Goal: Task Accomplishment & Management: Manage account settings

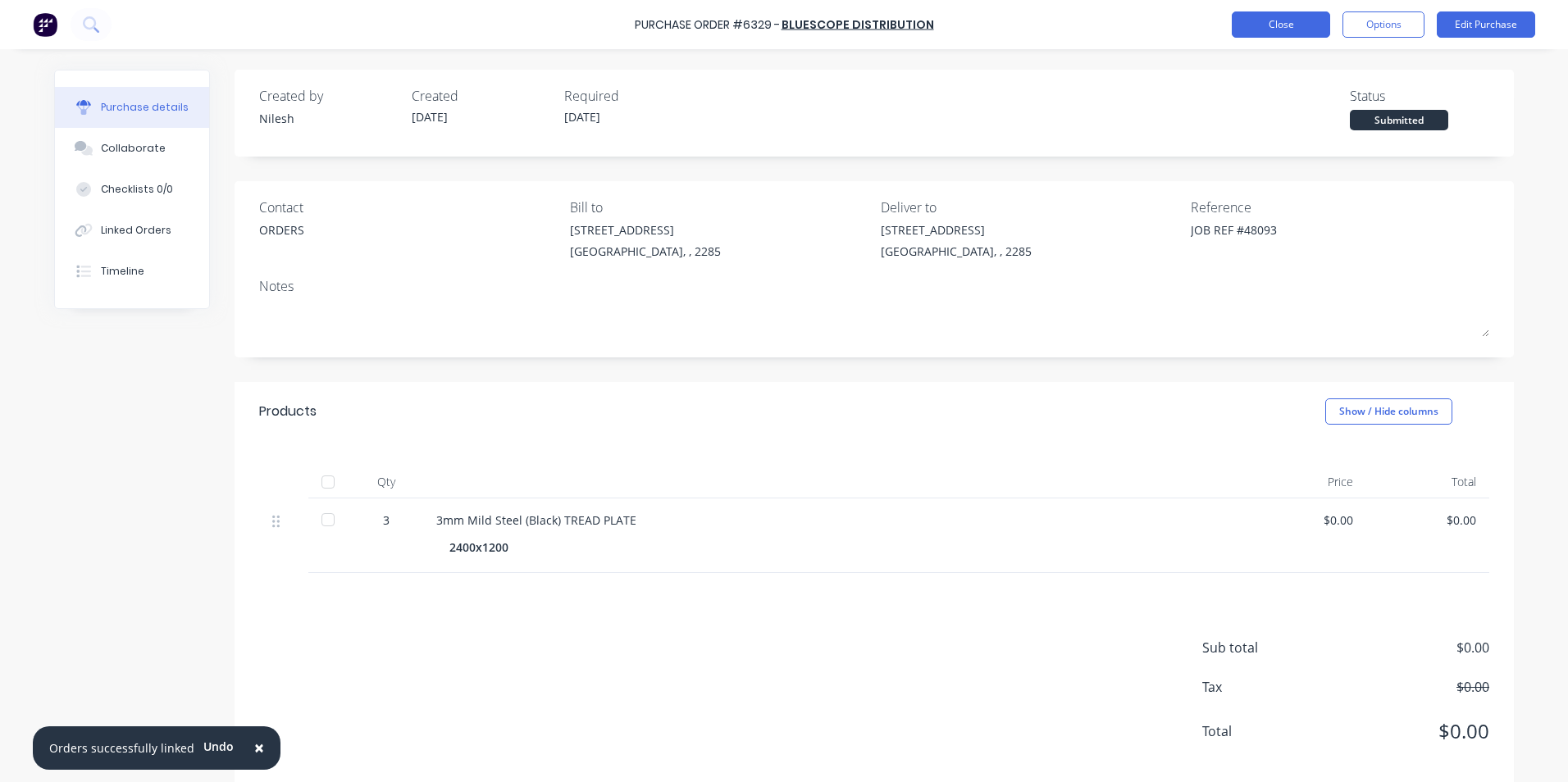
click at [1308, 31] on button "Close" at bounding box center [1281, 24] width 99 height 26
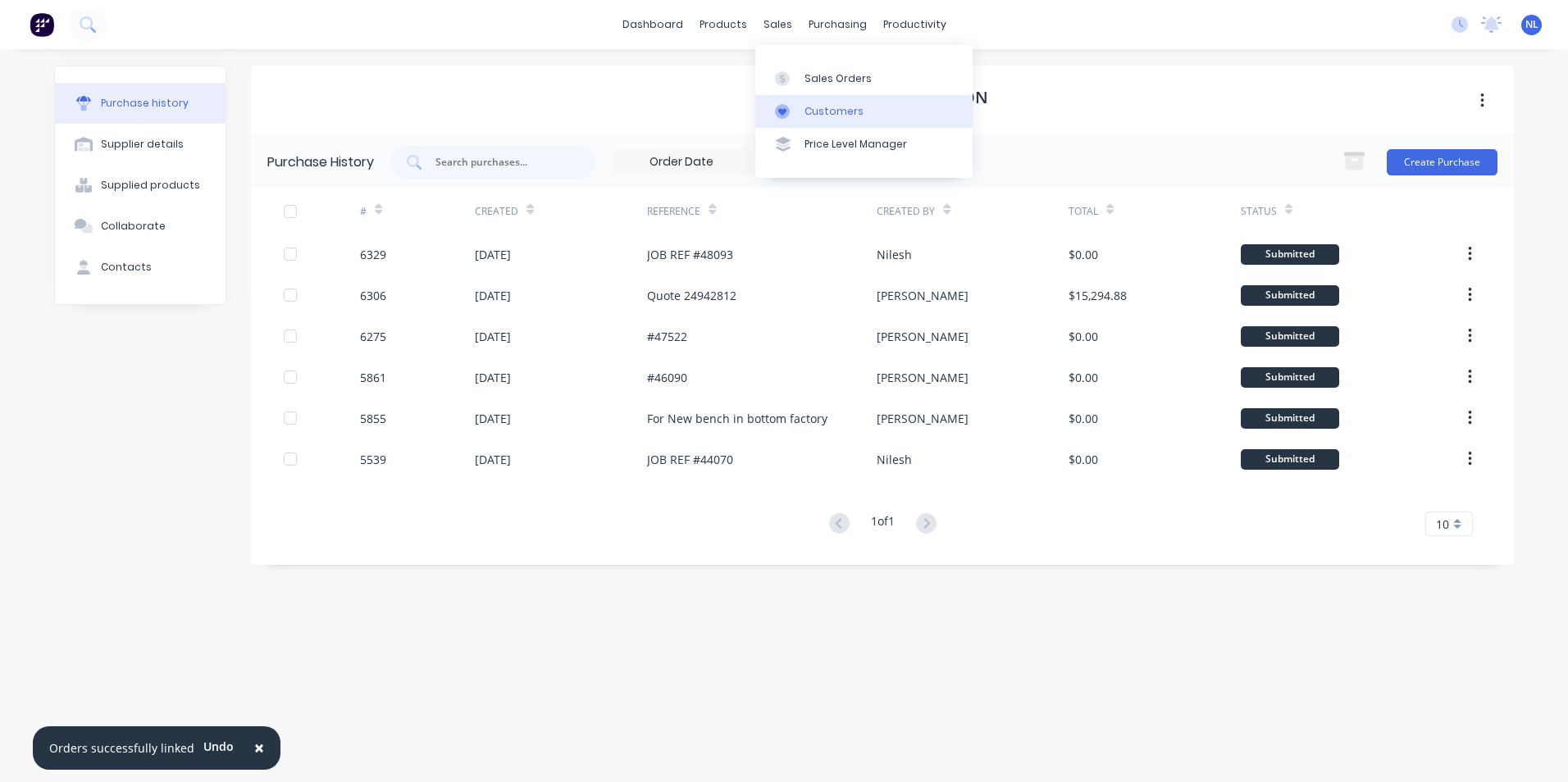
click at [824, 109] on div "Customers" at bounding box center [834, 111] width 59 height 14
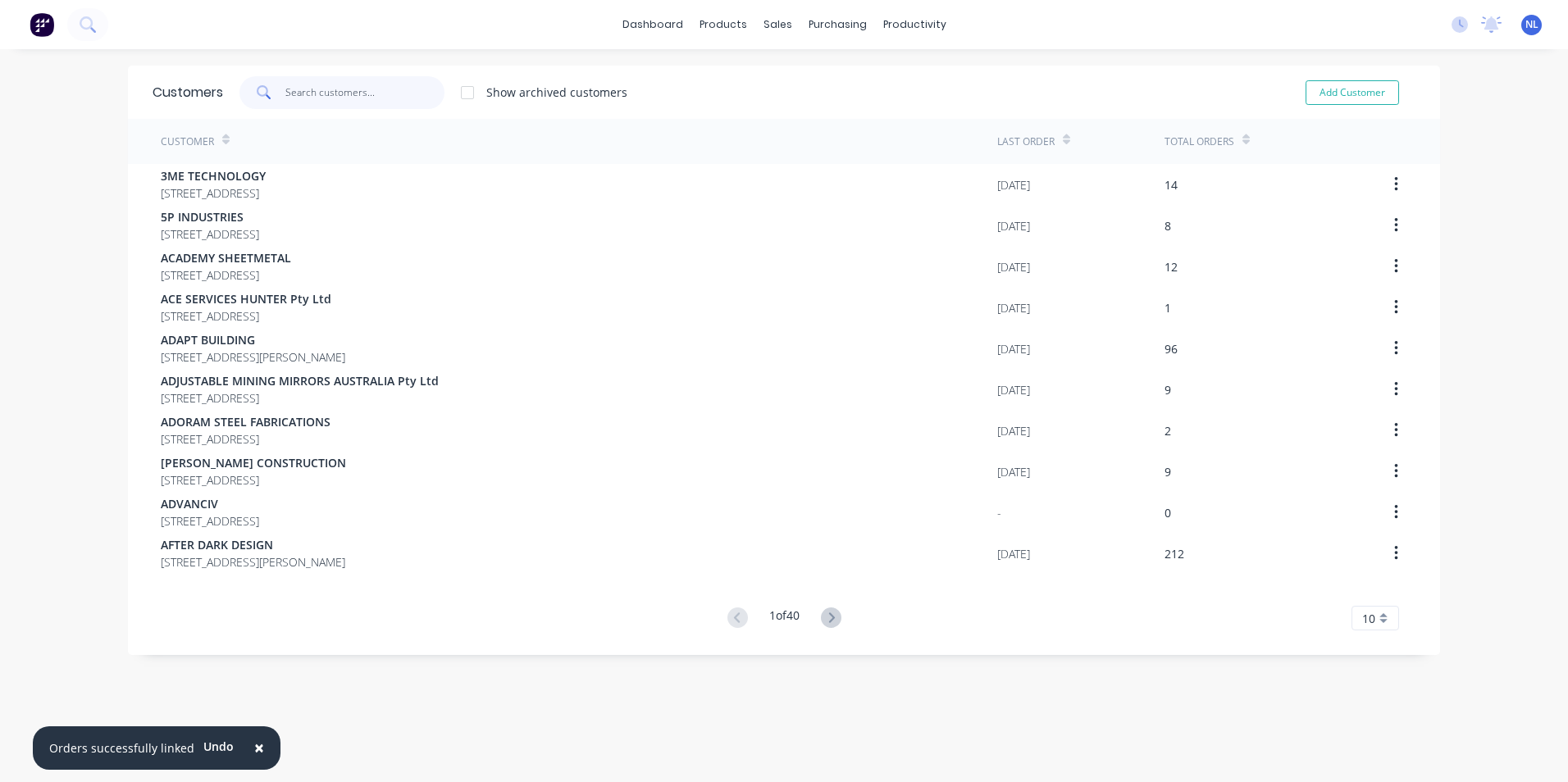
click at [297, 89] on input "text" at bounding box center [365, 92] width 160 height 33
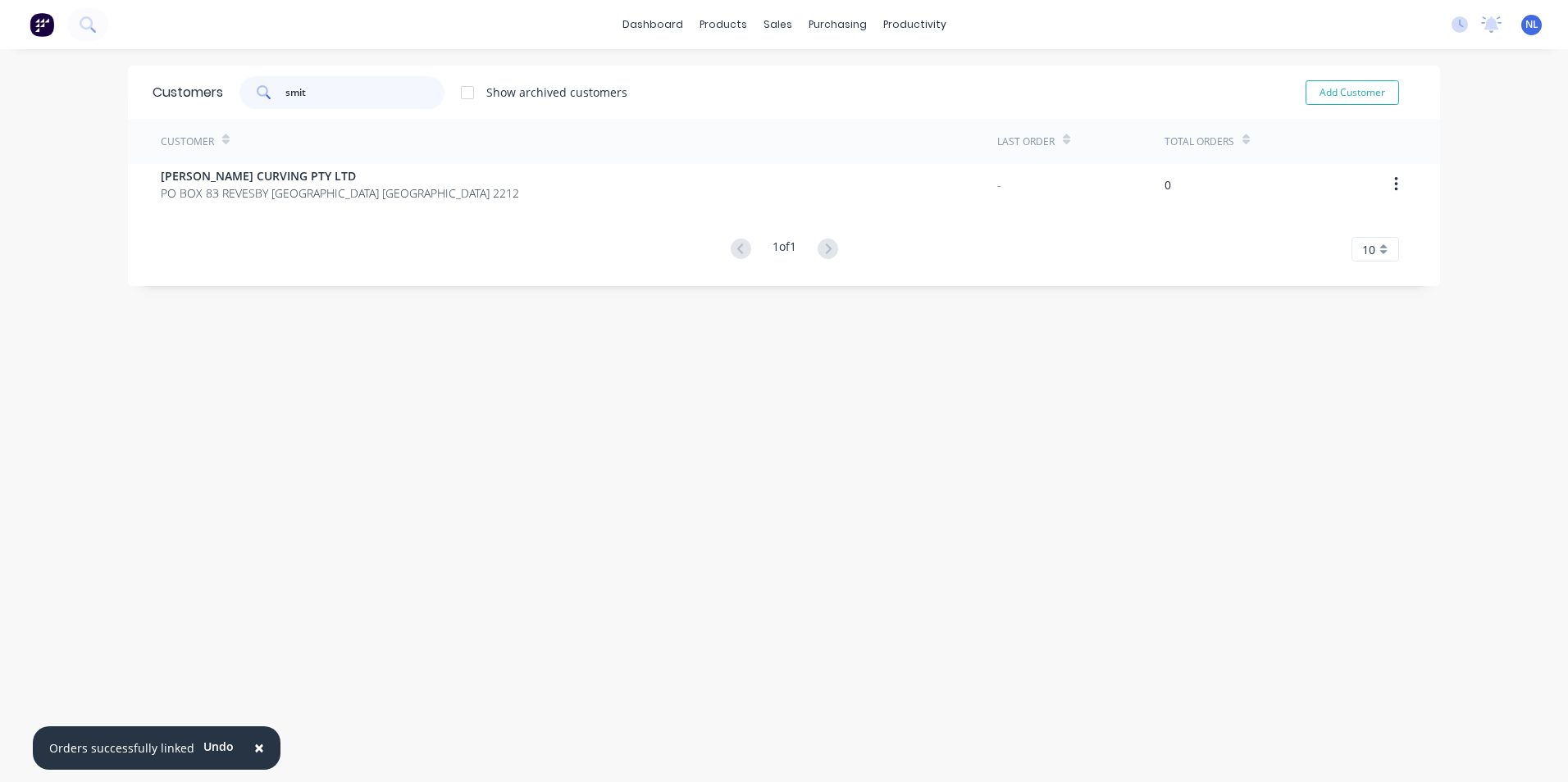
type input "smith"
drag, startPoint x: 288, startPoint y: 99, endPoint x: 209, endPoint y: 99, distance: 79.0
click at [209, 99] on div "Customers smith Show archived customers Add Customer" at bounding box center [784, 92] width 1312 height 53
drag, startPoint x: 327, startPoint y: 91, endPoint x: 180, endPoint y: 98, distance: 147.2
click at [183, 96] on div "Customers smith Show archived customers Add Customer" at bounding box center [784, 92] width 1312 height 53
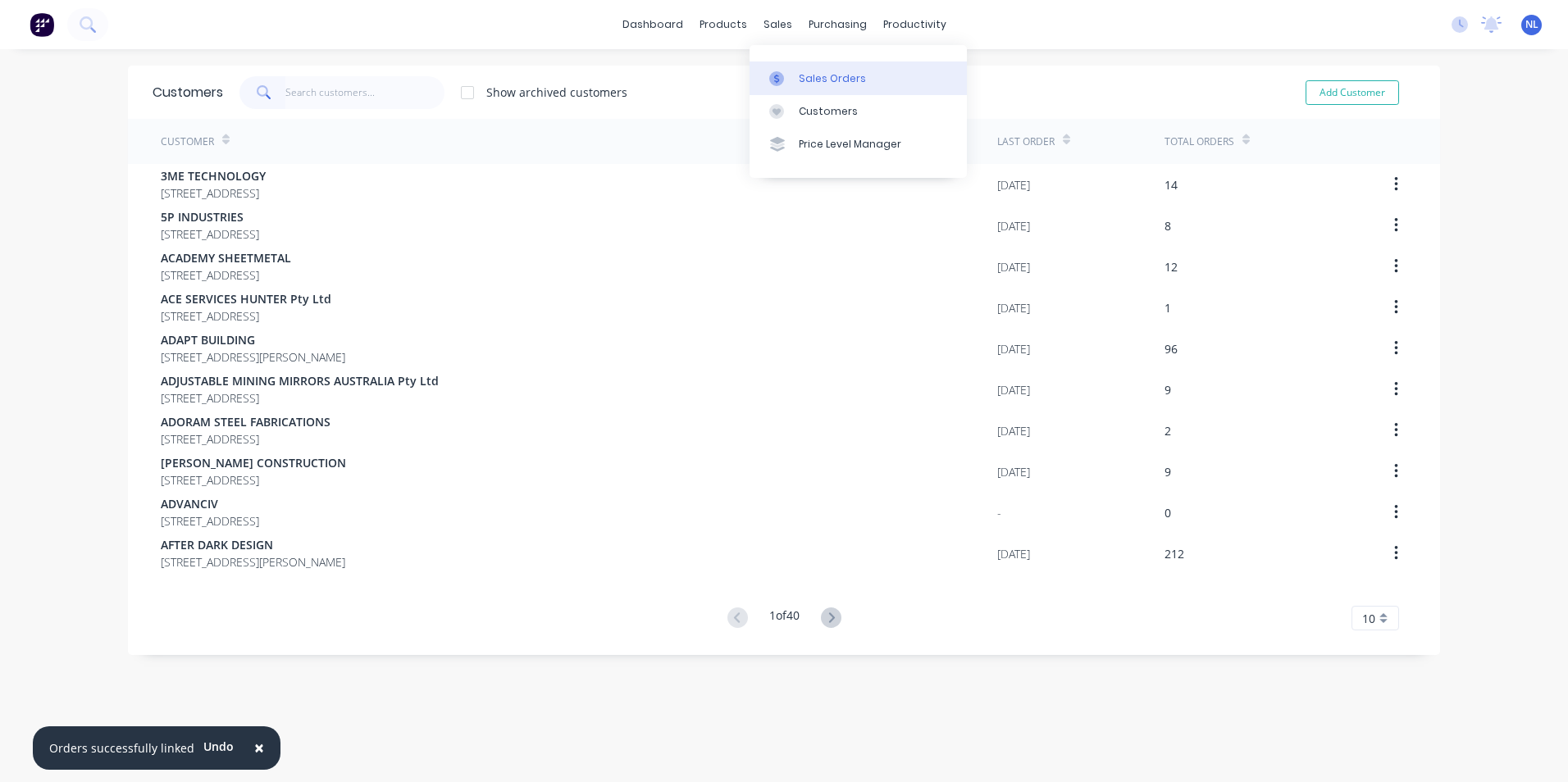
click at [823, 82] on div "Sales Orders" at bounding box center [832, 79] width 67 height 14
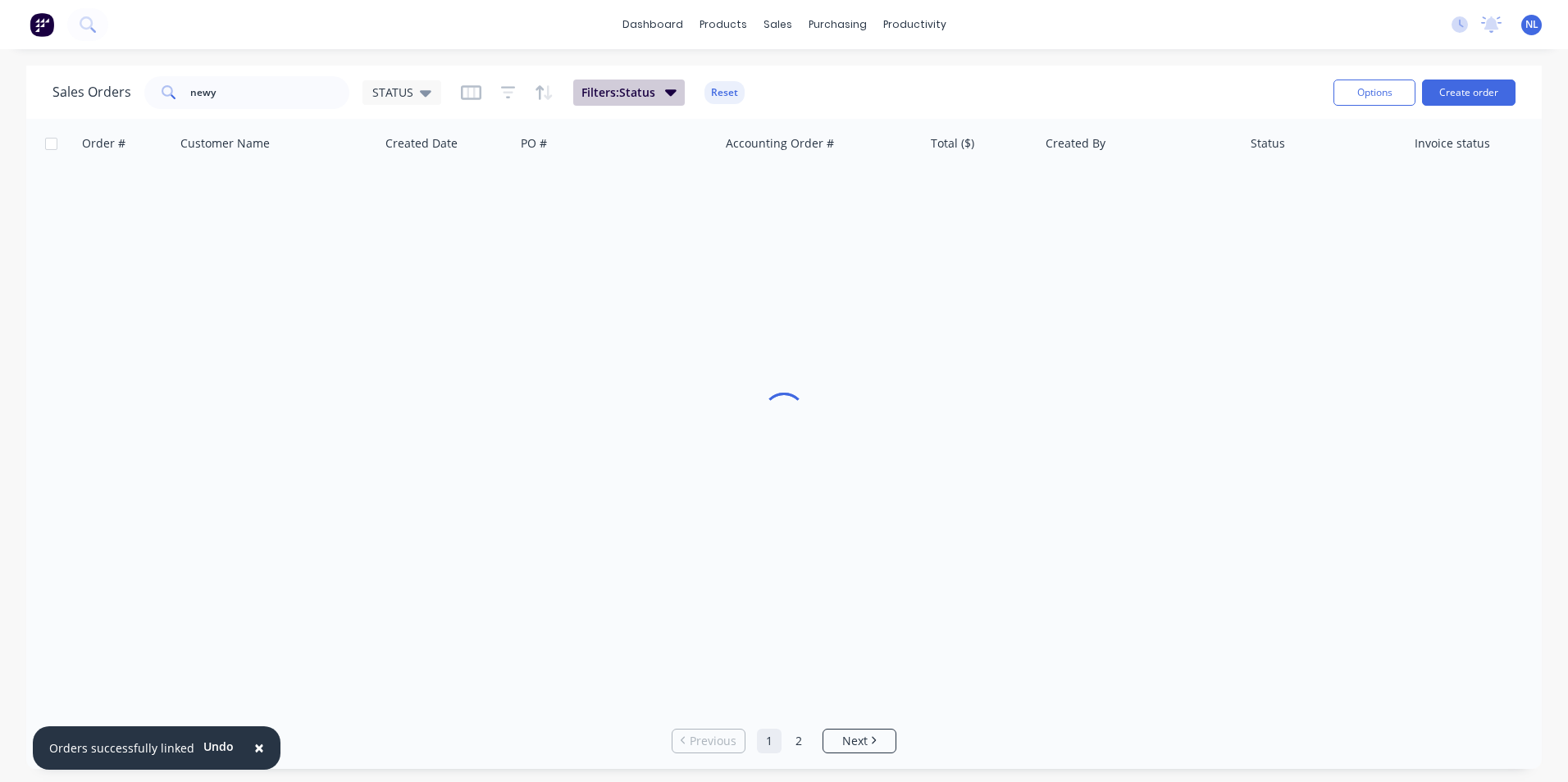
click at [679, 100] on button "Filters: Status" at bounding box center [628, 92] width 111 height 26
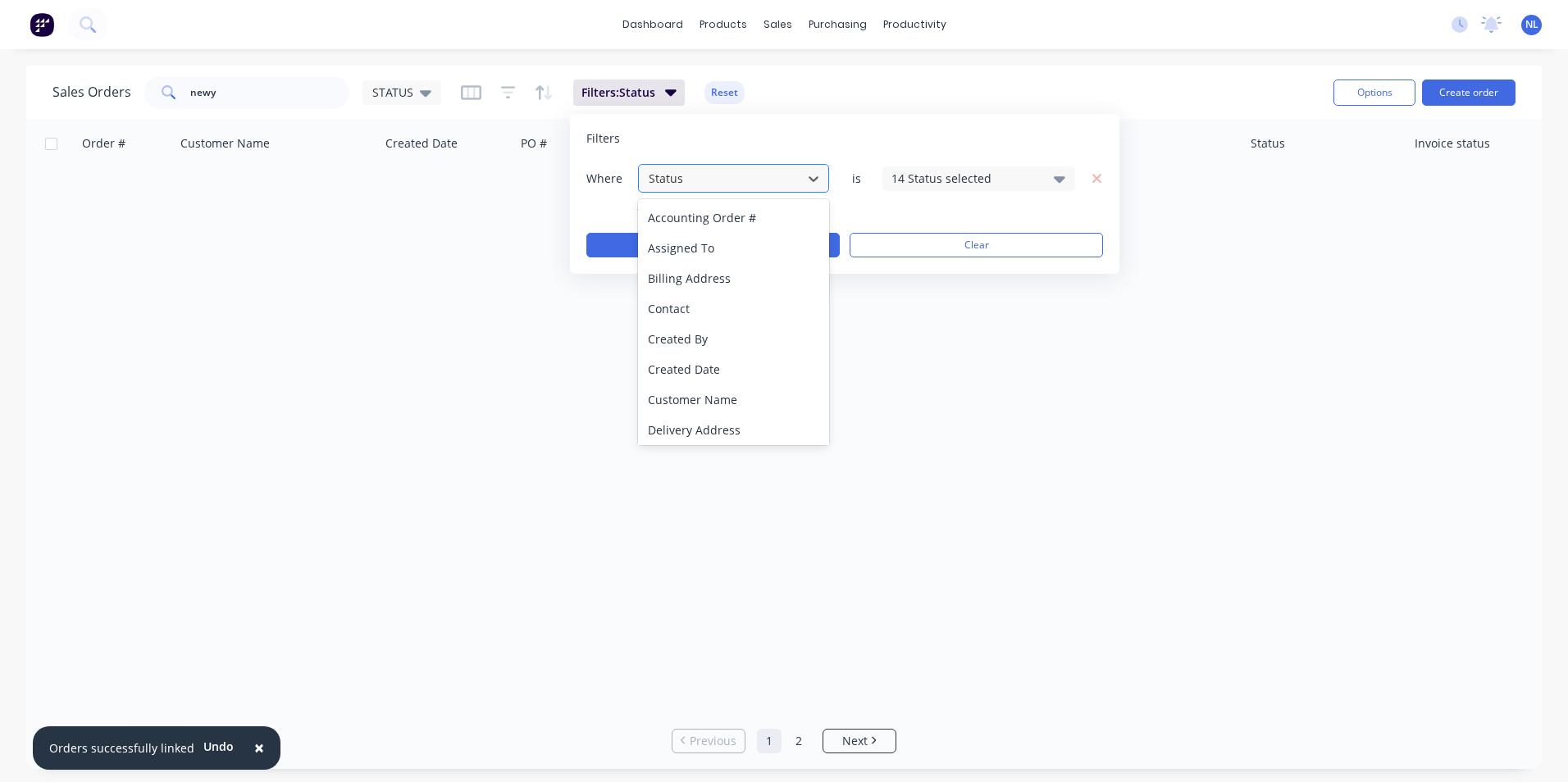
click at [736, 172] on div at bounding box center [721, 178] width 147 height 21
click at [734, 257] on div "Assigned To" at bounding box center [733, 247] width 191 height 30
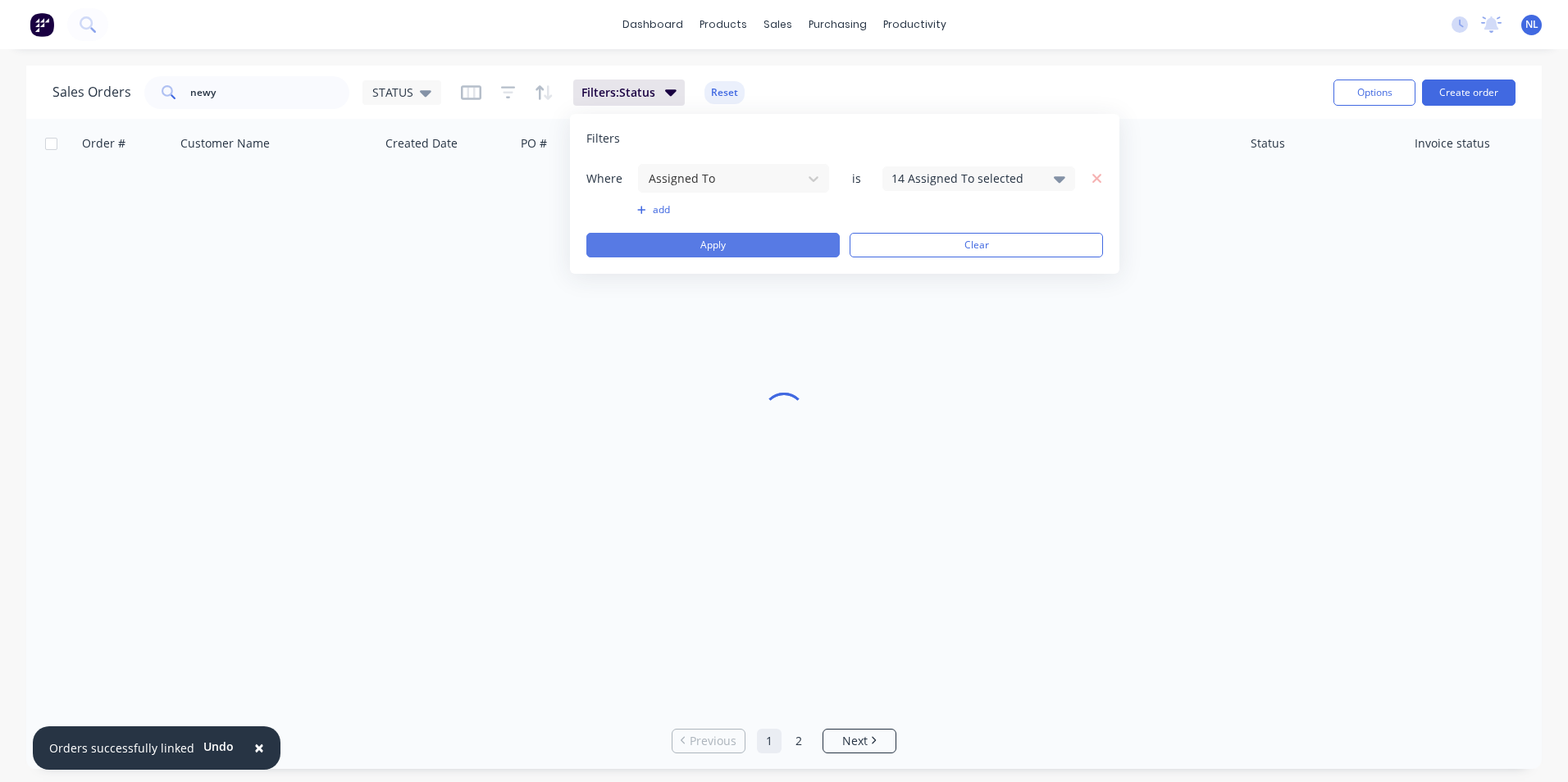
click at [803, 238] on button "Apply" at bounding box center [713, 245] width 254 height 24
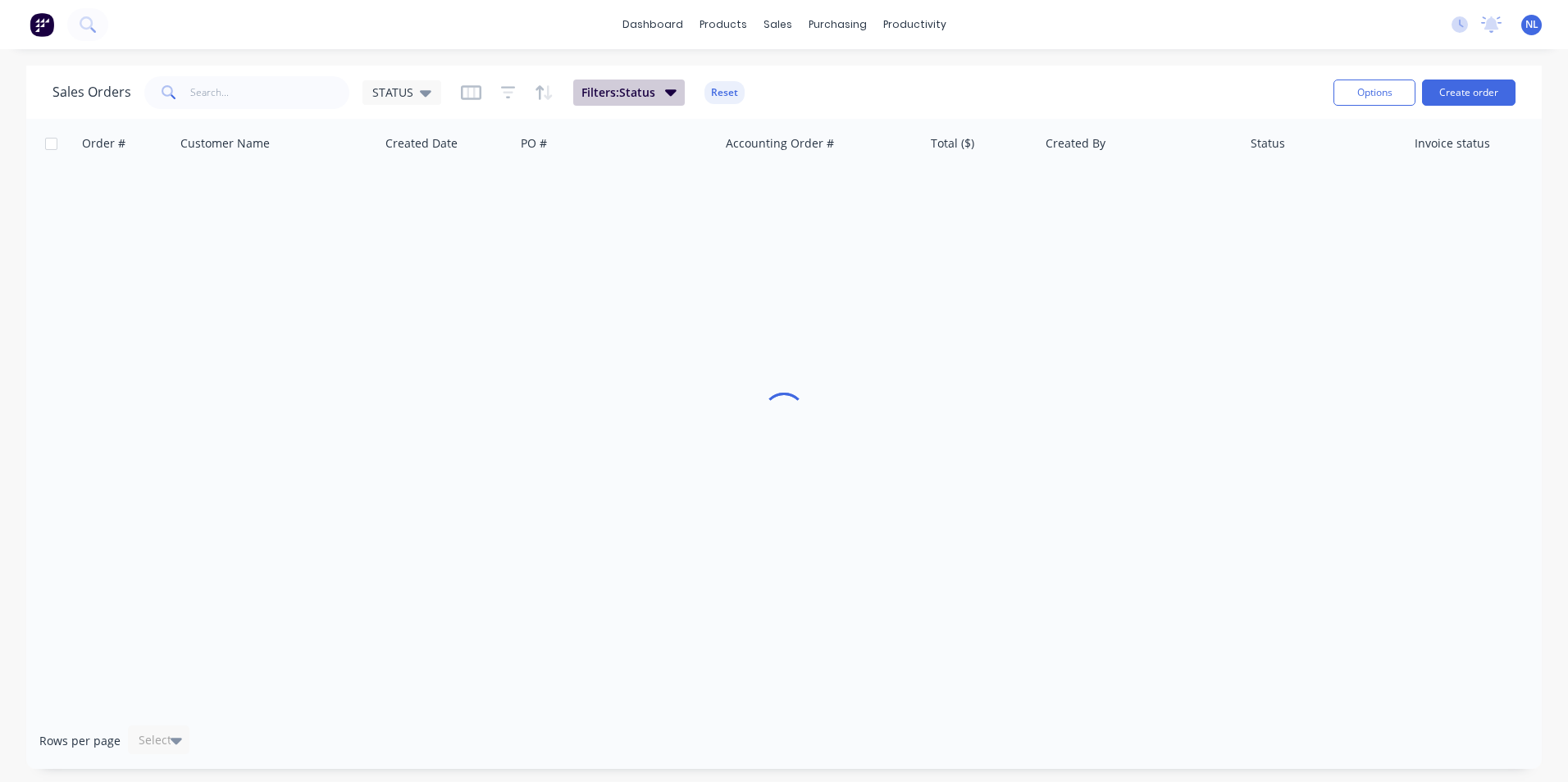
click at [669, 91] on icon "button" at bounding box center [671, 92] width 12 height 6
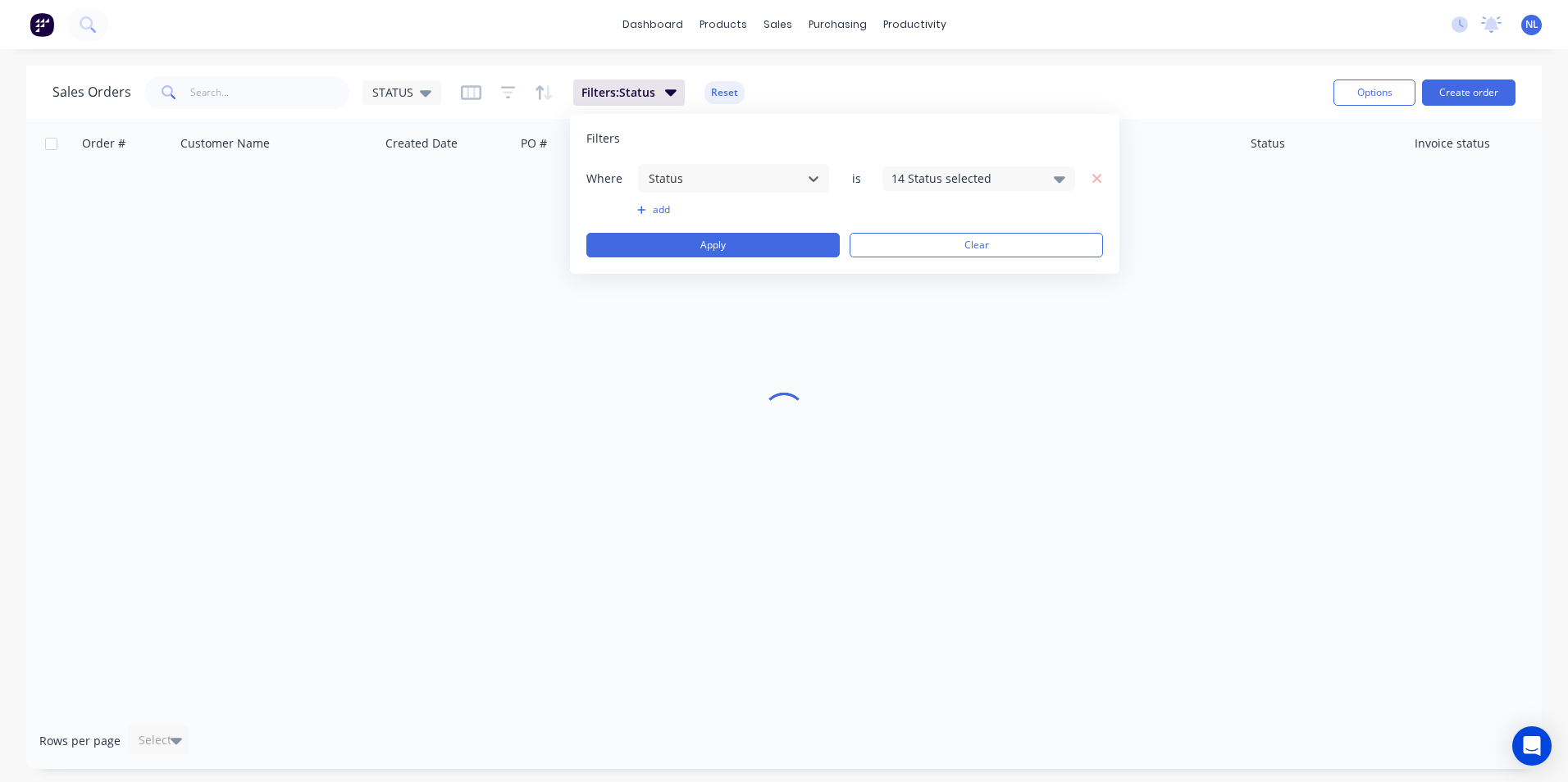
click at [954, 179] on div "14 Status selected" at bounding box center [965, 178] width 149 height 17
click at [839, 121] on div "Filters Where Status is 14 Status selected add Apply Clear" at bounding box center [845, 194] width 549 height 159
click at [981, 246] on button "Clear" at bounding box center [976, 245] width 254 height 24
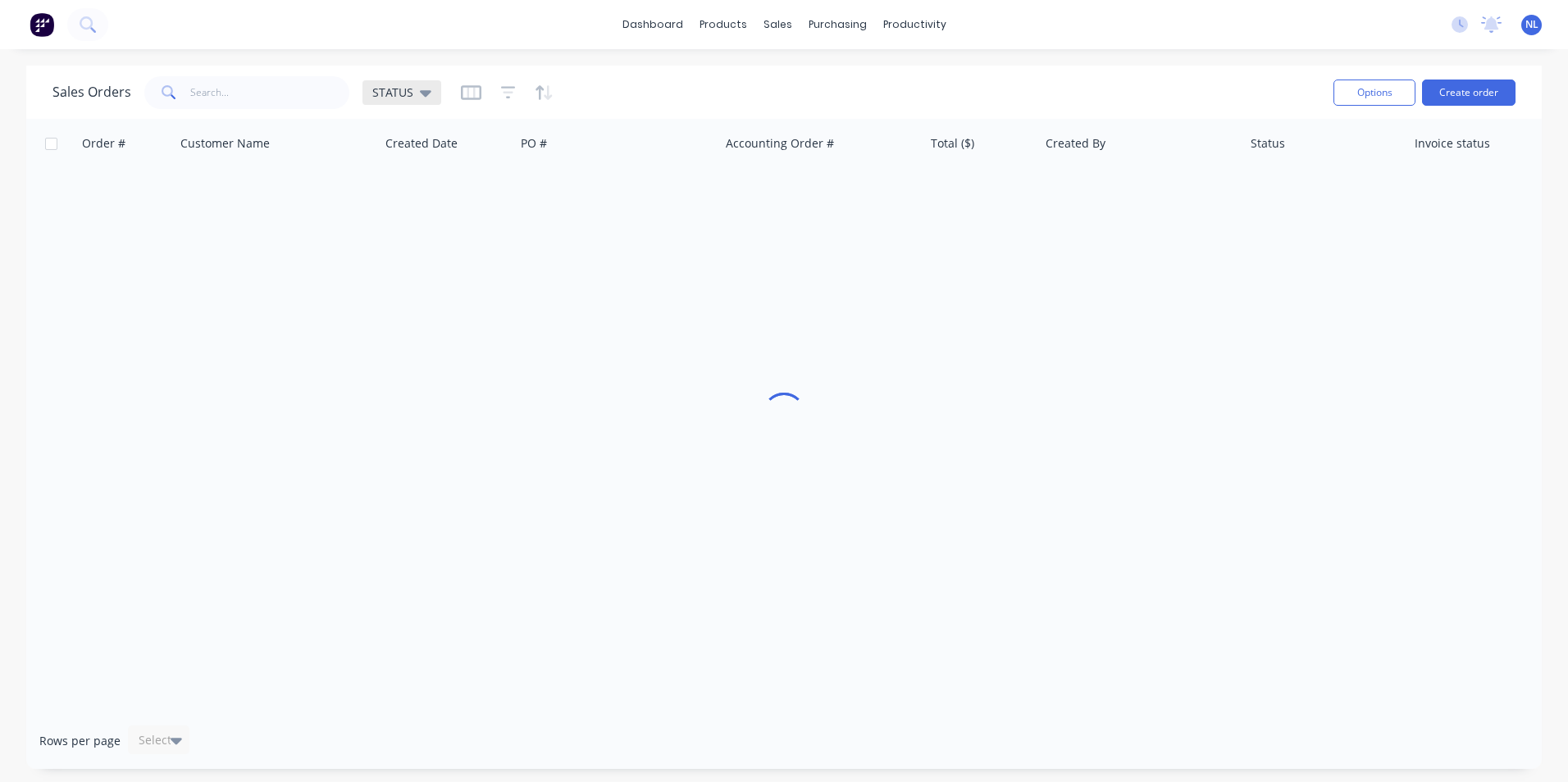
click at [432, 91] on div "STATUS" at bounding box center [402, 92] width 79 height 24
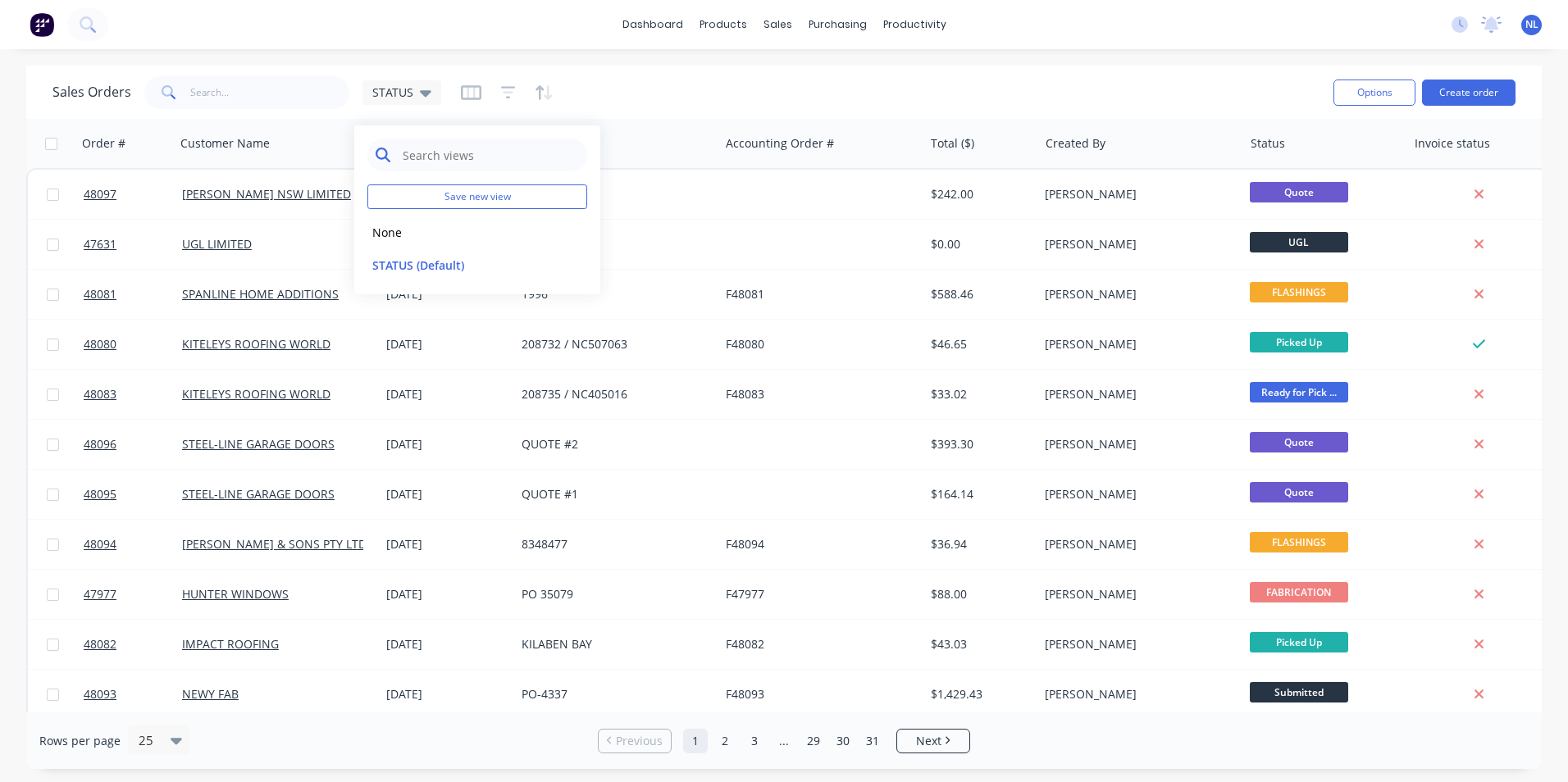
click at [495, 163] on input "text" at bounding box center [489, 155] width 178 height 33
type input "Nilesh"
click at [730, 98] on div "Sales Orders STATUS" at bounding box center [686, 92] width 1268 height 40
click at [425, 101] on div "STATUS" at bounding box center [402, 92] width 79 height 24
click at [504, 87] on icon "button" at bounding box center [508, 92] width 15 height 13
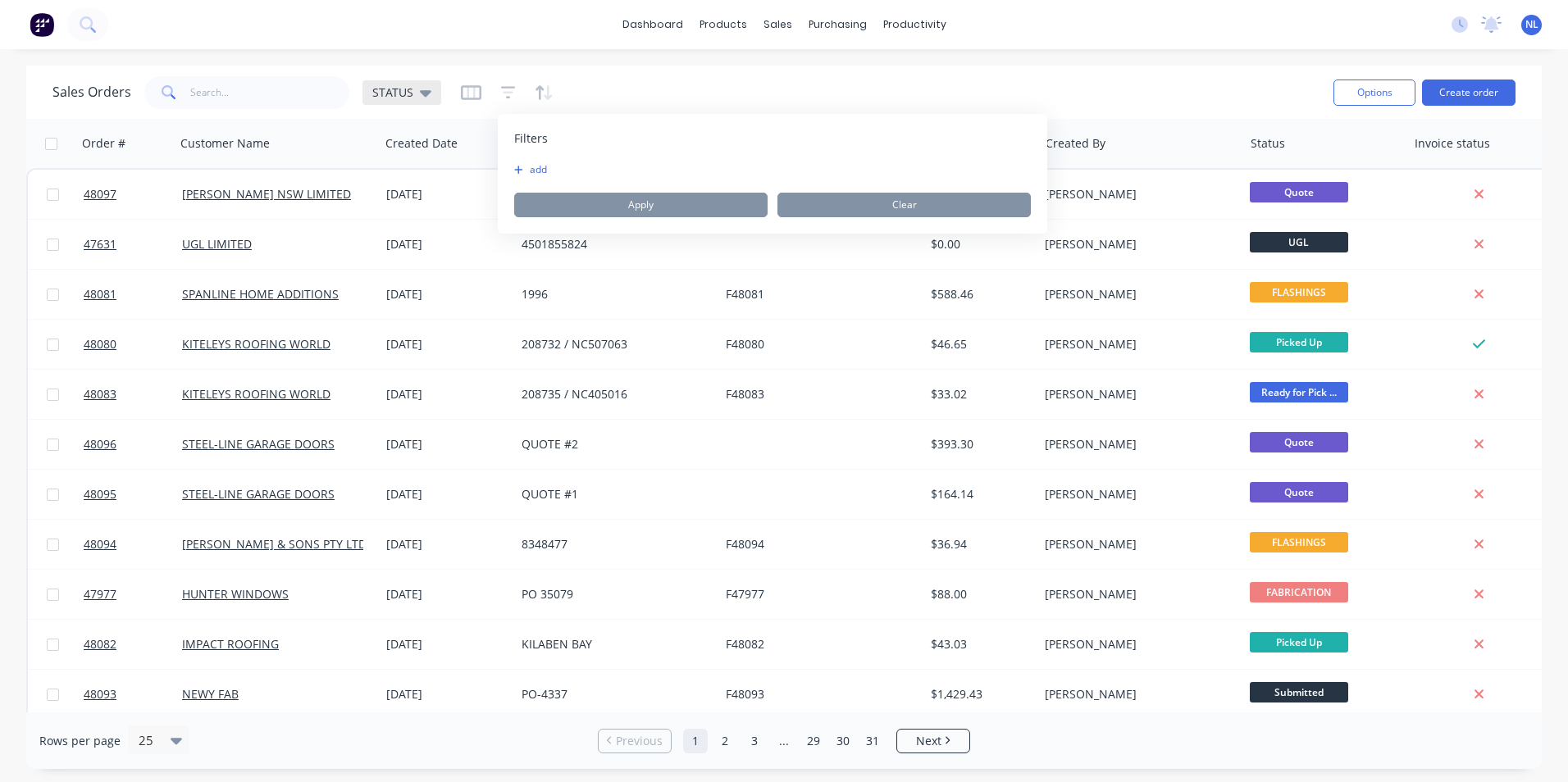
click at [437, 98] on div "STATUS" at bounding box center [402, 92] width 79 height 24
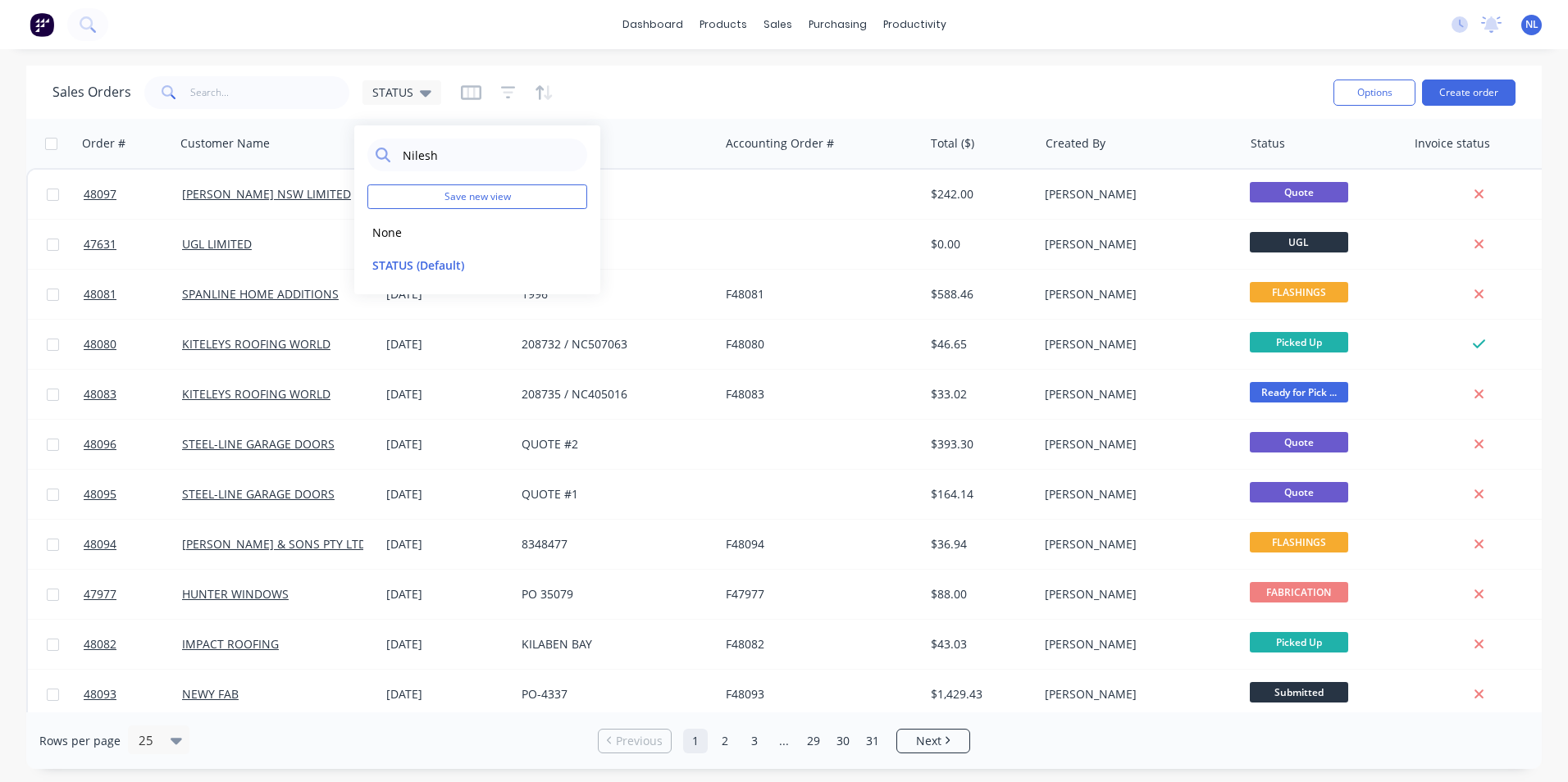
drag, startPoint x: 471, startPoint y: 200, endPoint x: 633, endPoint y: 79, distance: 202.2
click at [633, 79] on body "dashboard products sales purchasing productivity dashboard products Product Cat…" at bounding box center [784, 391] width 1568 height 782
click at [487, 82] on div at bounding box center [507, 92] width 92 height 26
click at [494, 82] on div at bounding box center [507, 92] width 92 height 26
click at [501, 85] on icon "button" at bounding box center [508, 92] width 15 height 16
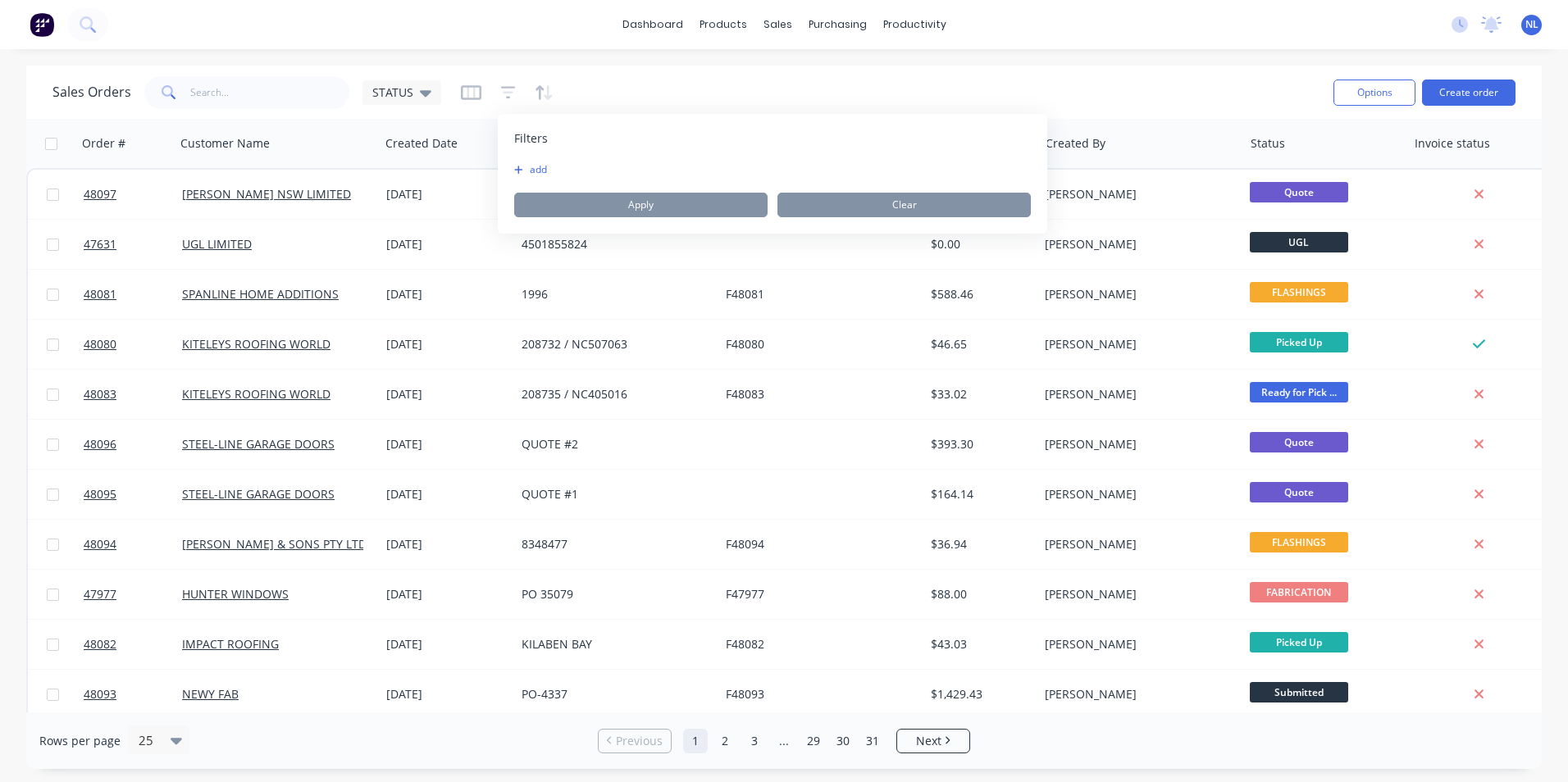
click at [536, 169] on button "add" at bounding box center [534, 169] width 41 height 13
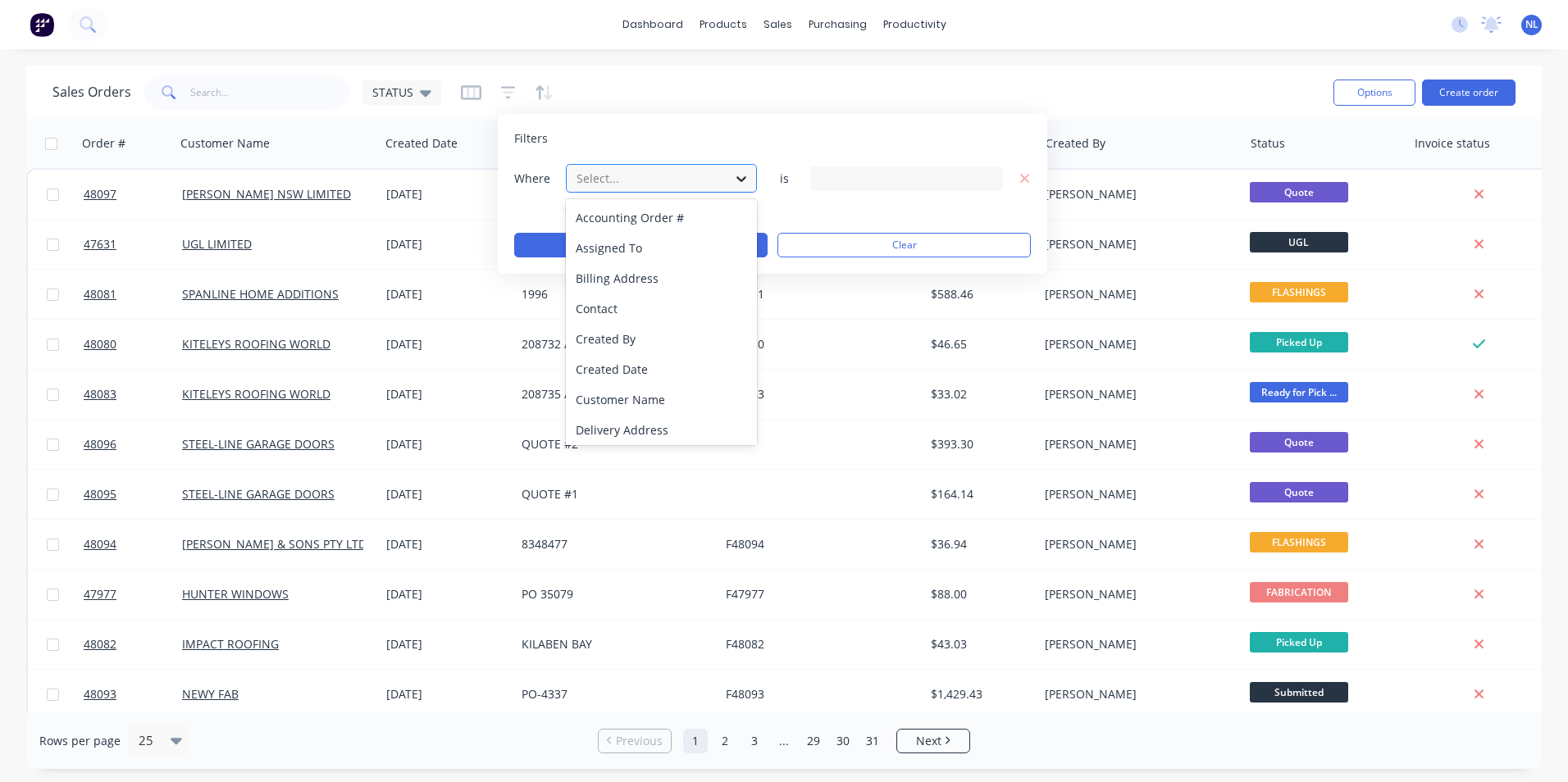
click at [736, 189] on div at bounding box center [741, 179] width 30 height 30
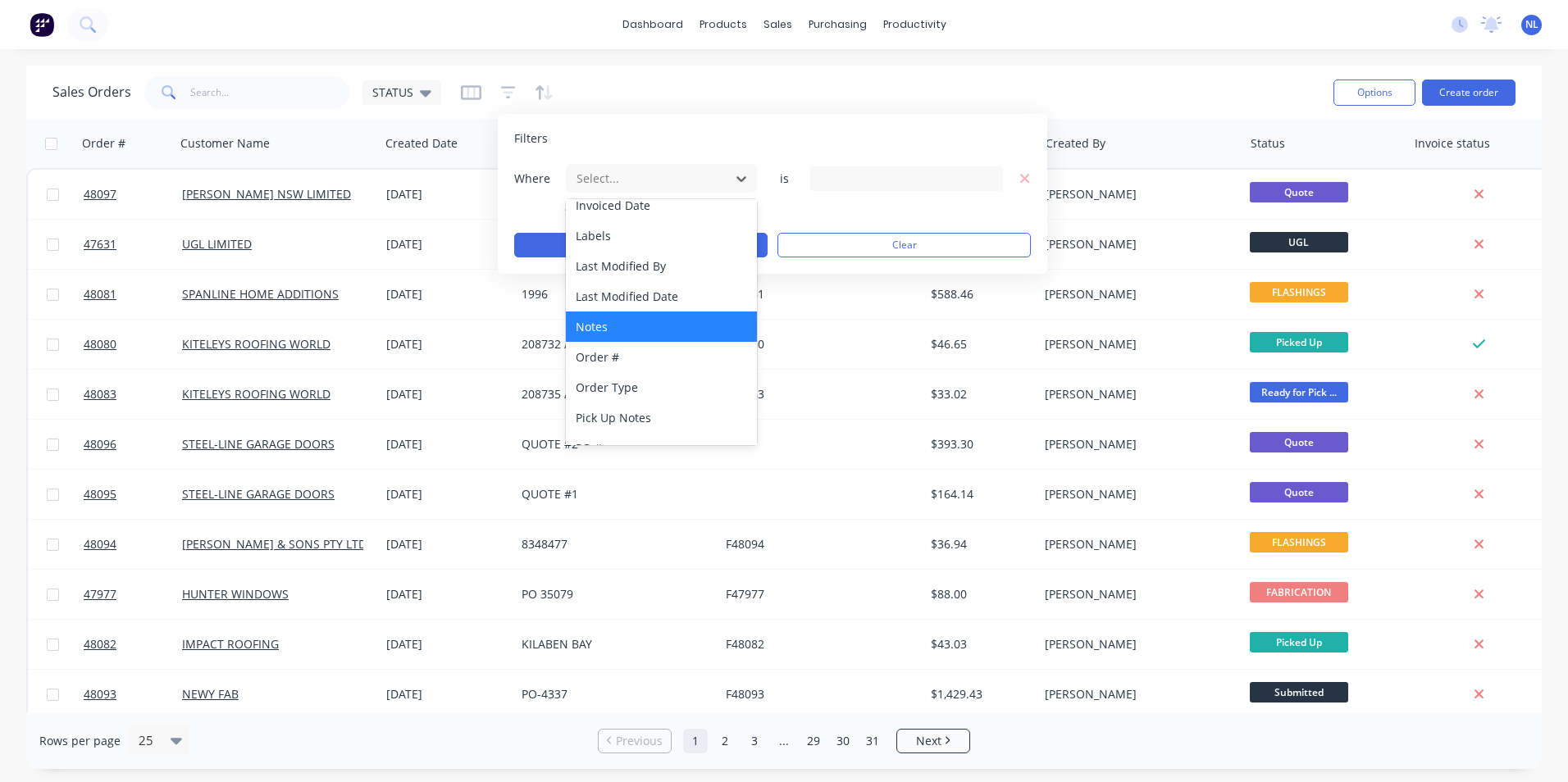
drag, startPoint x: 676, startPoint y: 273, endPoint x: 693, endPoint y: 329, distance: 58.5
click at [693, 329] on div "Accounting Order # Assigned To Billing Address Contact Created By Created Date …" at bounding box center [661, 322] width 191 height 246
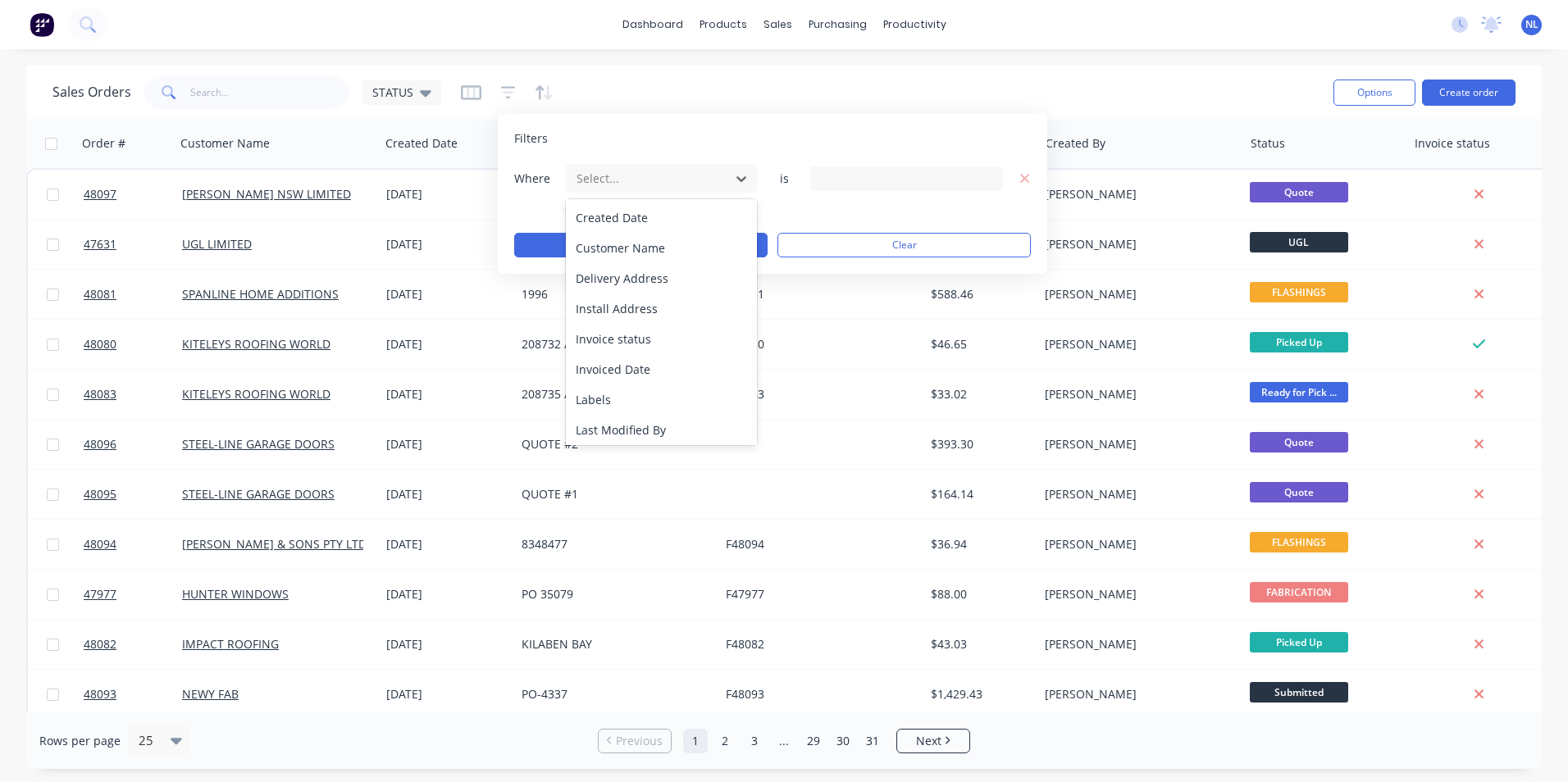
scroll to position [0, 0]
click at [674, 254] on div "Assigned To" at bounding box center [661, 247] width 191 height 30
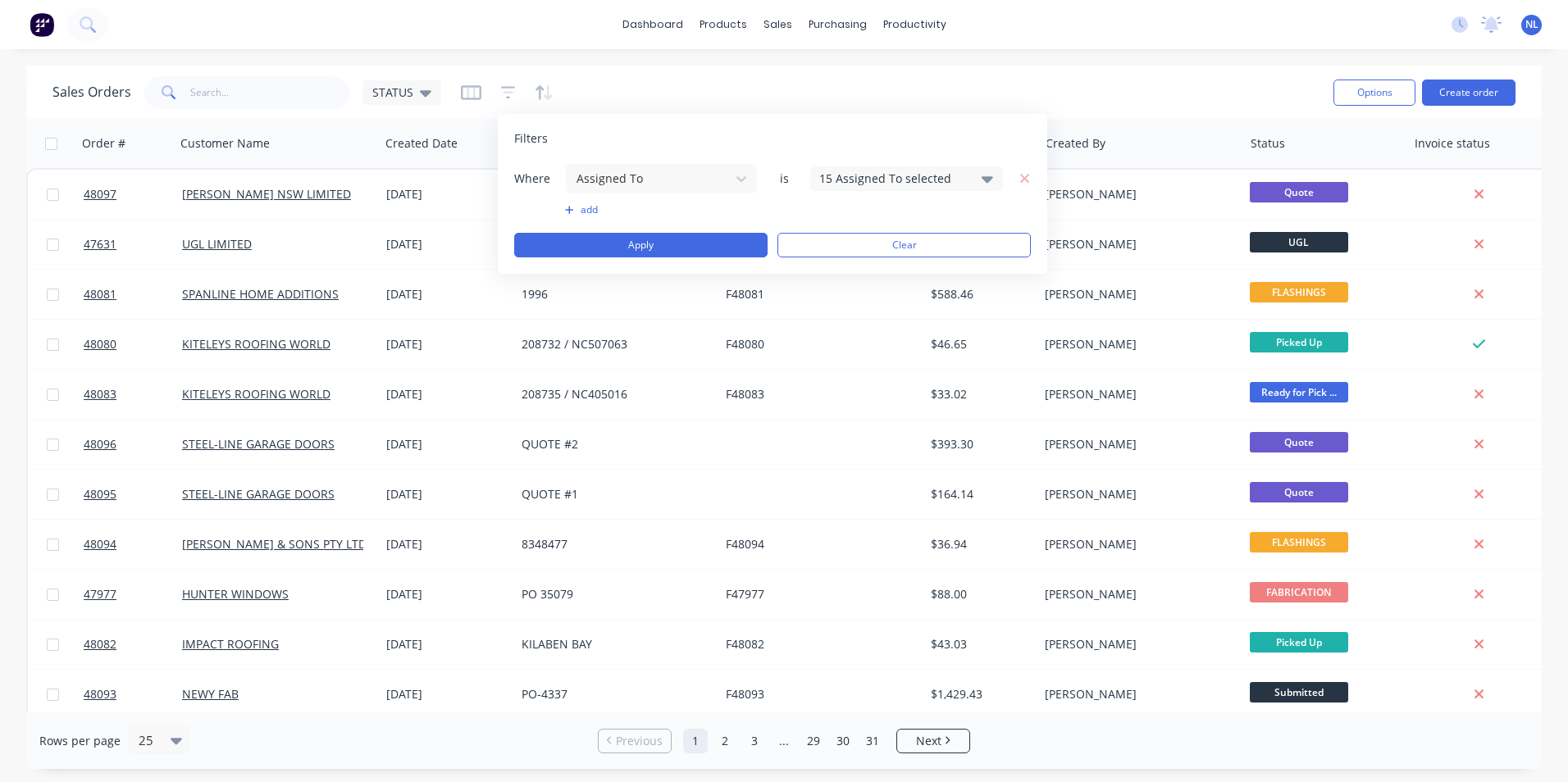
click at [886, 182] on div "15 Assigned To selected" at bounding box center [894, 178] width 149 height 17
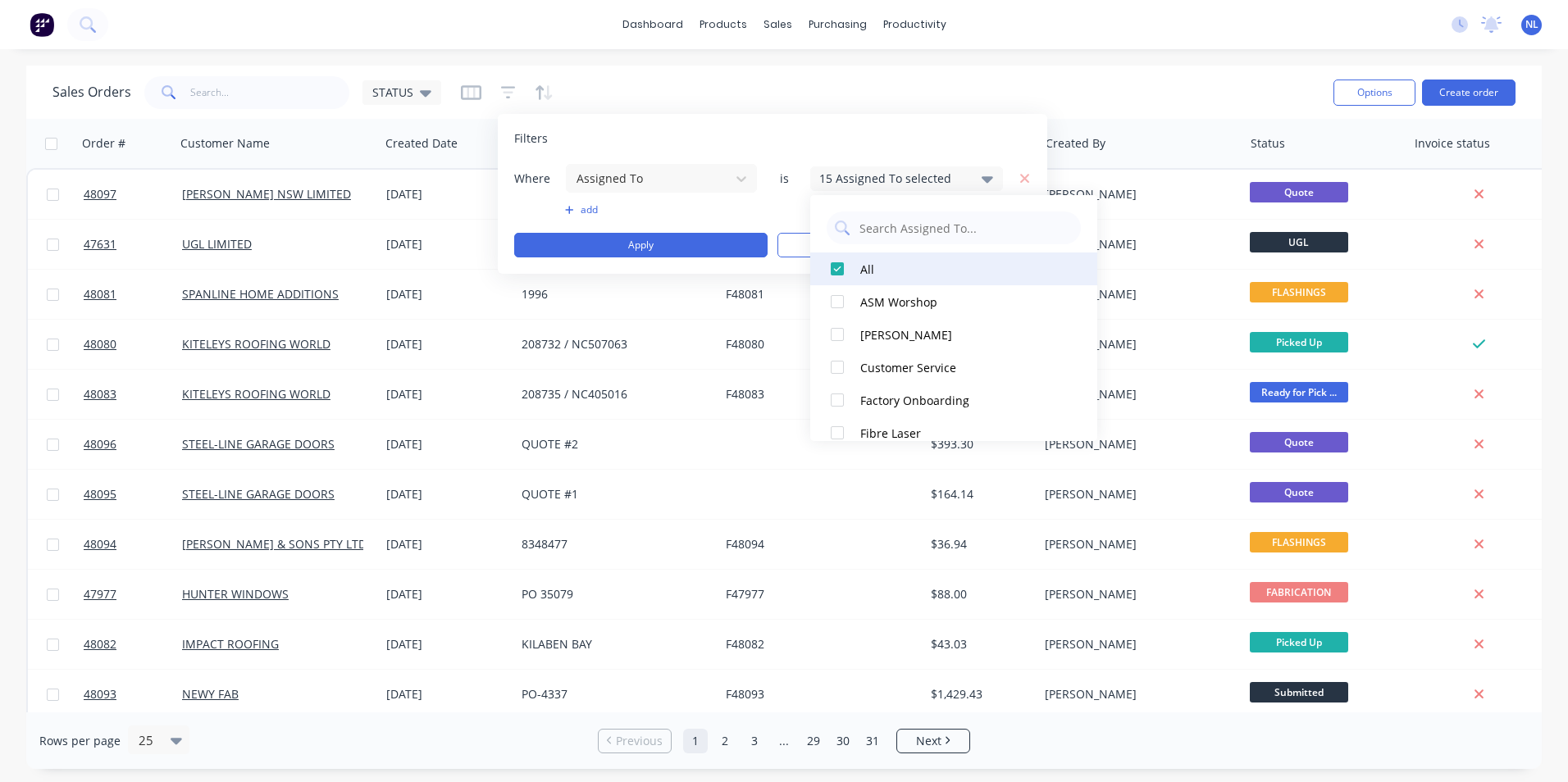
click at [837, 263] on div at bounding box center [837, 269] width 33 height 33
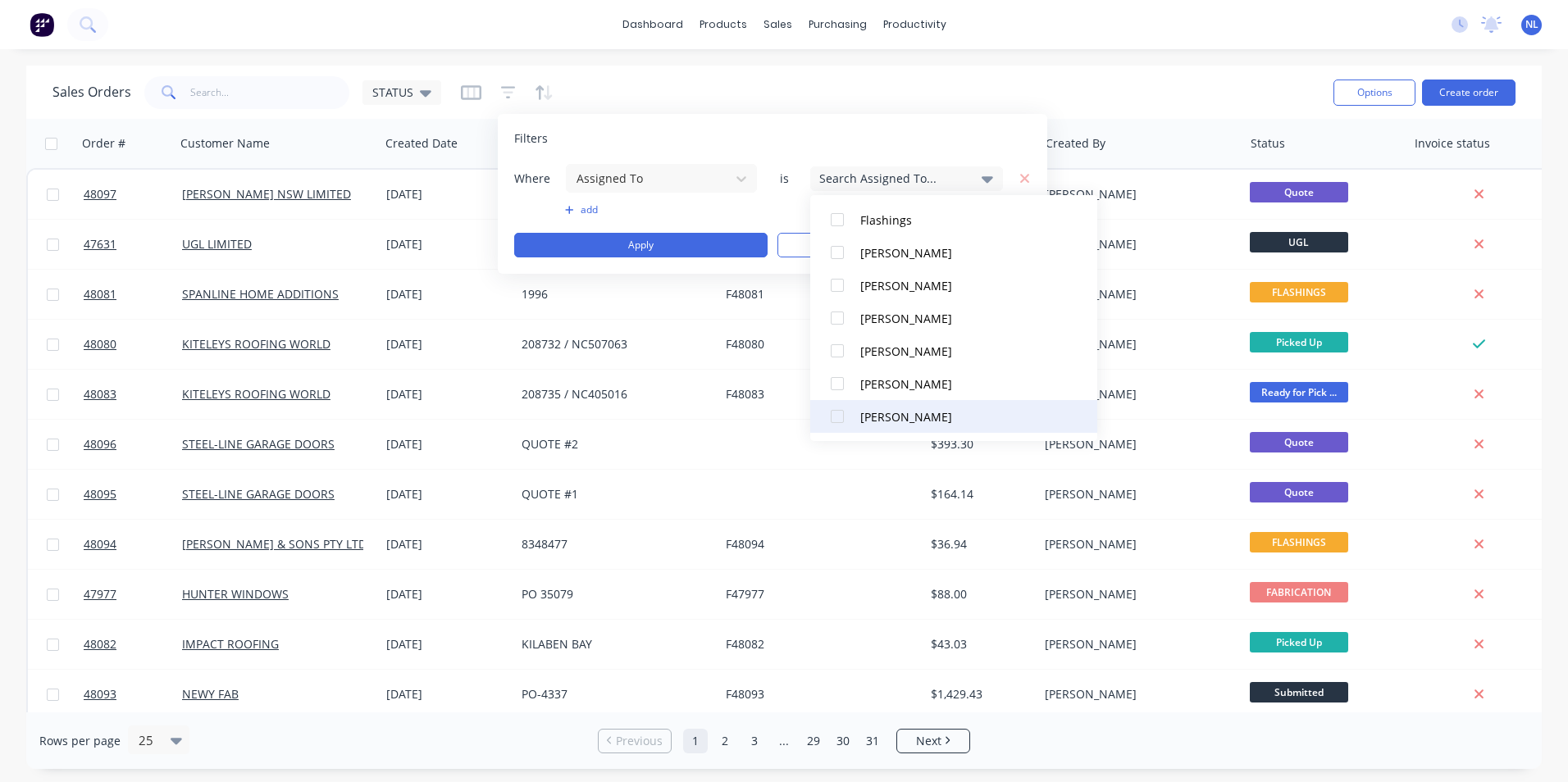
scroll to position [328, 0]
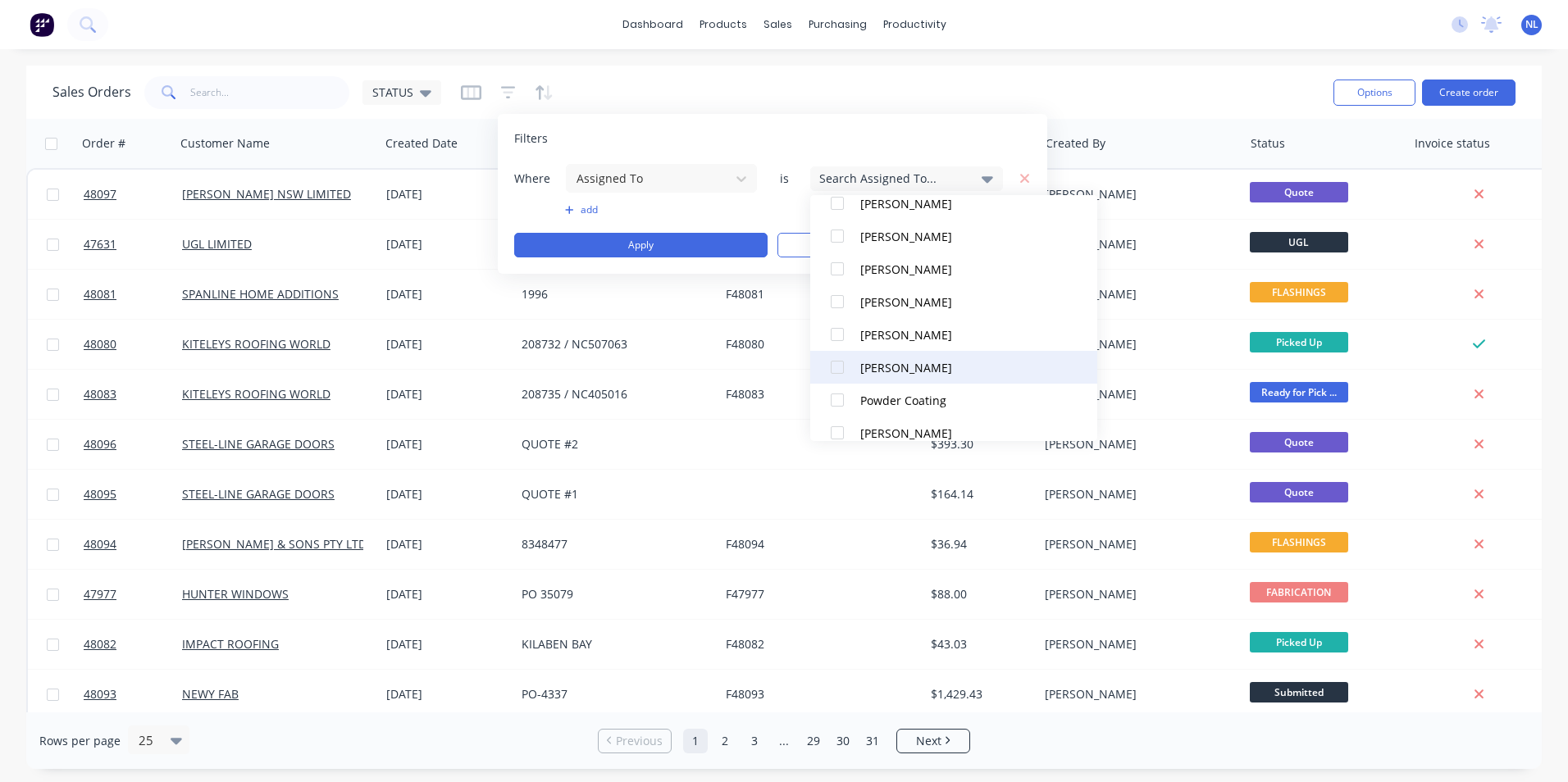
click at [838, 365] on div at bounding box center [837, 367] width 33 height 33
click at [914, 138] on div "Filters" at bounding box center [772, 139] width 517 height 16
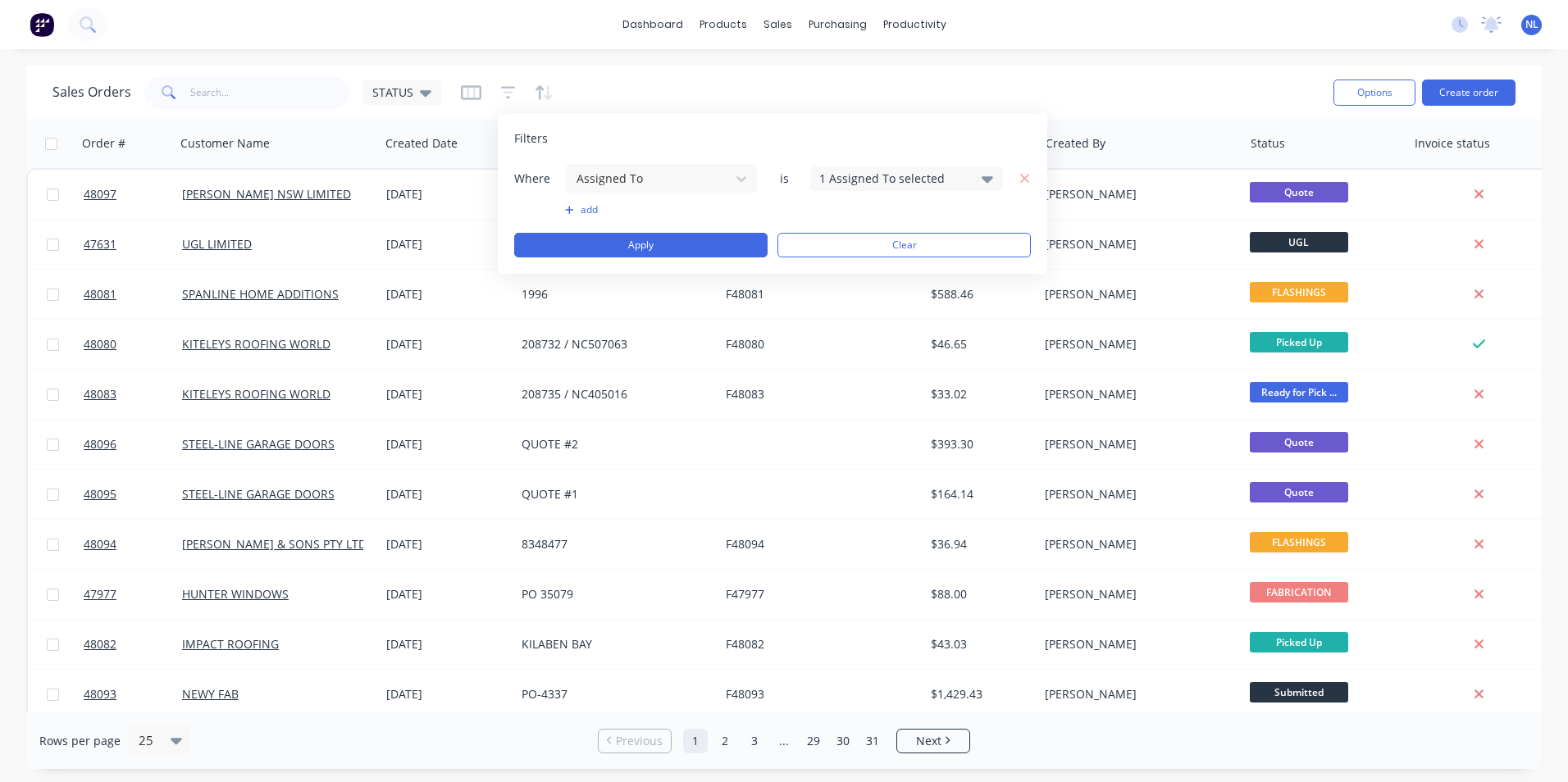
click at [576, 211] on button "add" at bounding box center [661, 209] width 193 height 13
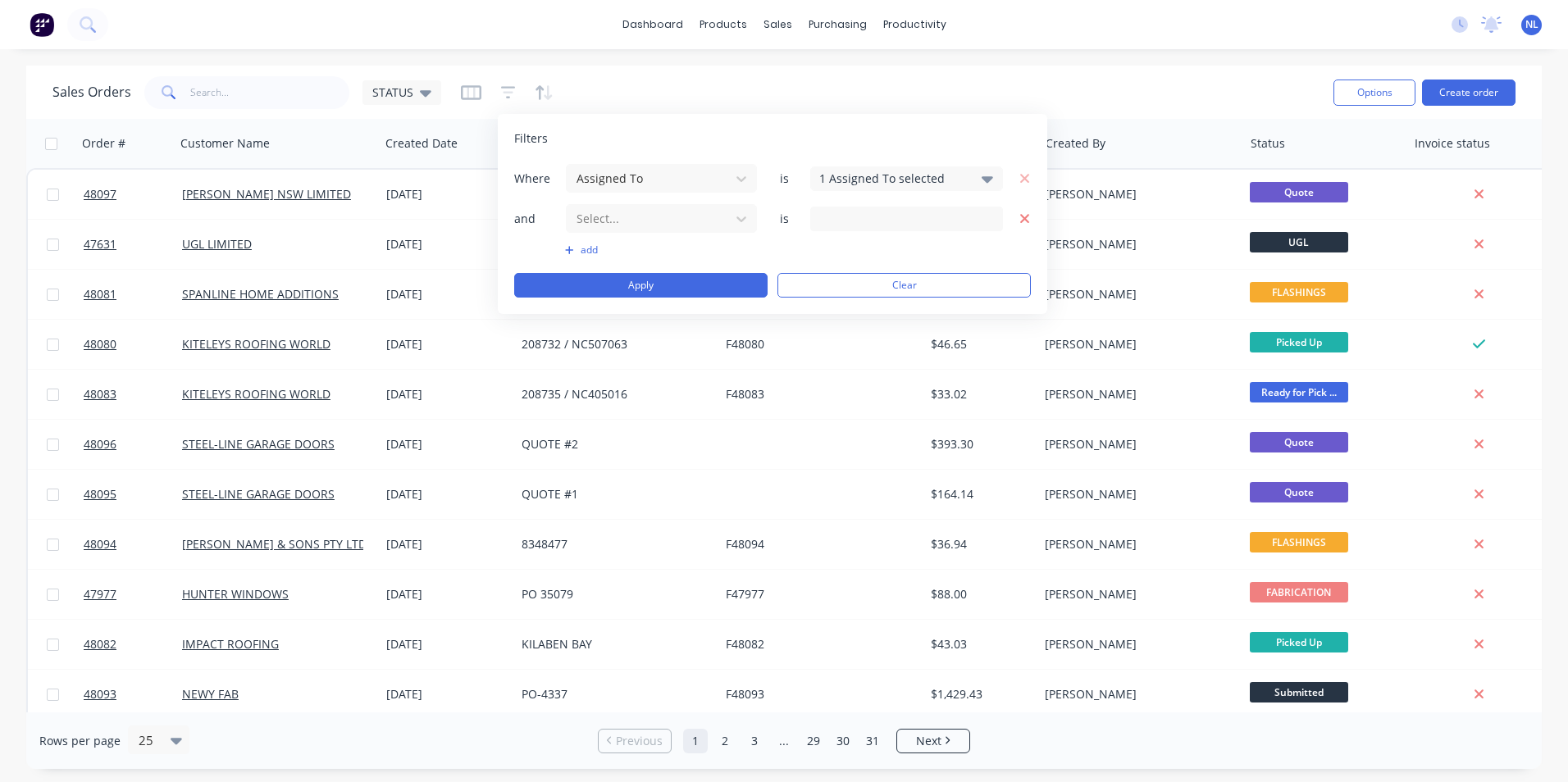
click at [1024, 219] on icon "button" at bounding box center [1024, 218] width 9 height 9
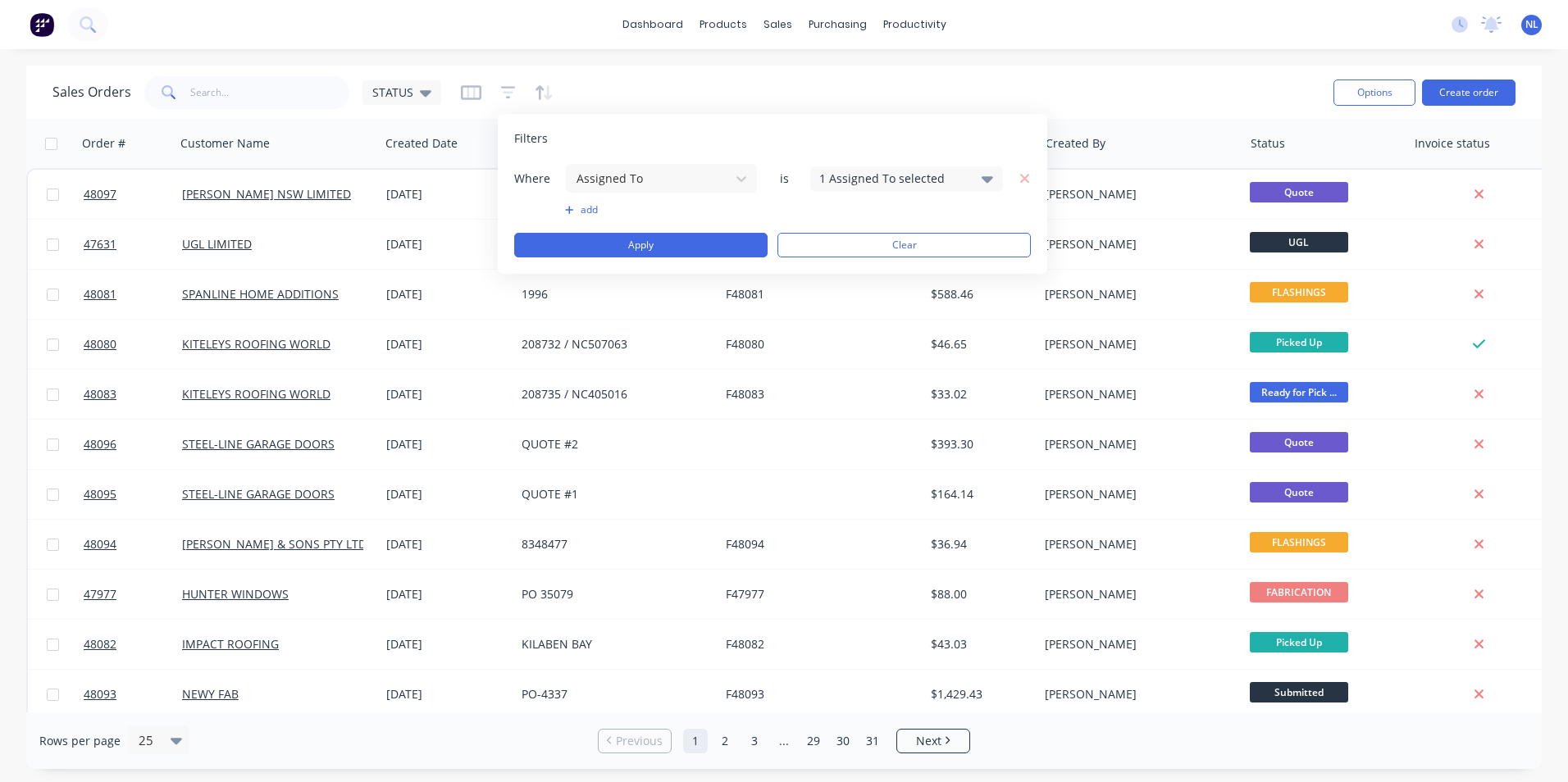
click at [673, 259] on div "Filters Where Assigned To is 1 Assigned To selected add Apply Clear" at bounding box center [772, 194] width 549 height 159
click at [676, 246] on button "Apply" at bounding box center [641, 245] width 254 height 24
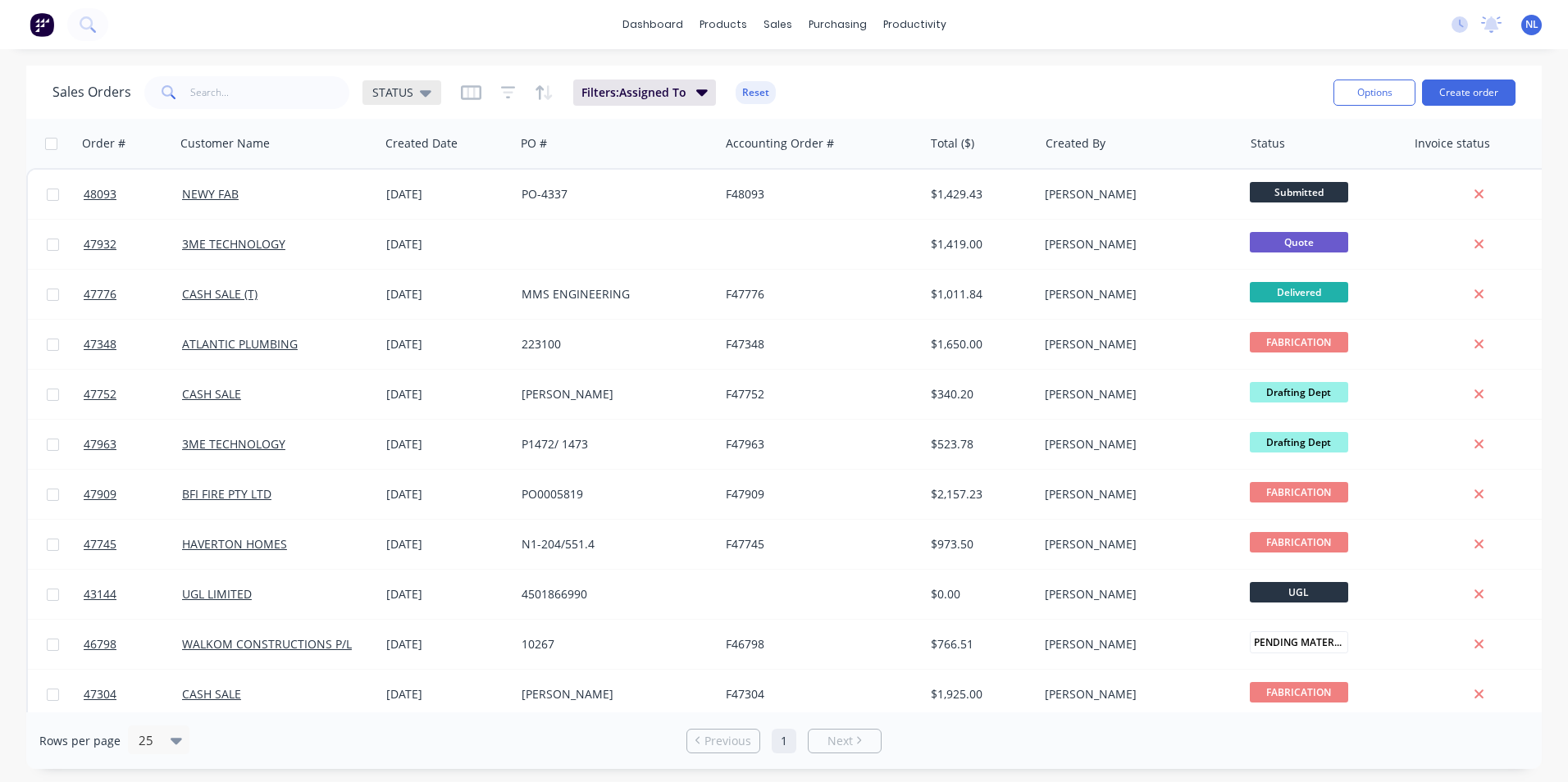
click at [430, 97] on div "STATUS" at bounding box center [402, 92] width 79 height 24
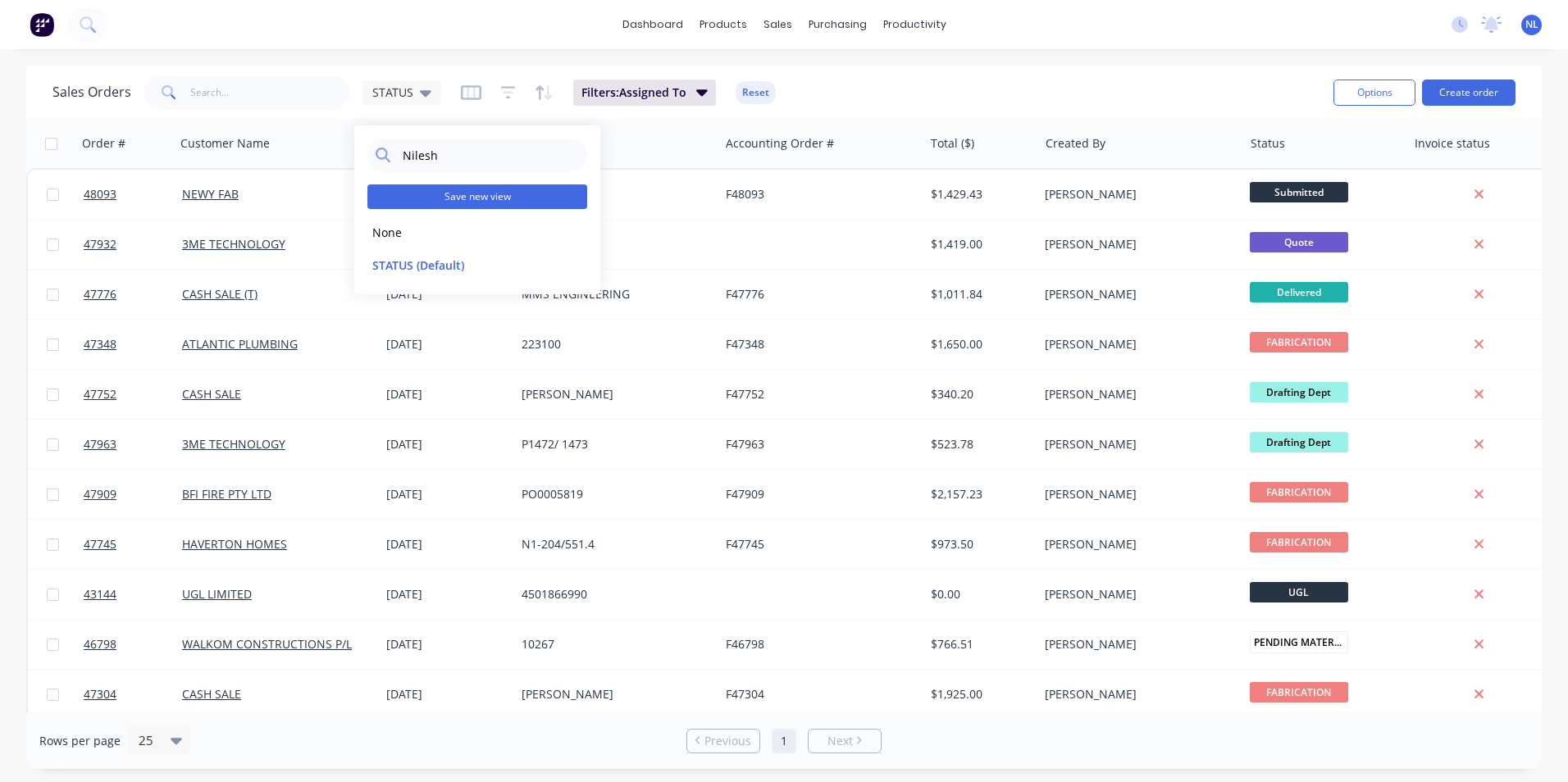
click at [451, 204] on button "Save new view" at bounding box center [477, 197] width 219 height 24
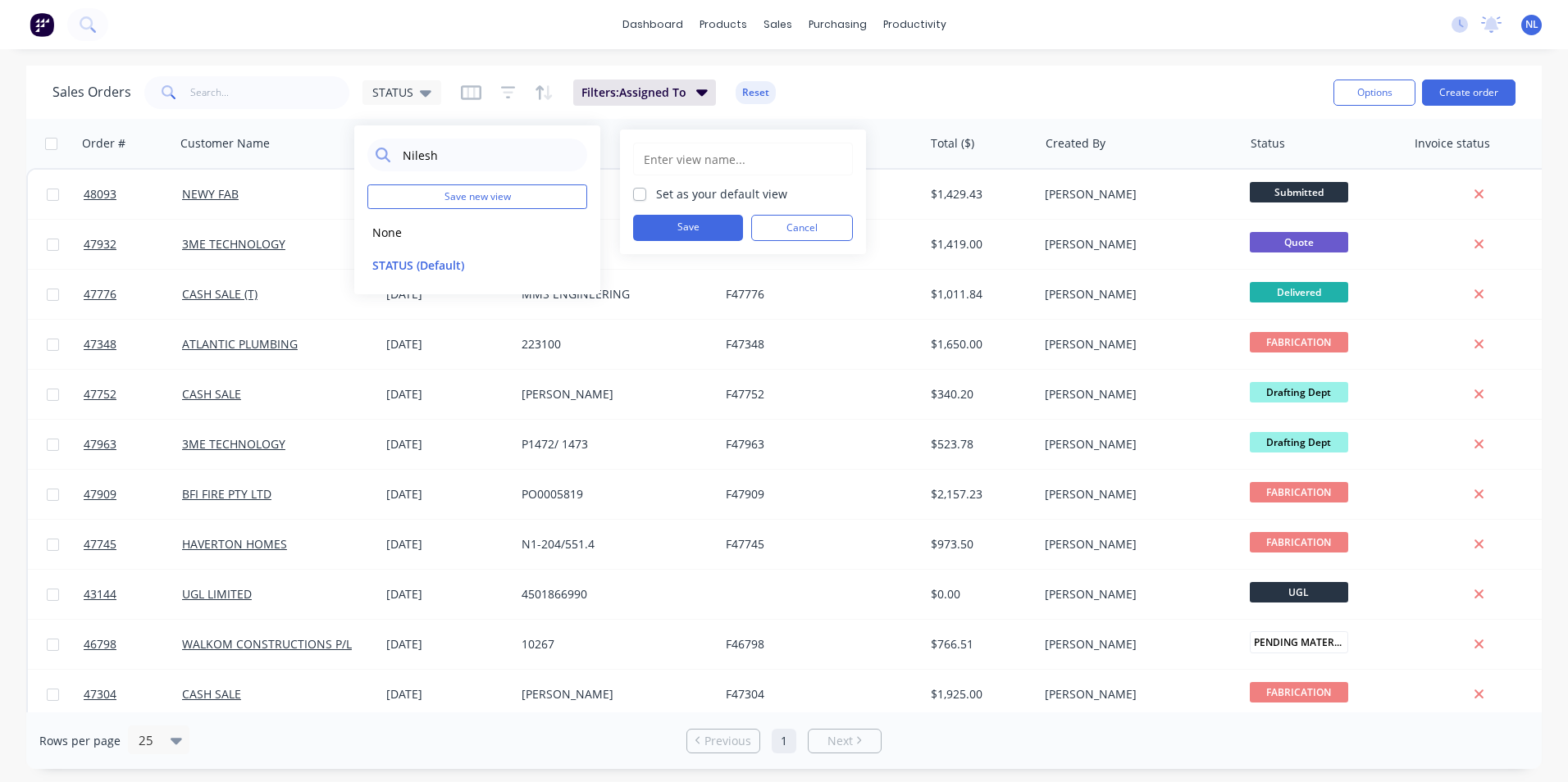
click at [740, 160] on input "text" at bounding box center [742, 159] width 202 height 31
click at [760, 149] on input "NILESH" at bounding box center [742, 159] width 202 height 31
type input "NILESH"
click at [659, 223] on button "Save" at bounding box center [687, 227] width 110 height 26
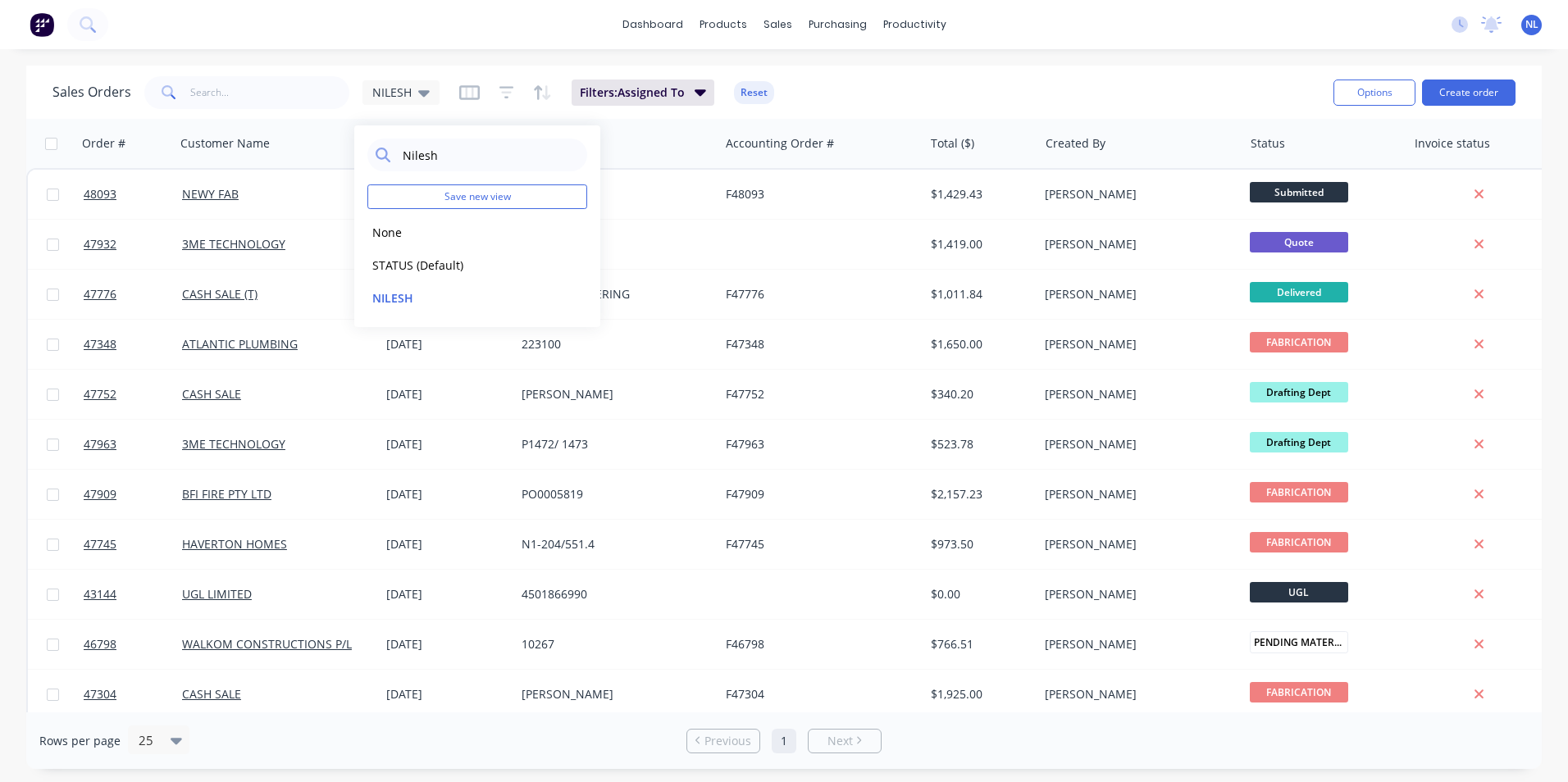
click at [968, 87] on div "Sales Orders NILESH Filters: Assigned To Reset" at bounding box center [686, 92] width 1268 height 40
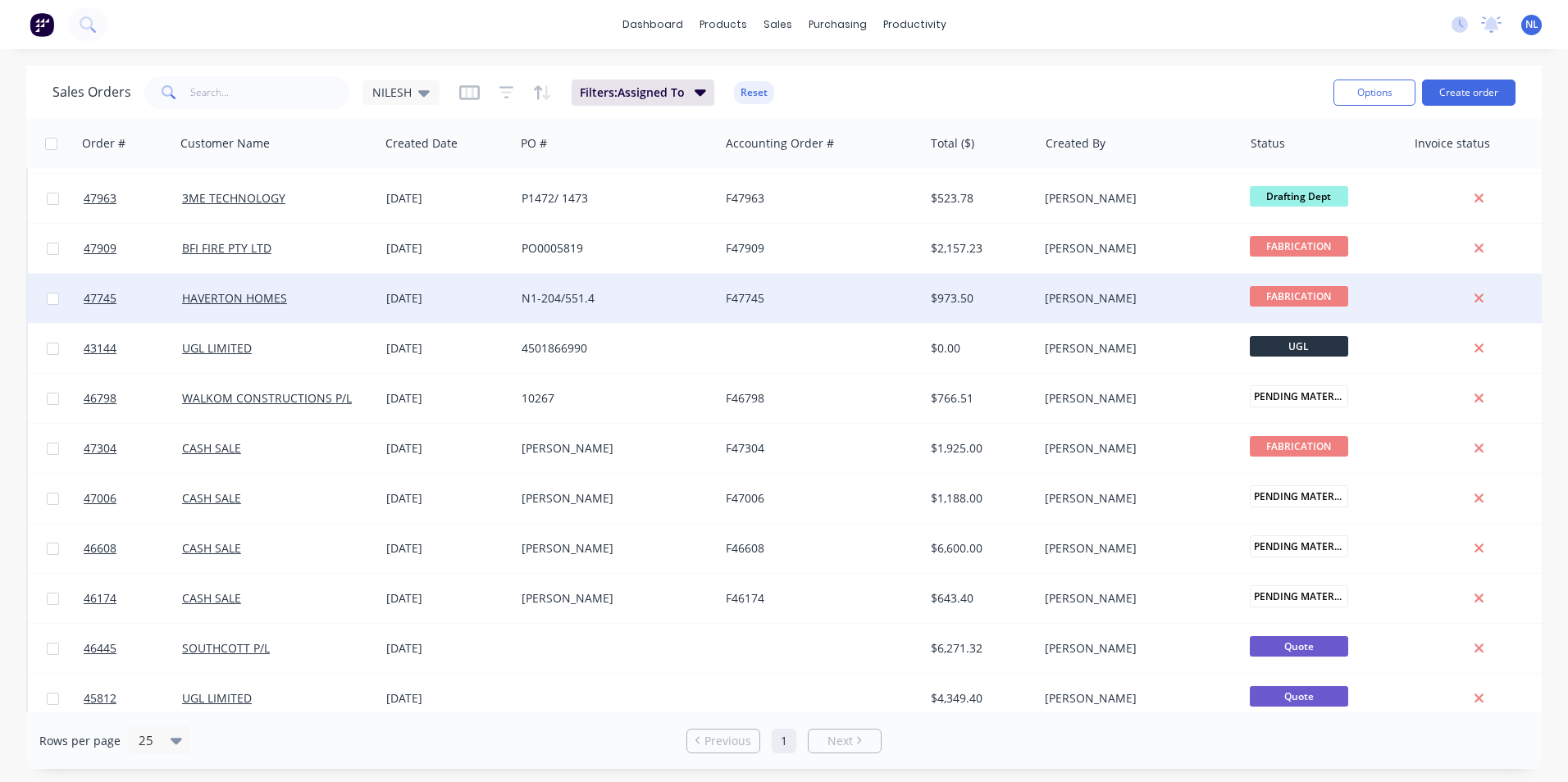
scroll to position [164, 0]
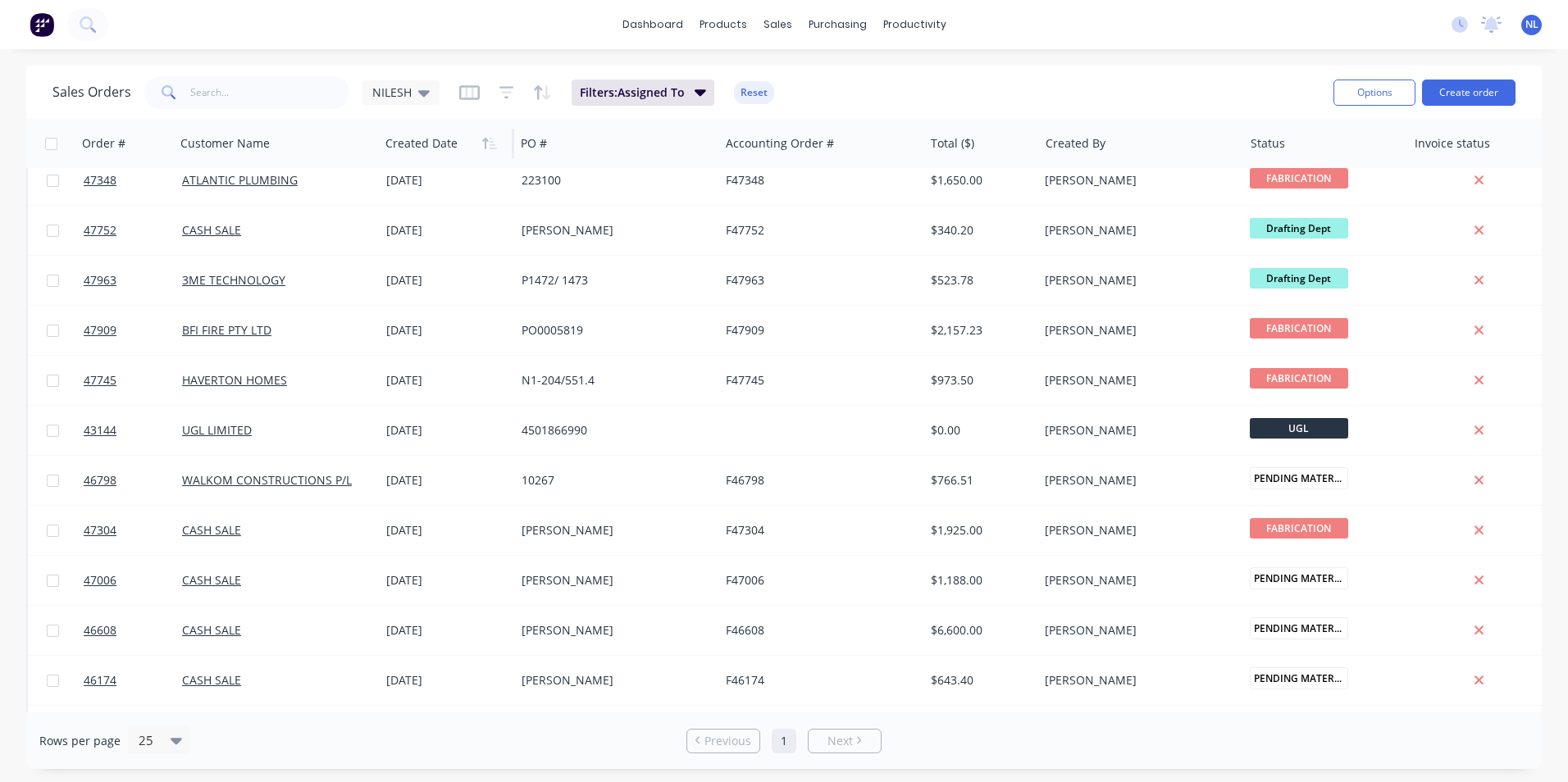
click at [420, 133] on div at bounding box center [443, 143] width 116 height 33
click at [489, 149] on icon "button" at bounding box center [489, 143] width 15 height 13
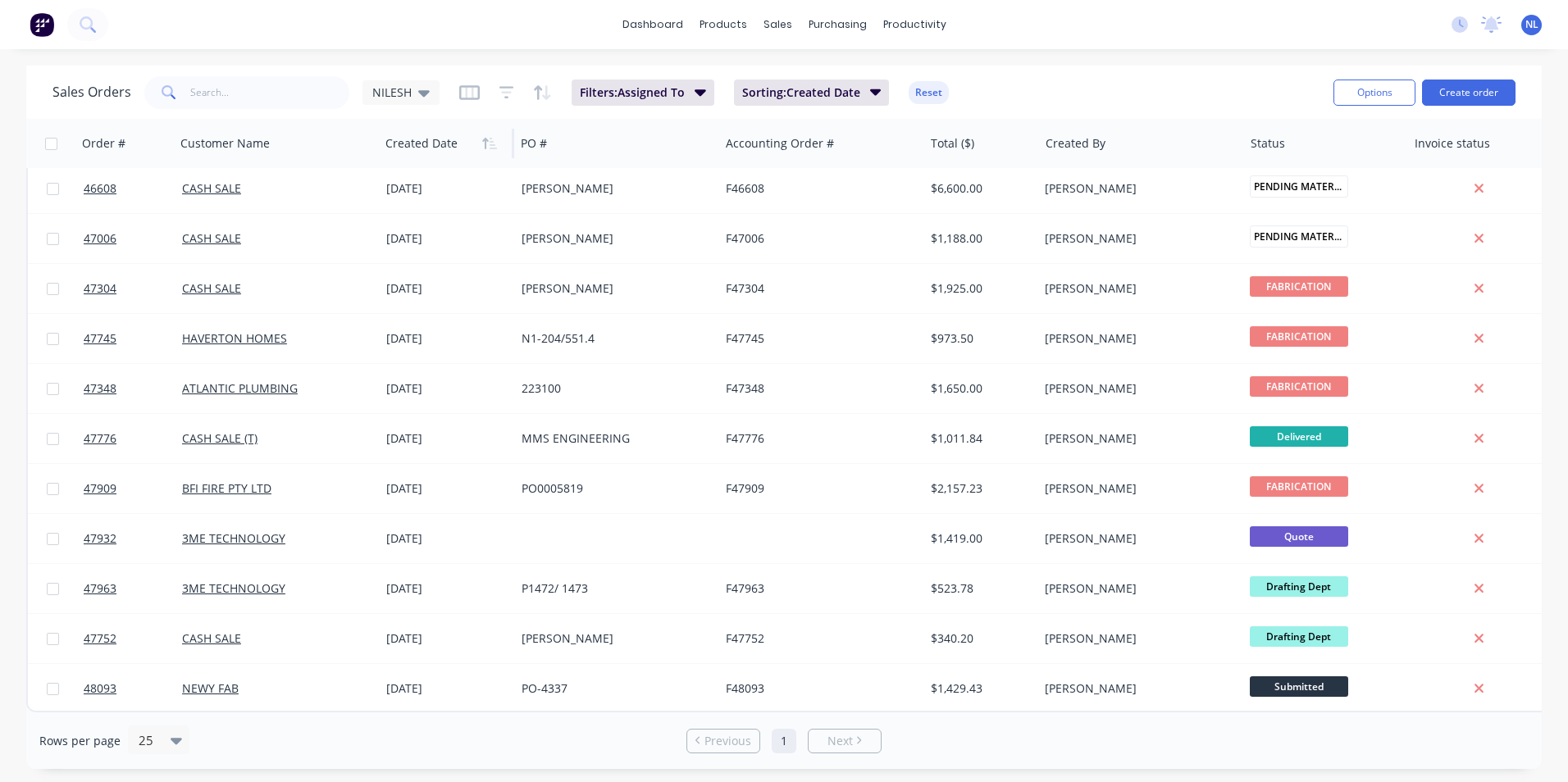
scroll to position [368, 0]
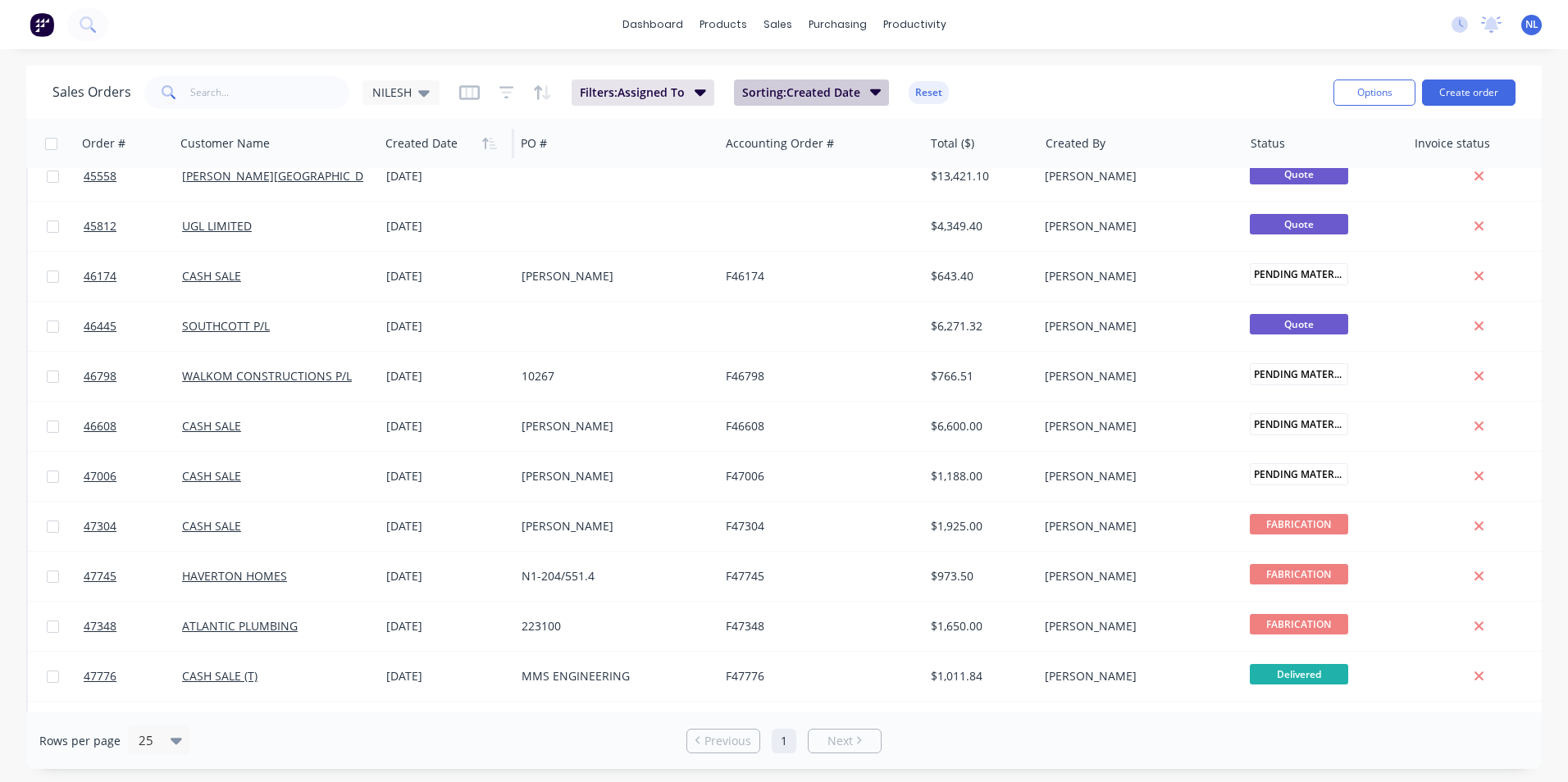
click at [802, 104] on button "Sorting: Created Date" at bounding box center [812, 92] width 156 height 26
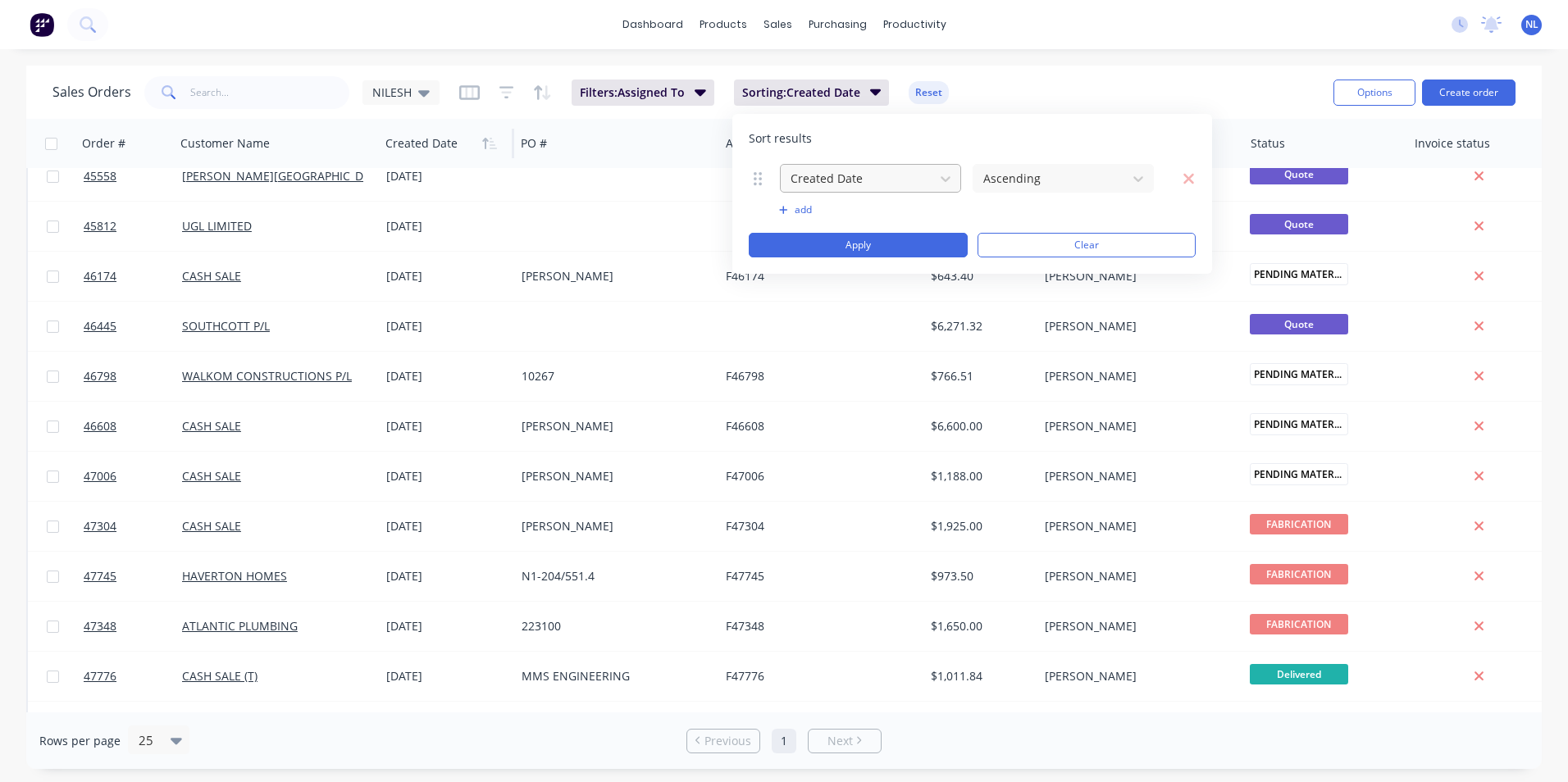
click at [908, 176] on div at bounding box center [857, 178] width 137 height 21
click at [963, 134] on div "Sort results" at bounding box center [972, 139] width 447 height 16
click at [667, 108] on div "Sales Orders NILESH Filters: Assigned To Sorting: Created Date Reset" at bounding box center [686, 92] width 1268 height 40
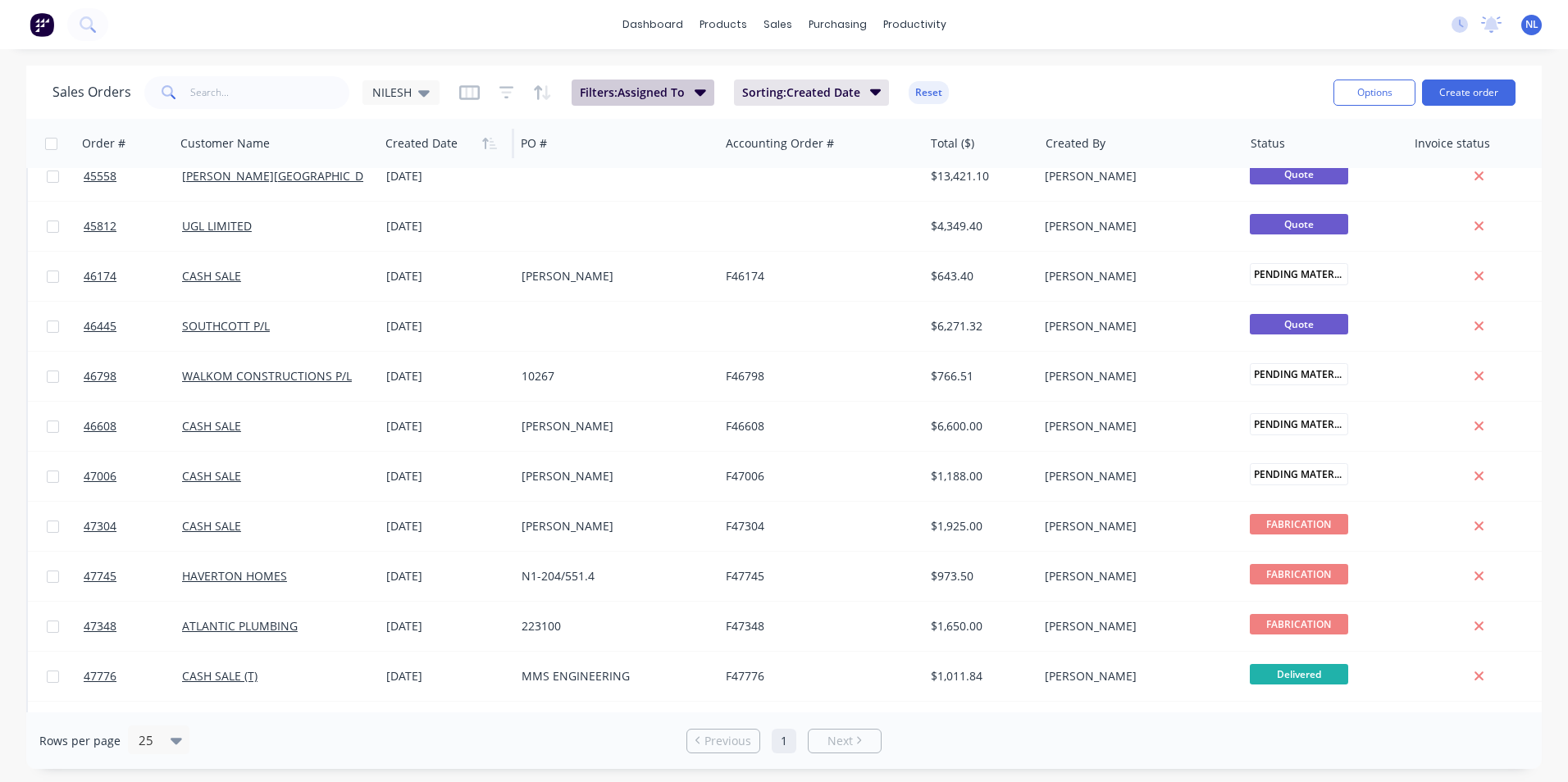
click at [689, 100] on button "Filters: Assigned To" at bounding box center [643, 92] width 142 height 26
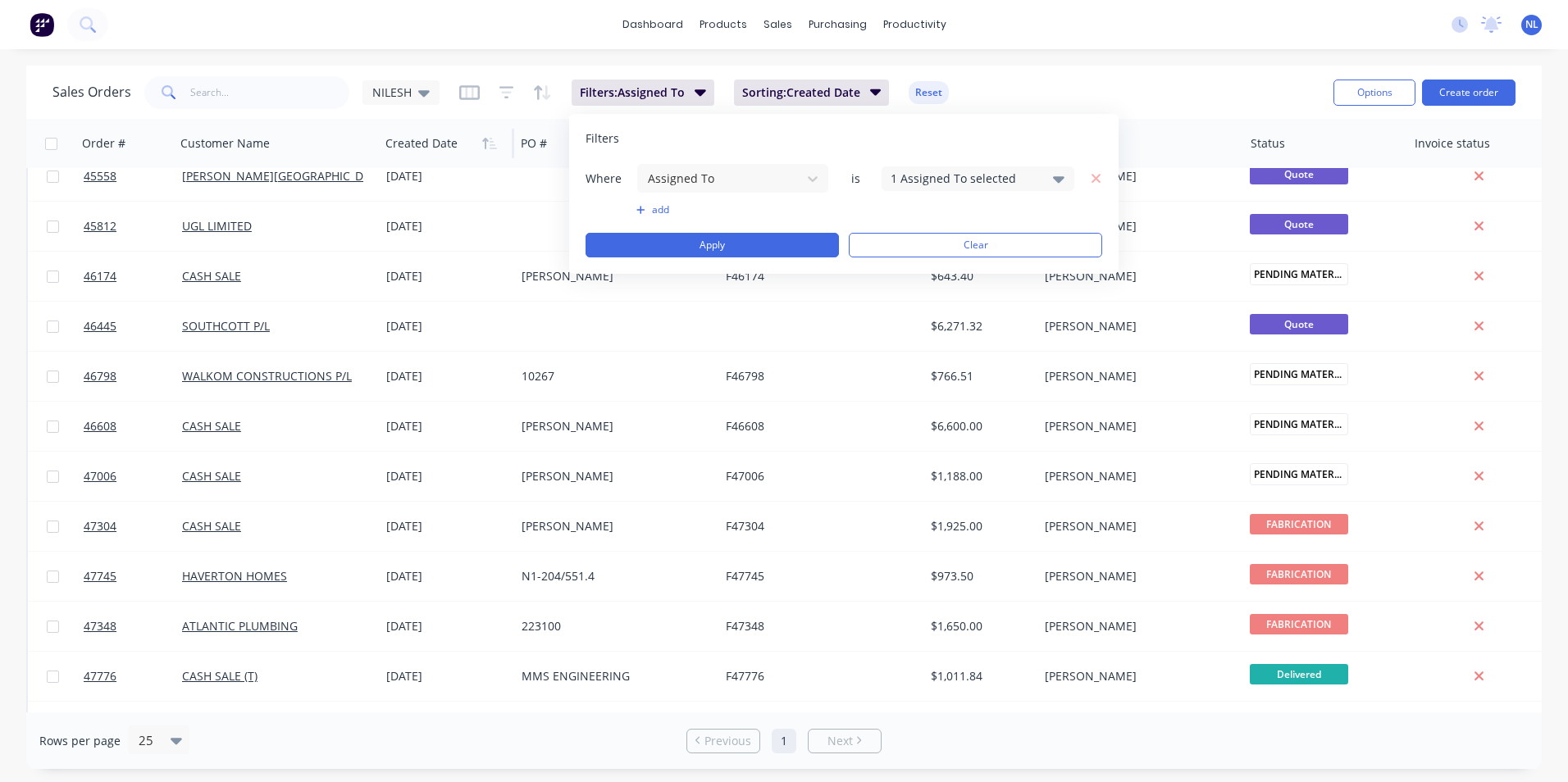
click at [954, 178] on div "1 Assigned To selected" at bounding box center [965, 178] width 149 height 17
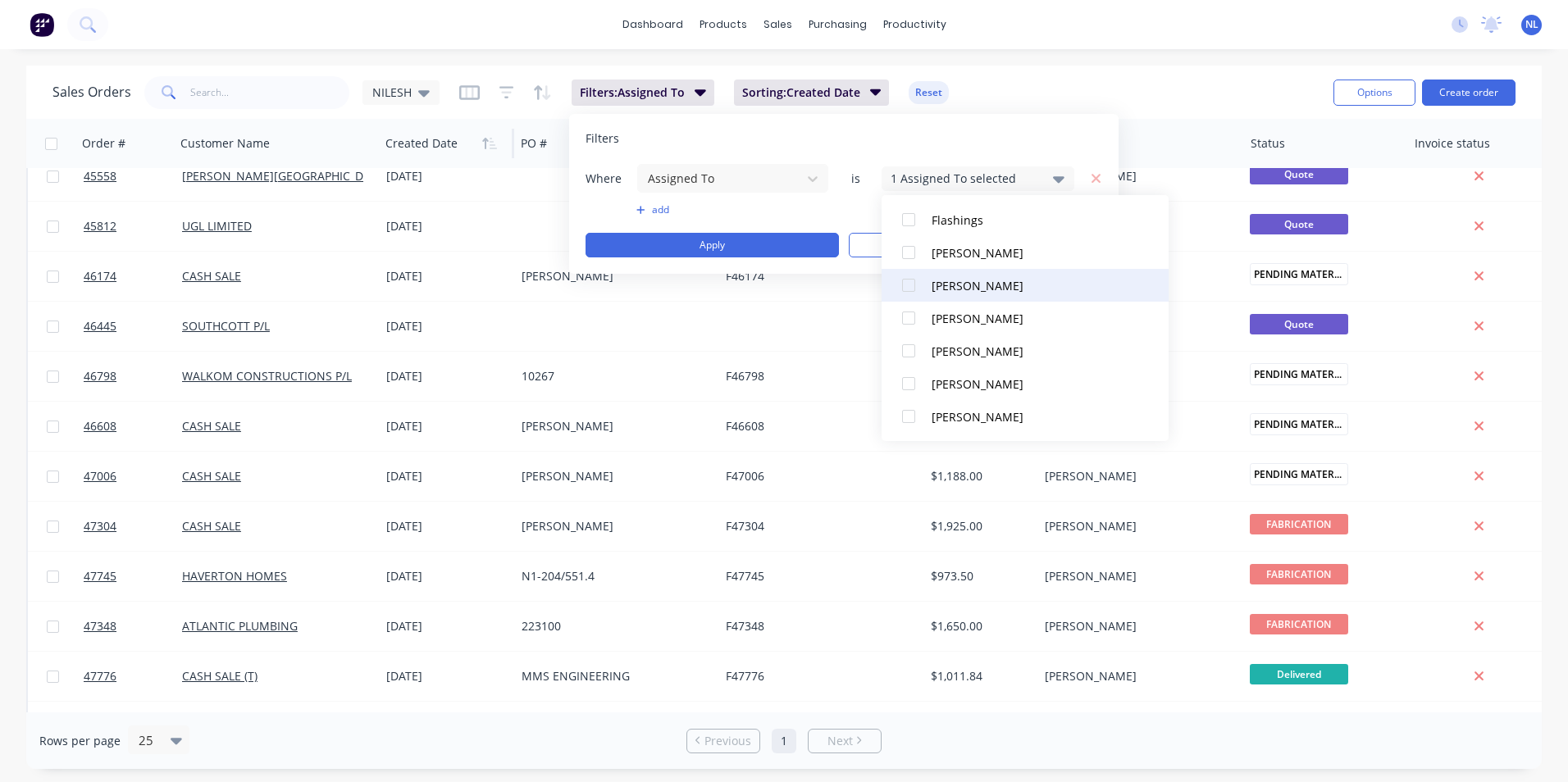
scroll to position [344, 0]
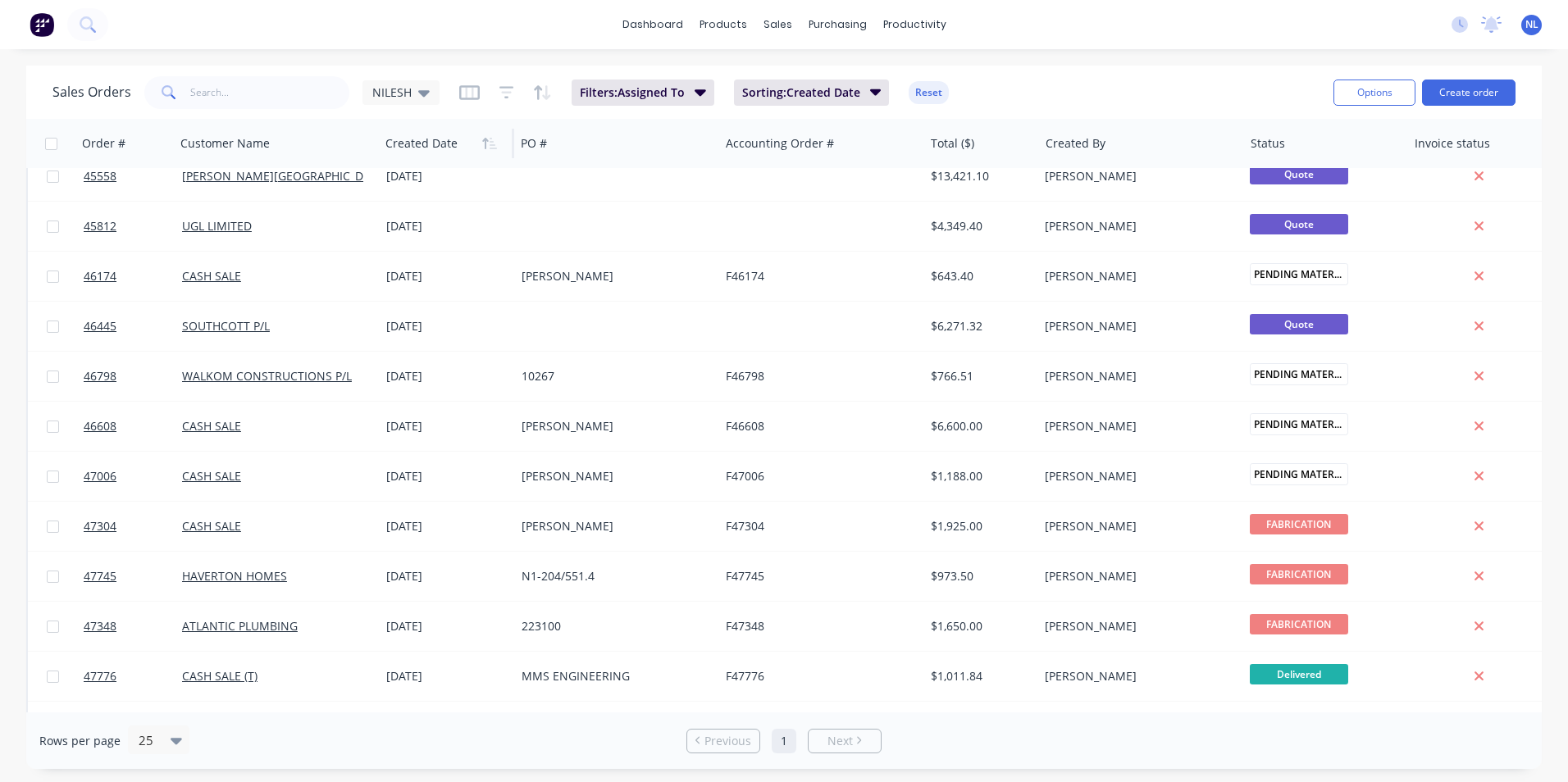
click at [1010, 66] on div "Sales Orders NILESH Filters: Assigned To Sorting: Created Date Reset Options Cr…" at bounding box center [784, 92] width 1515 height 53
click at [798, 112] on div "Sales Orders NILESH Filters: Assigned To Sorting: Created Date Reset Options Cr…" at bounding box center [784, 92] width 1515 height 53
click at [813, 111] on div "Sales Orders NILESH Filters: Assigned To Sorting: Created Date Reset" at bounding box center [686, 92] width 1268 height 40
click at [818, 104] on button "Sorting: Created Date" at bounding box center [812, 92] width 156 height 26
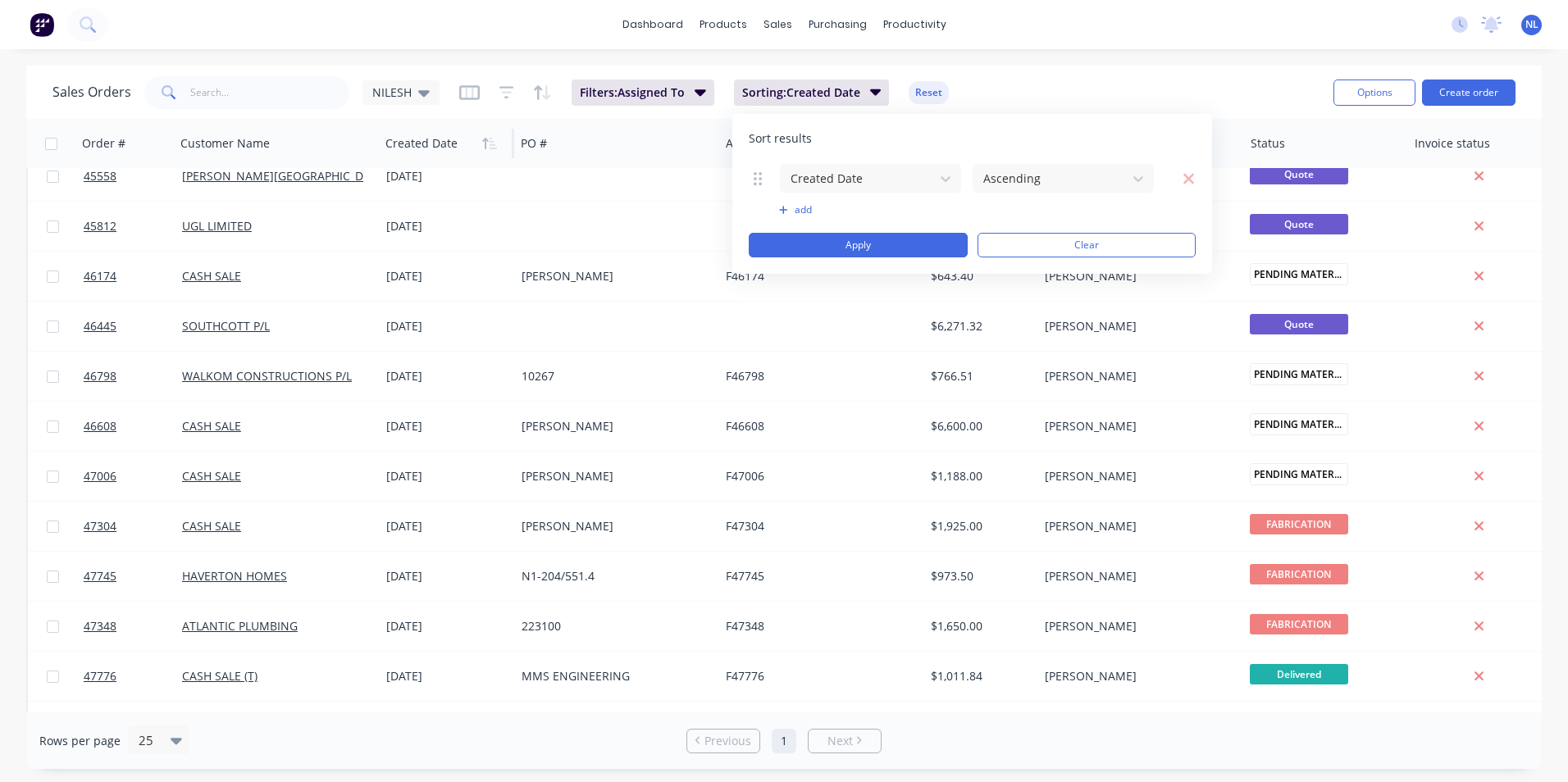
click at [1035, 65] on div "Sales Orders NILESH Filters: Assigned To Sorting: Created Date Reset Options Cr…" at bounding box center [784, 92] width 1515 height 53
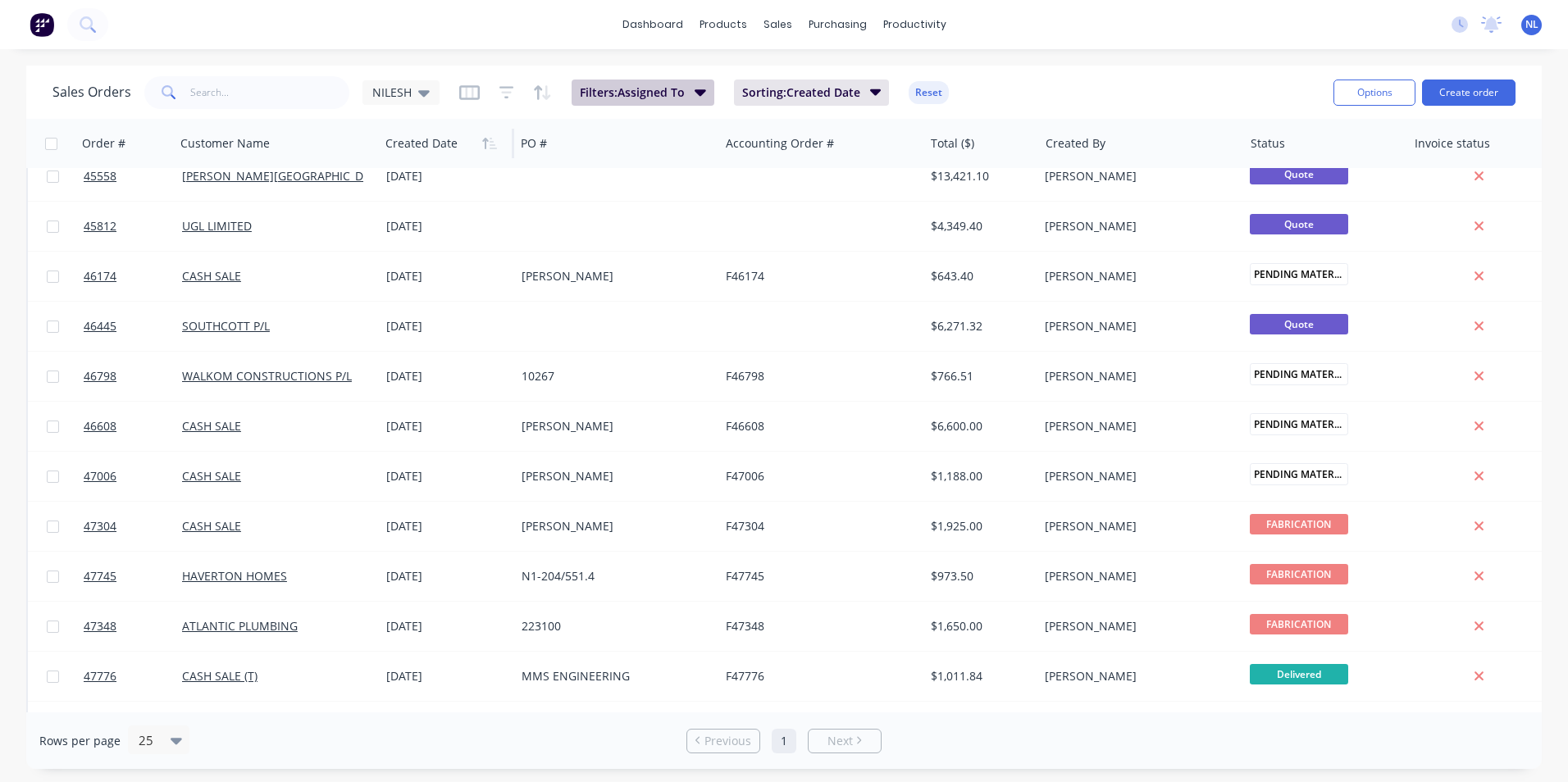
click at [666, 105] on button "Filters: Assigned To" at bounding box center [643, 92] width 142 height 26
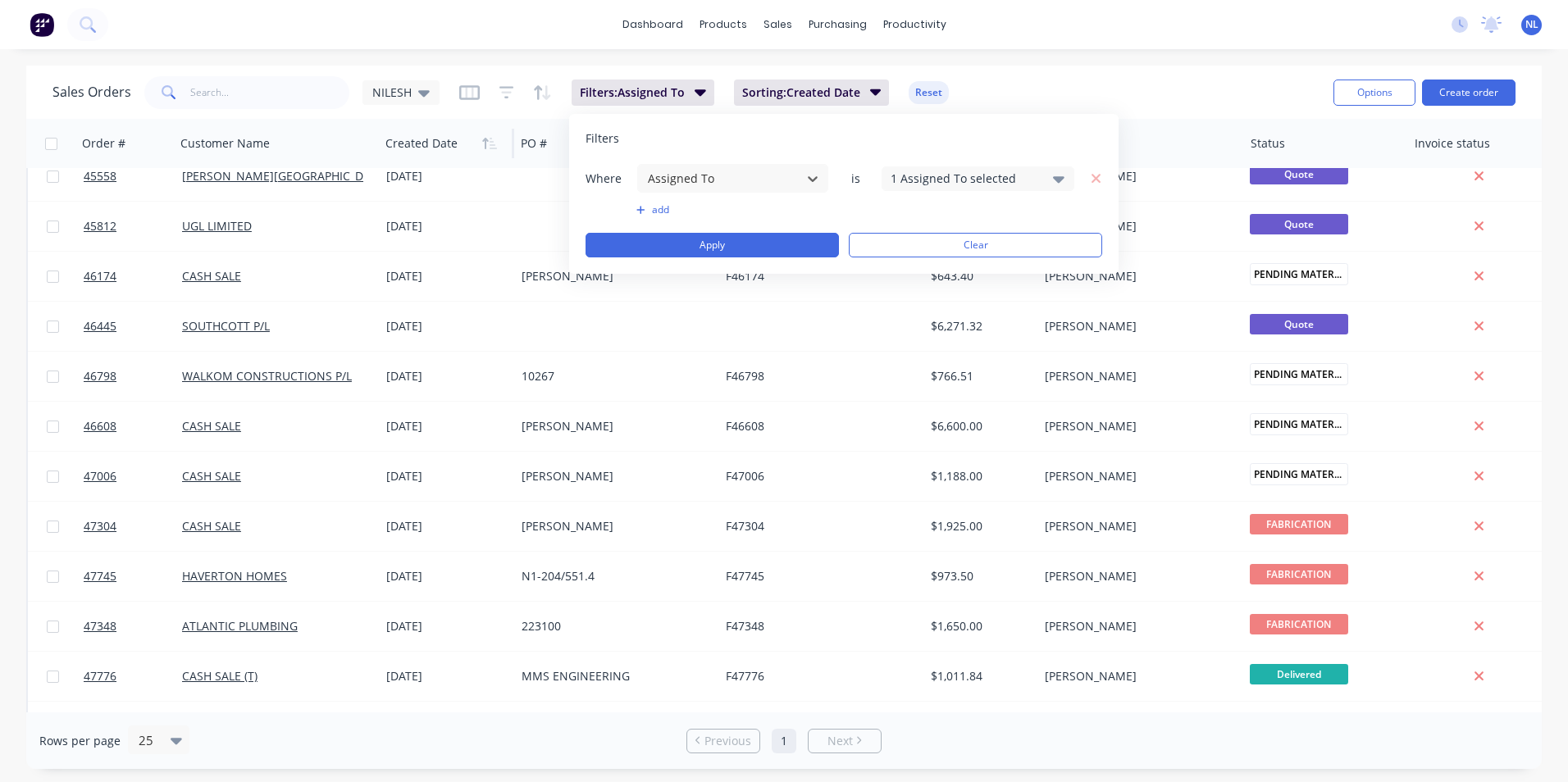
click at [651, 207] on button "add" at bounding box center [732, 209] width 193 height 13
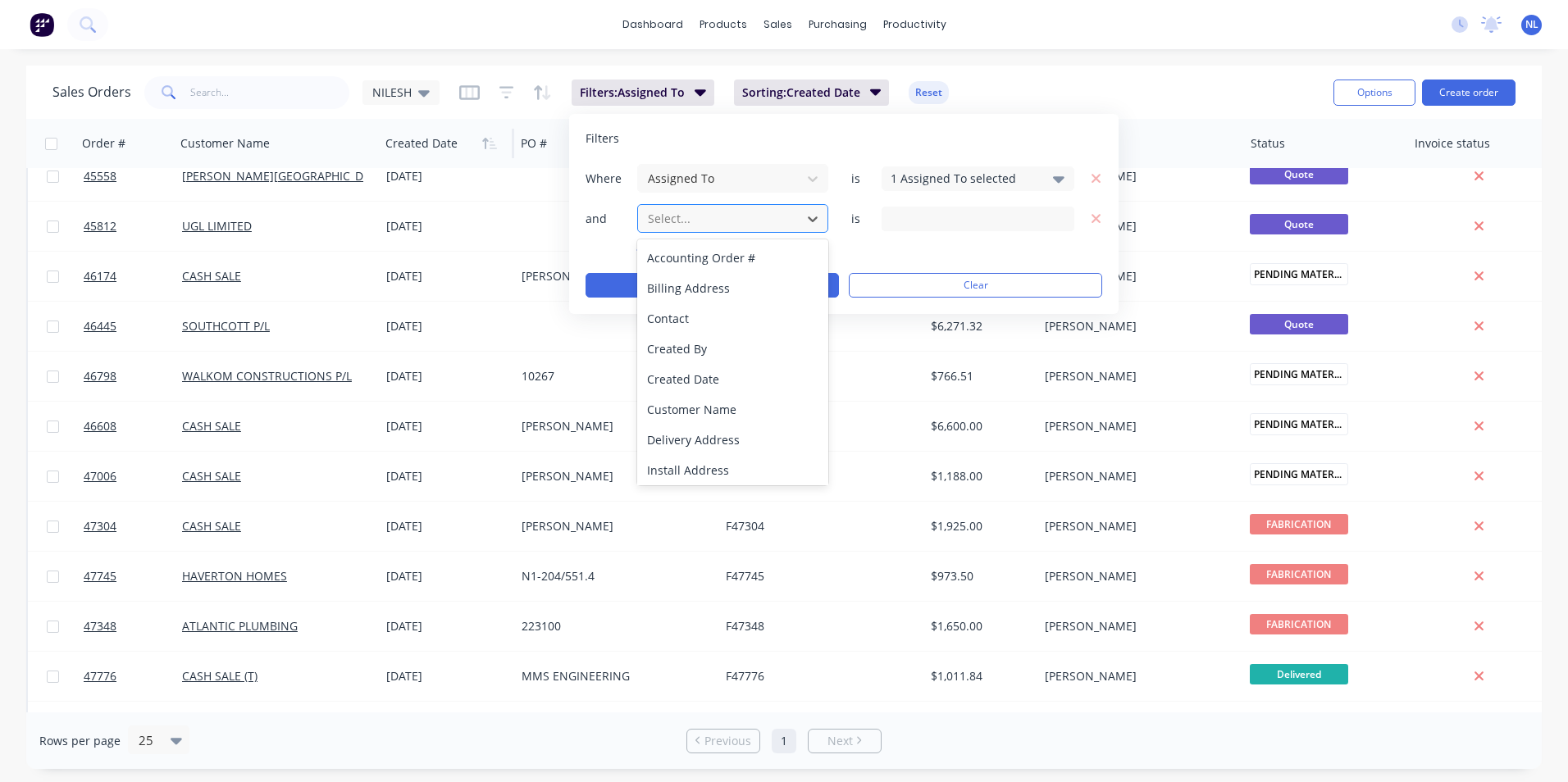
click at [745, 217] on div at bounding box center [720, 218] width 147 height 21
click at [682, 467] on div "Status" at bounding box center [732, 467] width 191 height 30
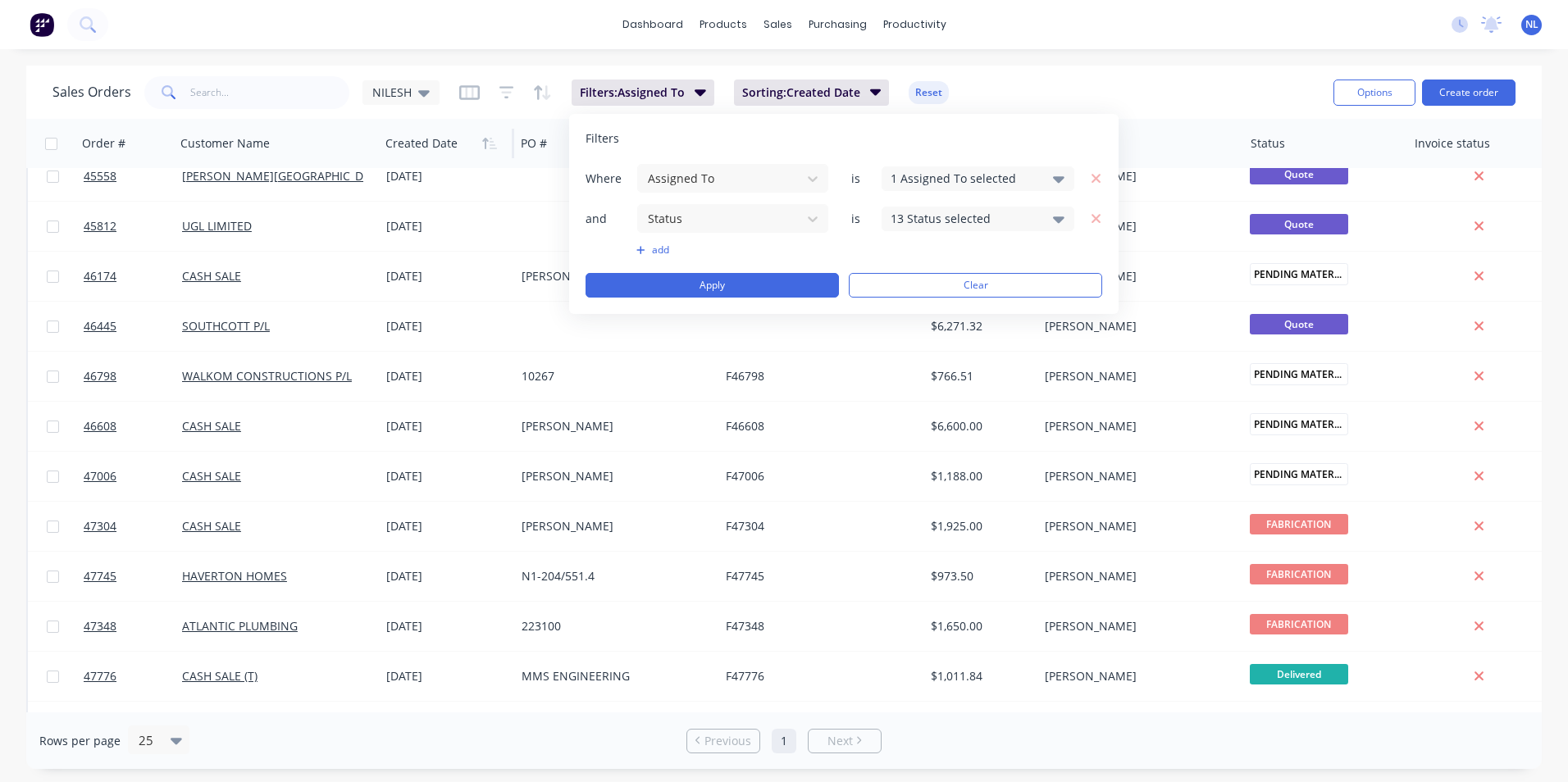
click at [997, 220] on div "13 Status selected" at bounding box center [965, 218] width 149 height 17
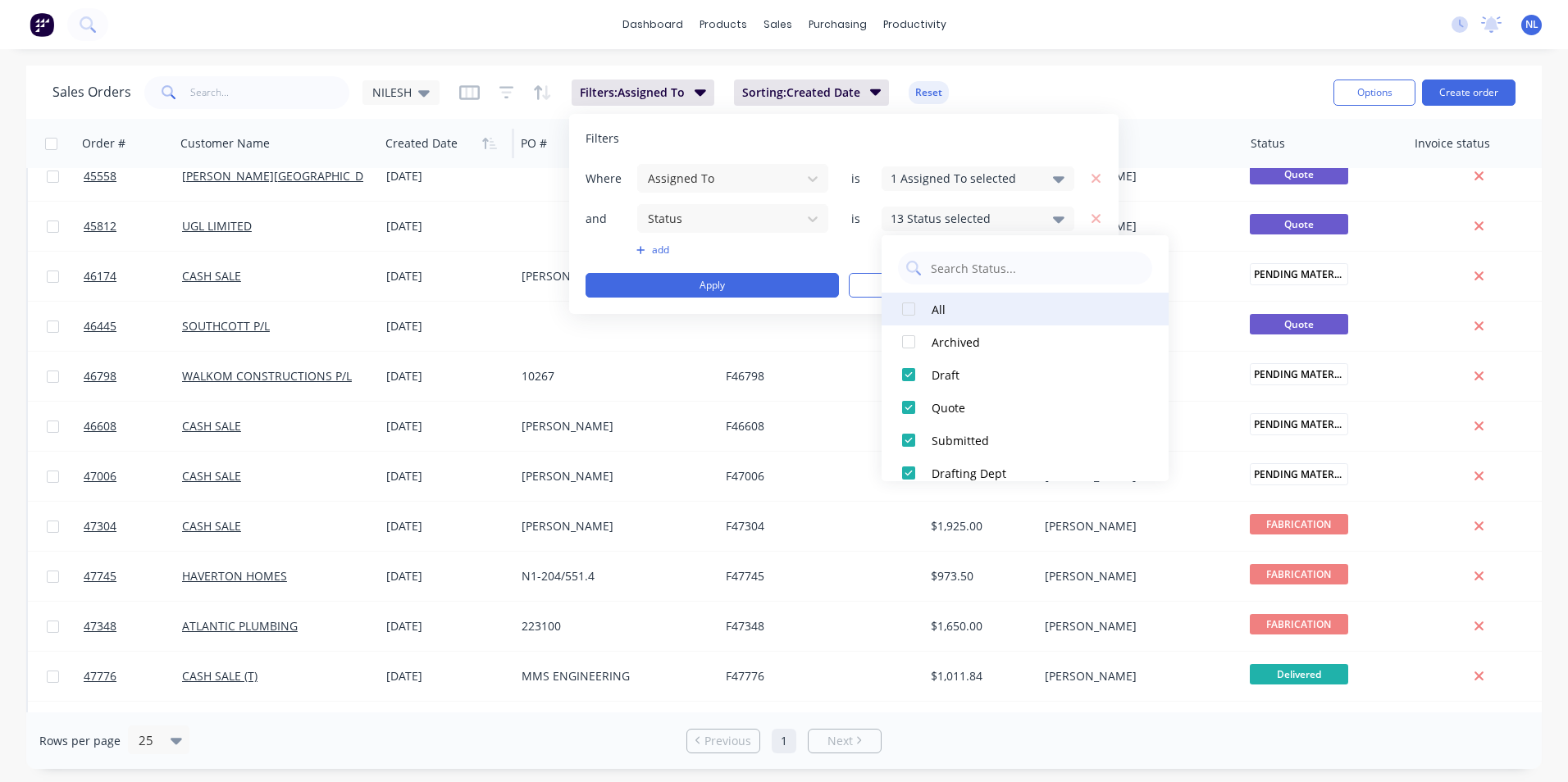
click at [899, 309] on div at bounding box center [908, 309] width 33 height 33
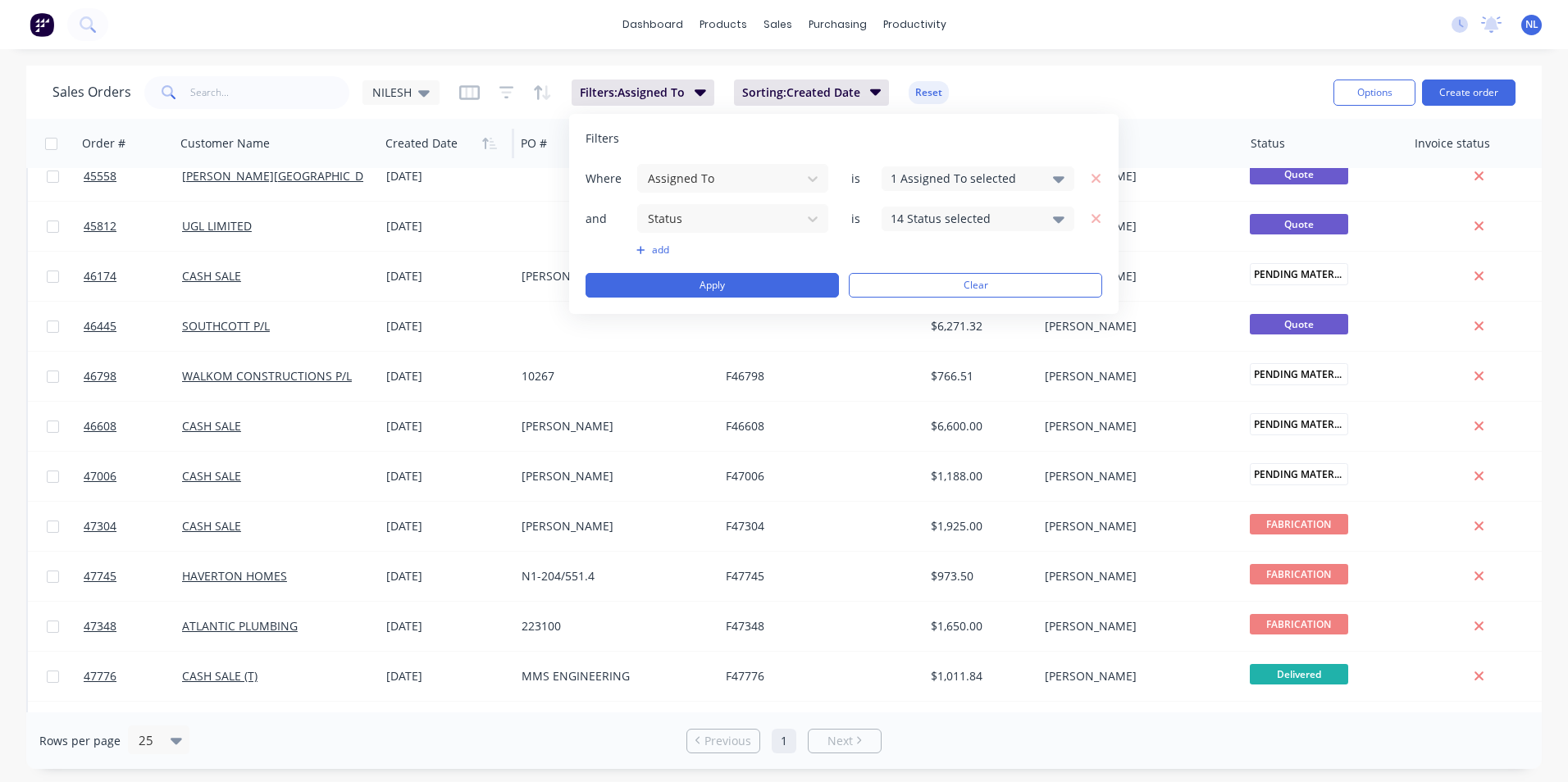
click at [1015, 135] on div "Filters" at bounding box center [844, 139] width 517 height 16
click at [767, 288] on button "Apply" at bounding box center [712, 285] width 254 height 24
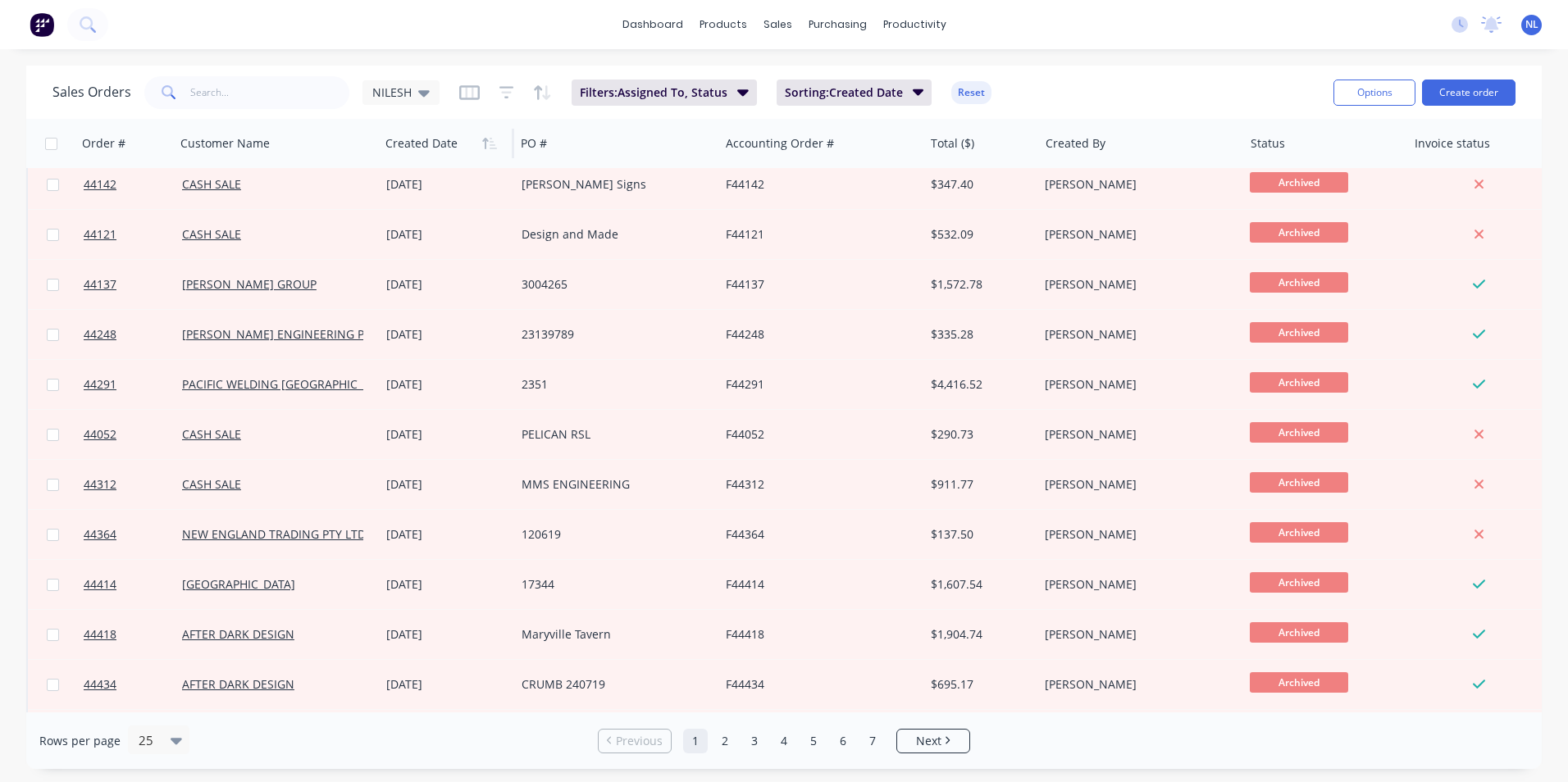
scroll to position [714, 0]
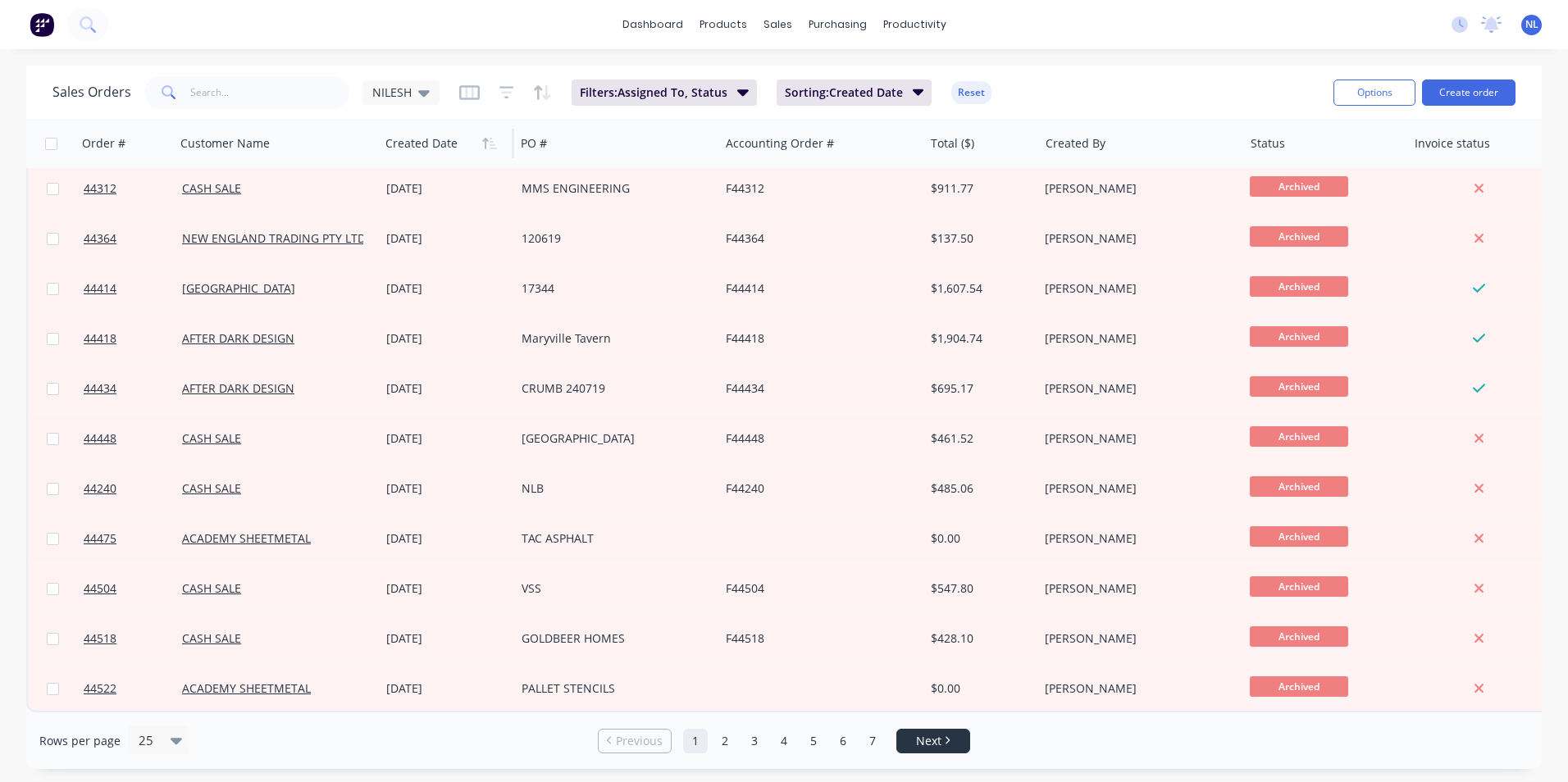
click at [934, 744] on span "Next" at bounding box center [929, 741] width 25 height 16
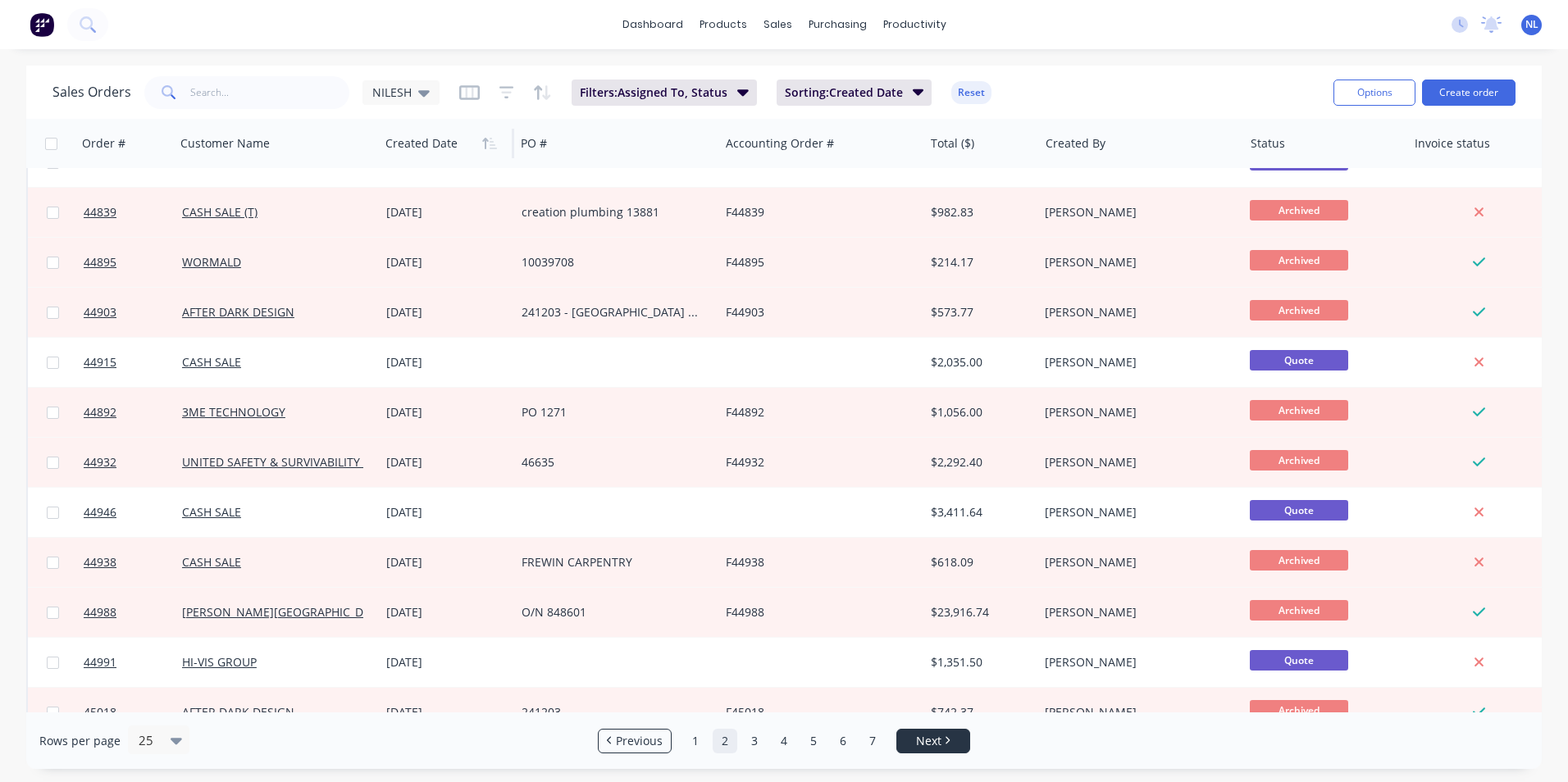
click at [938, 730] on li "Next" at bounding box center [933, 740] width 73 height 24
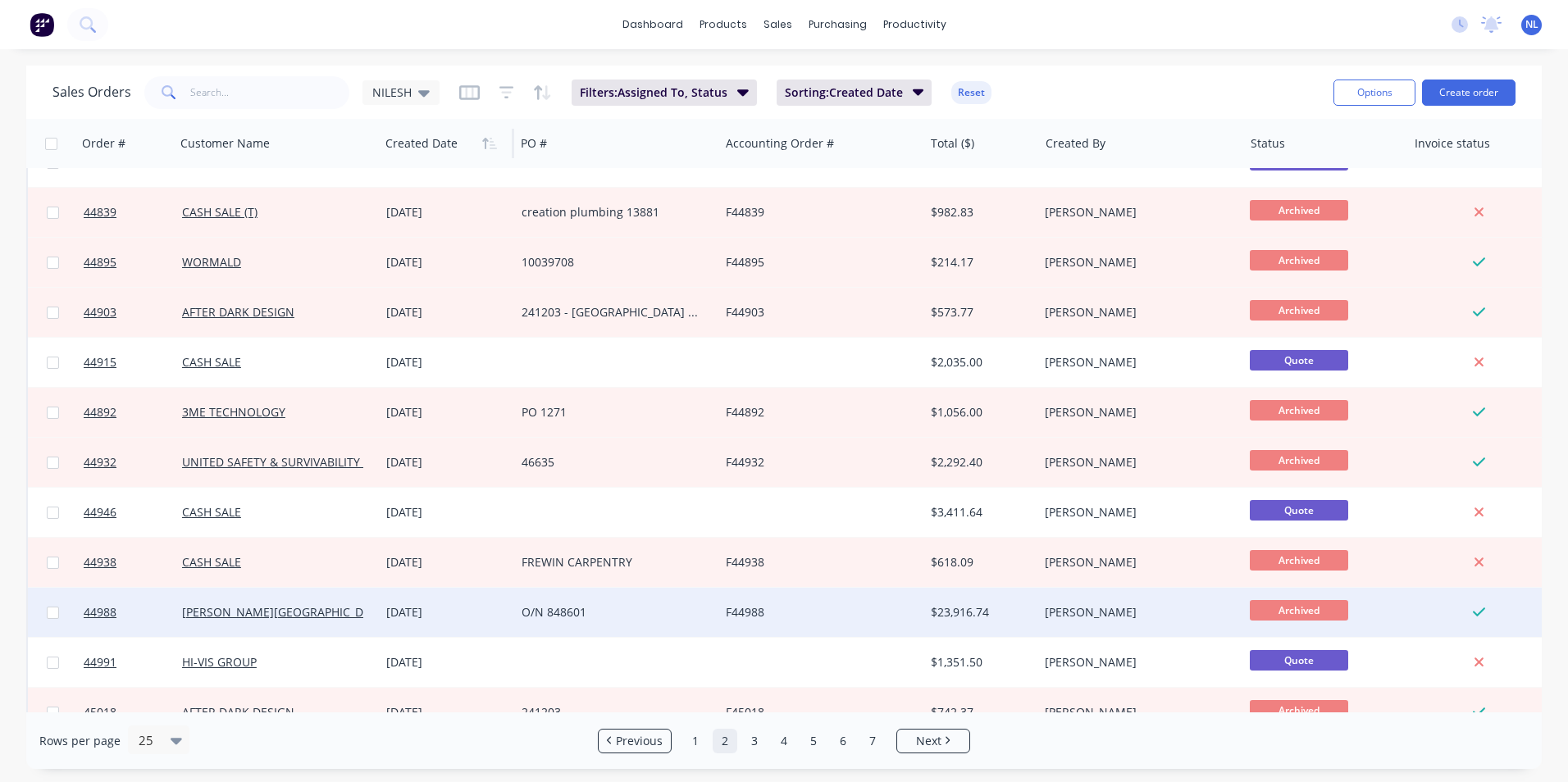
scroll to position [714, 0]
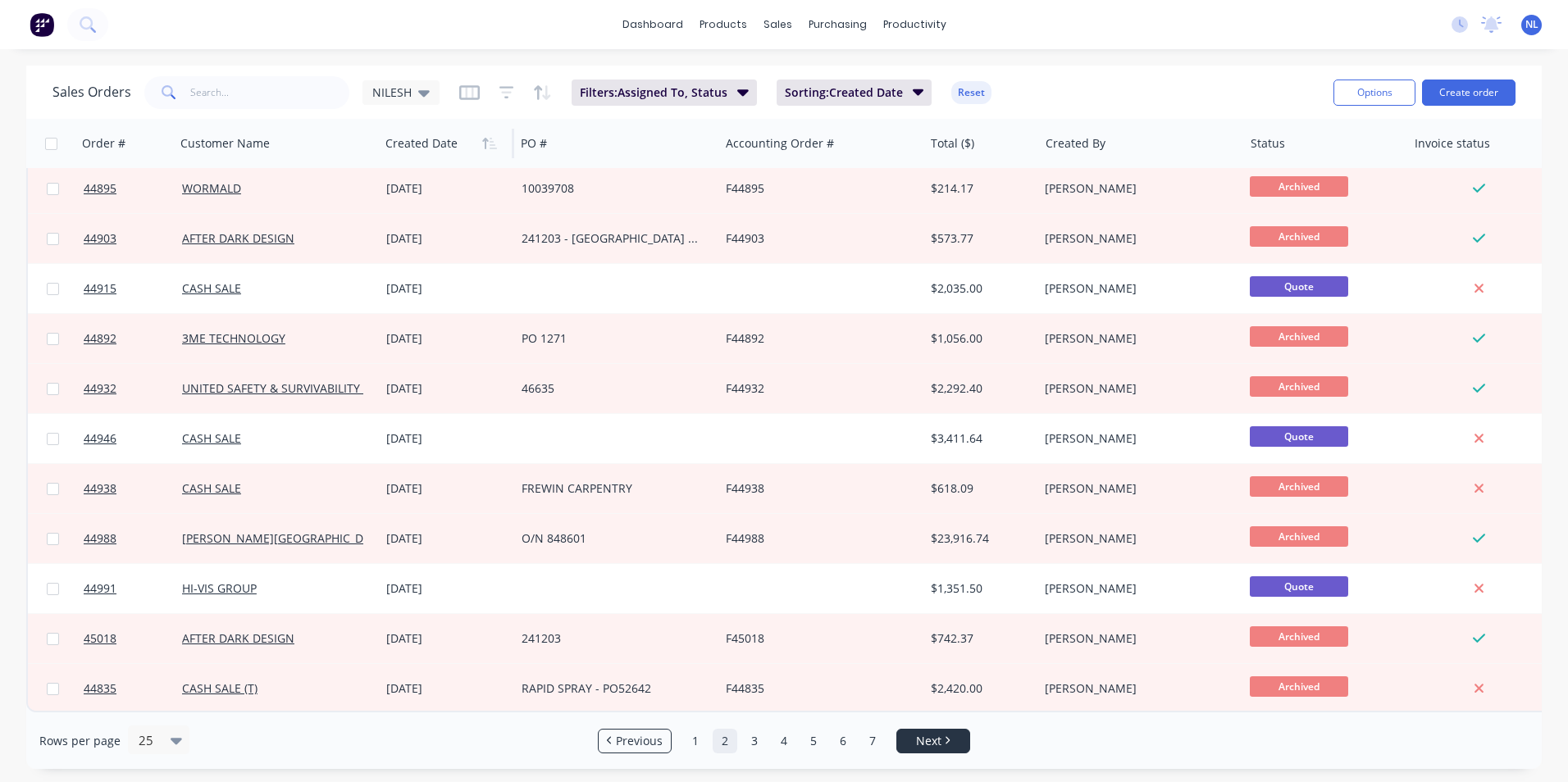
click at [918, 736] on span "Next" at bounding box center [929, 741] width 25 height 16
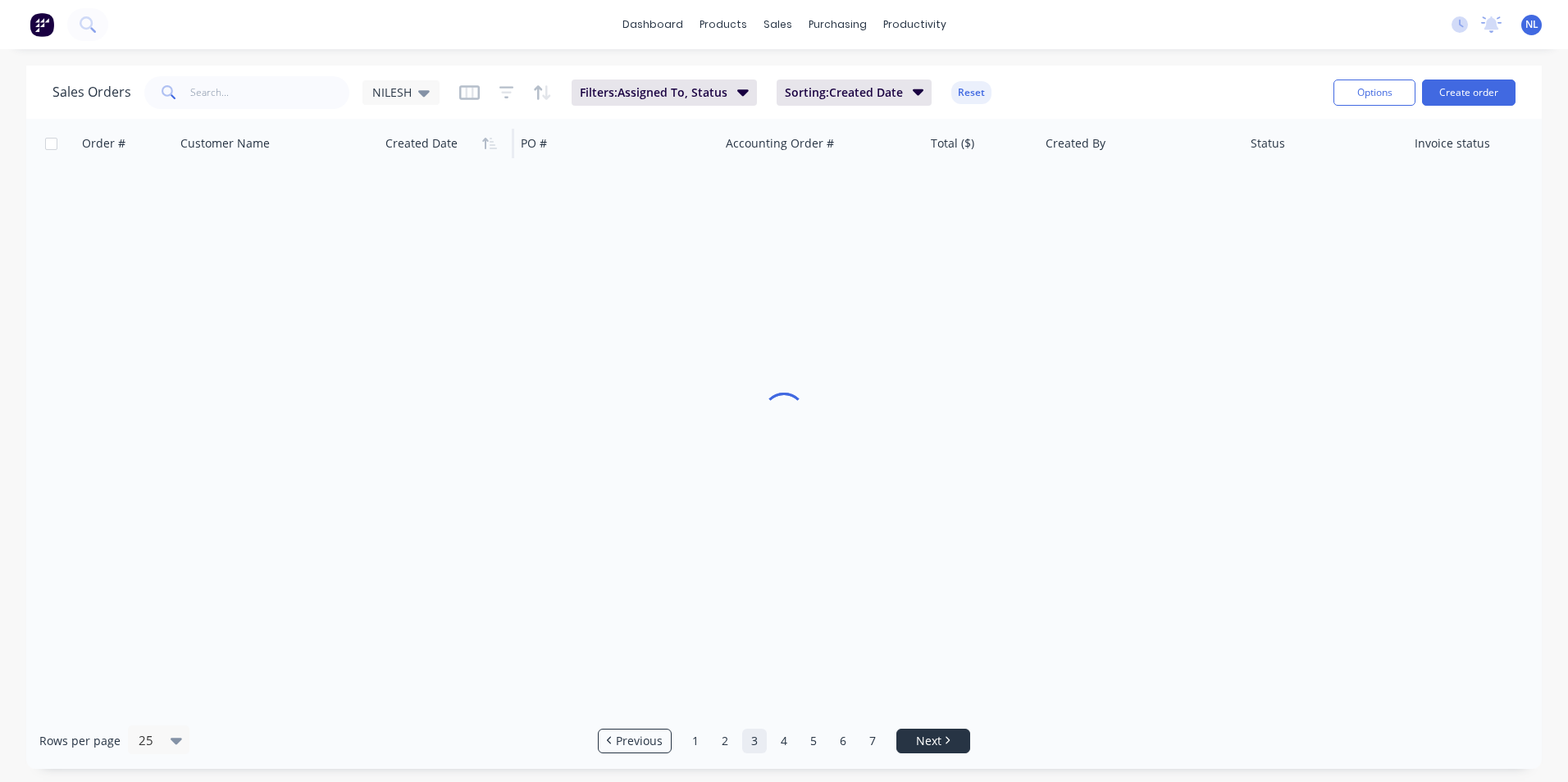
scroll to position [0, 0]
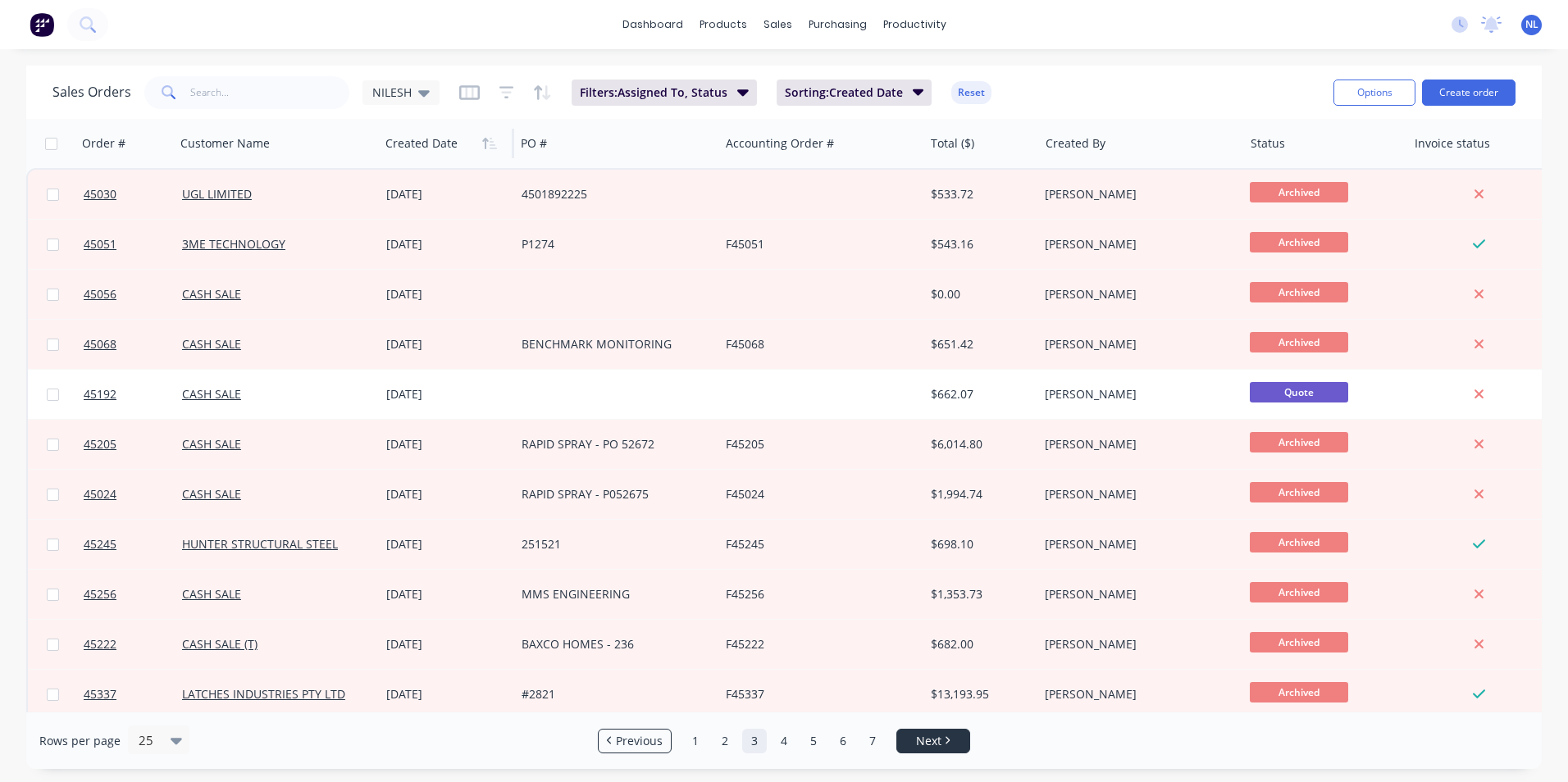
click at [918, 736] on span "Next" at bounding box center [929, 741] width 25 height 16
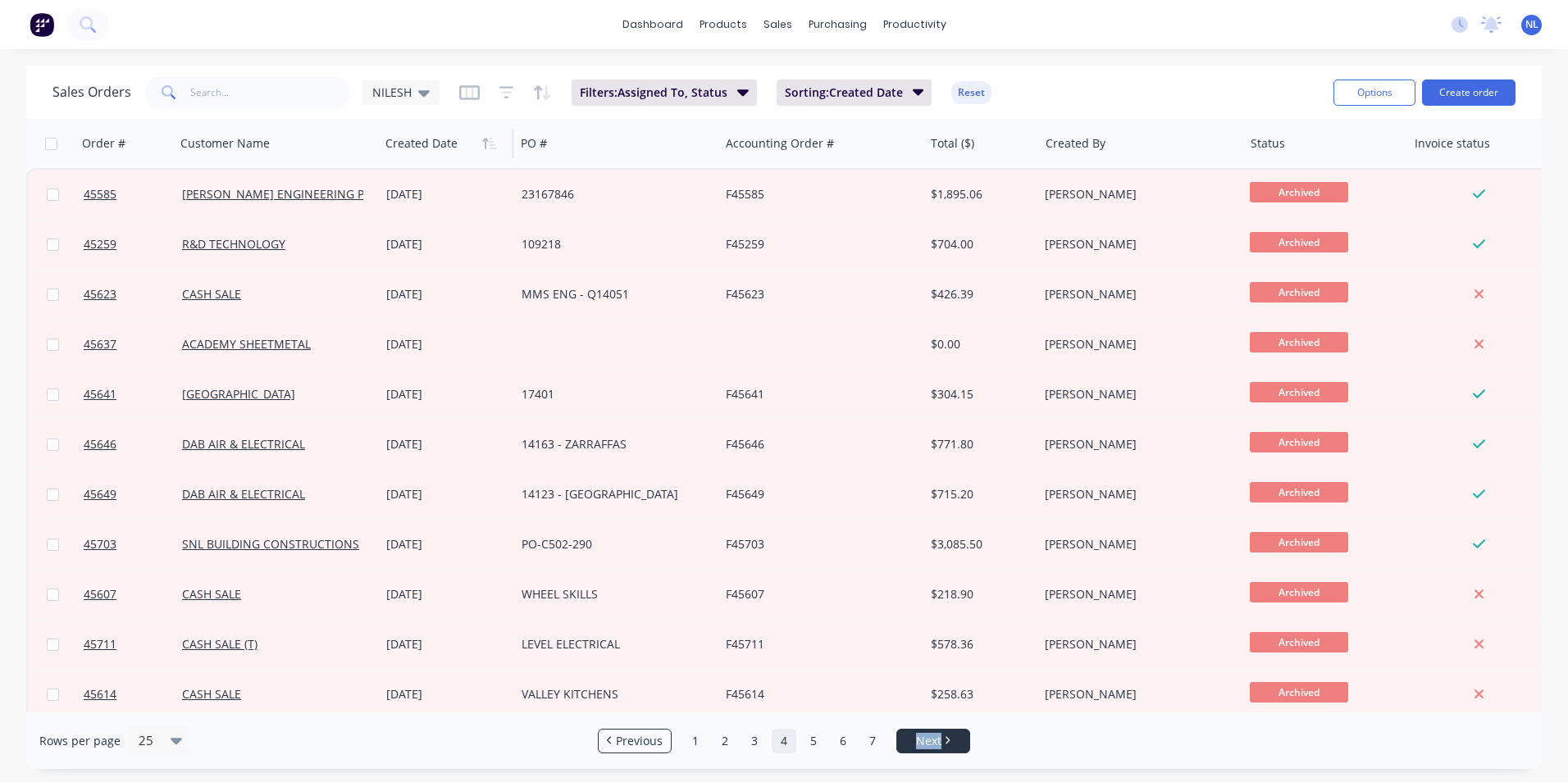
click at [918, 736] on span "Next" at bounding box center [929, 741] width 25 height 16
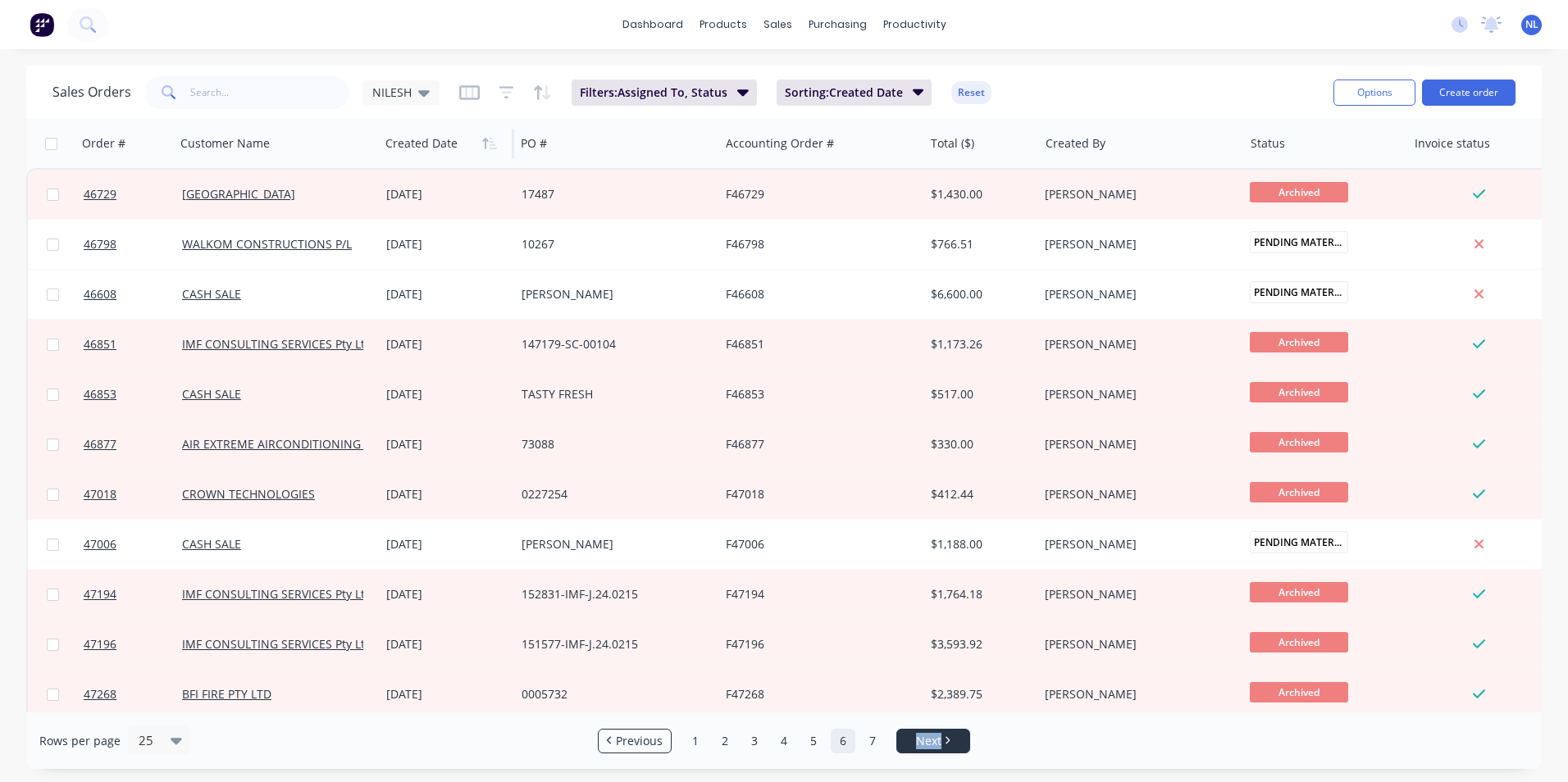
click at [918, 736] on span "Next" at bounding box center [929, 741] width 25 height 16
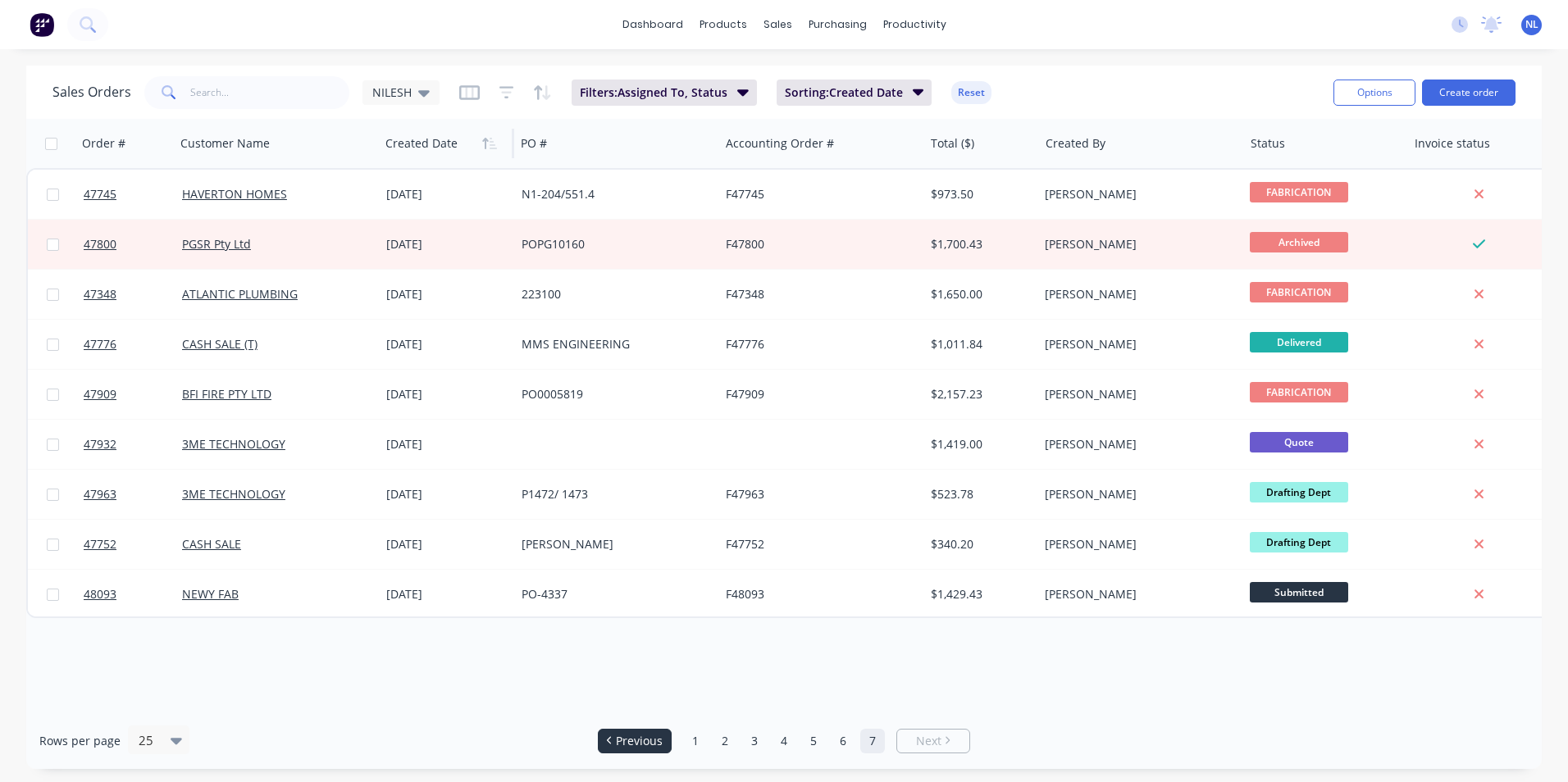
click at [640, 738] on span "Previous" at bounding box center [639, 741] width 47 height 16
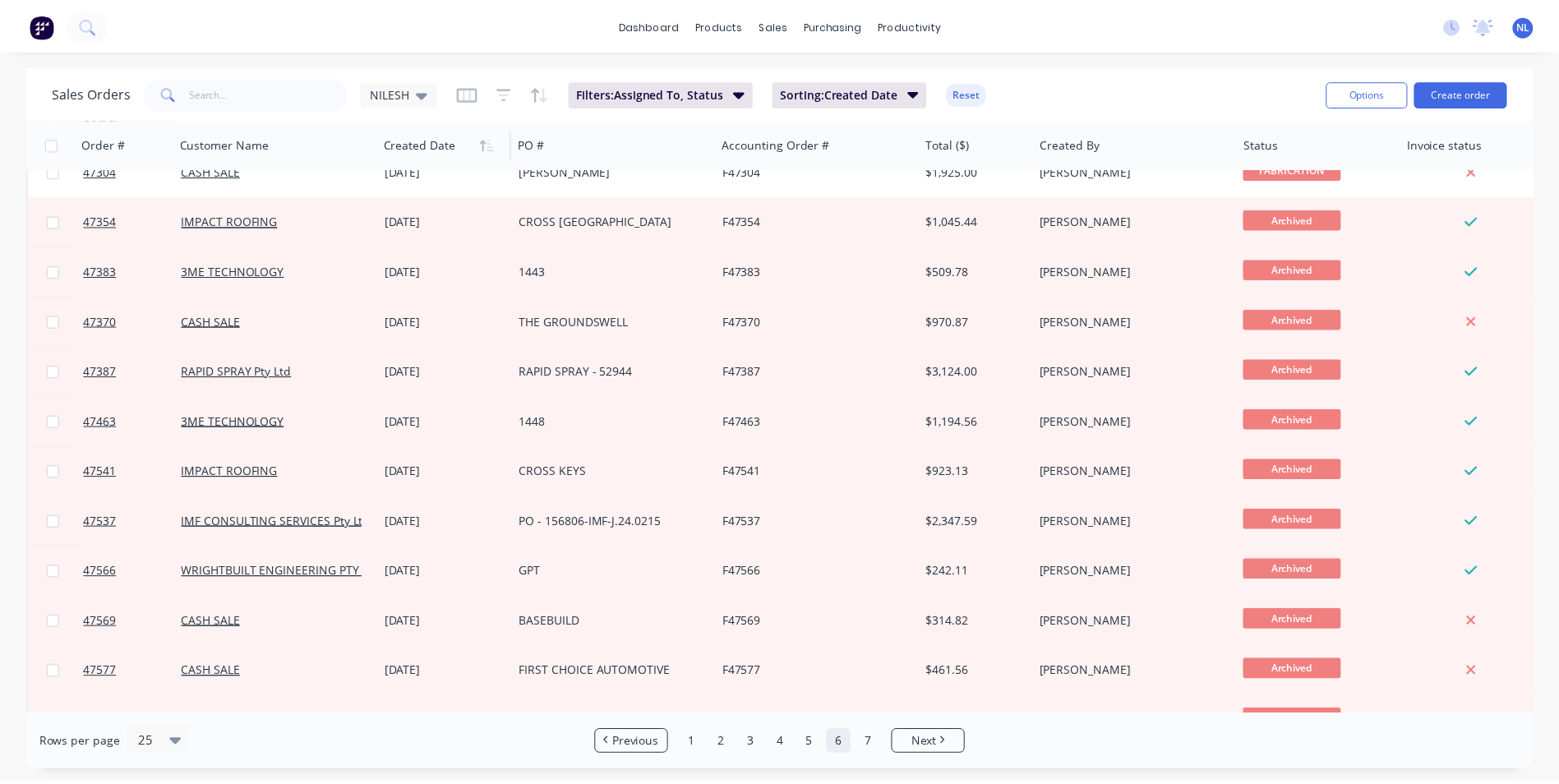
scroll to position [716, 0]
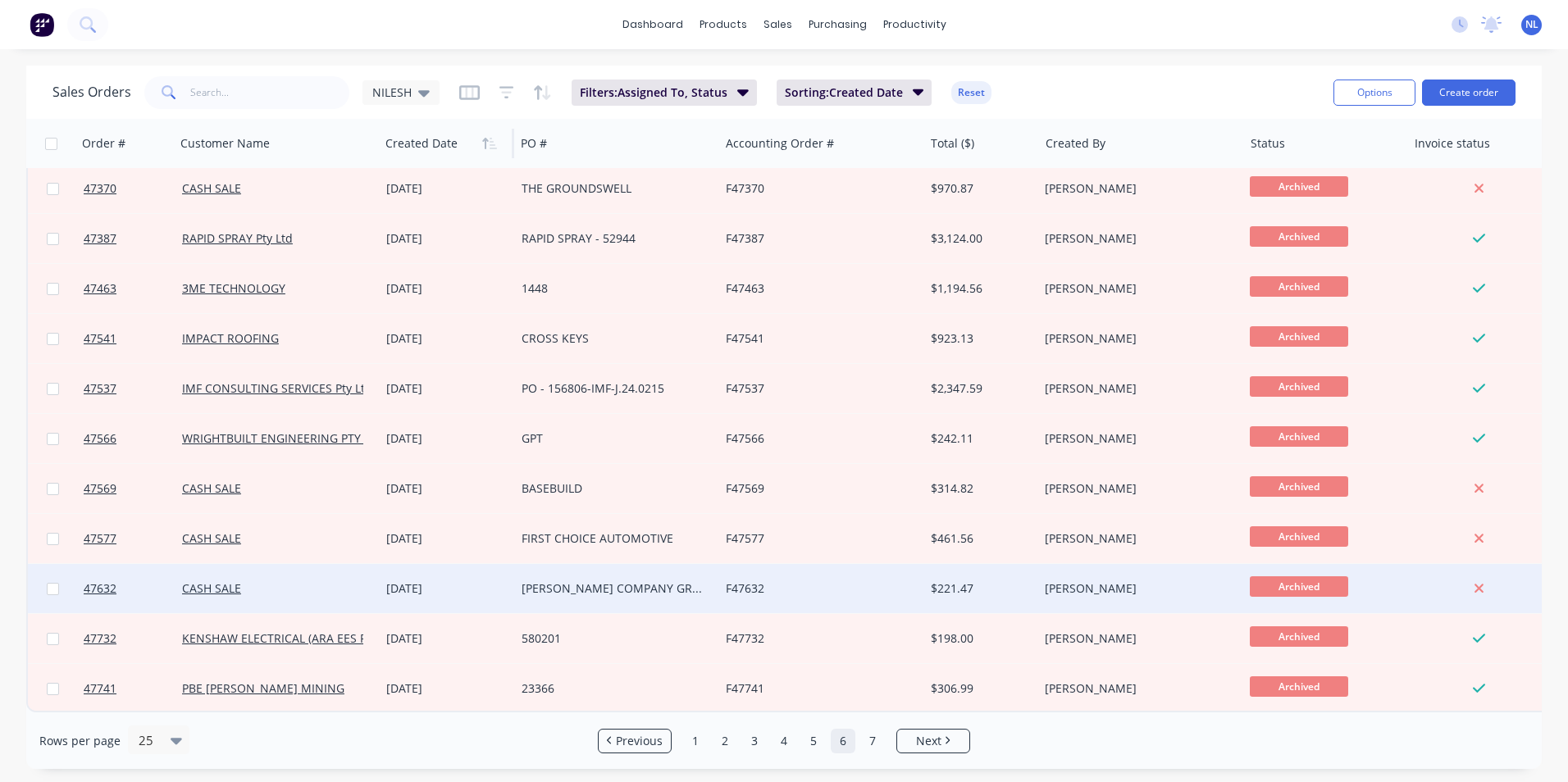
click at [626, 581] on div "[PERSON_NAME] COMPANY GROUP" at bounding box center [612, 589] width 182 height 16
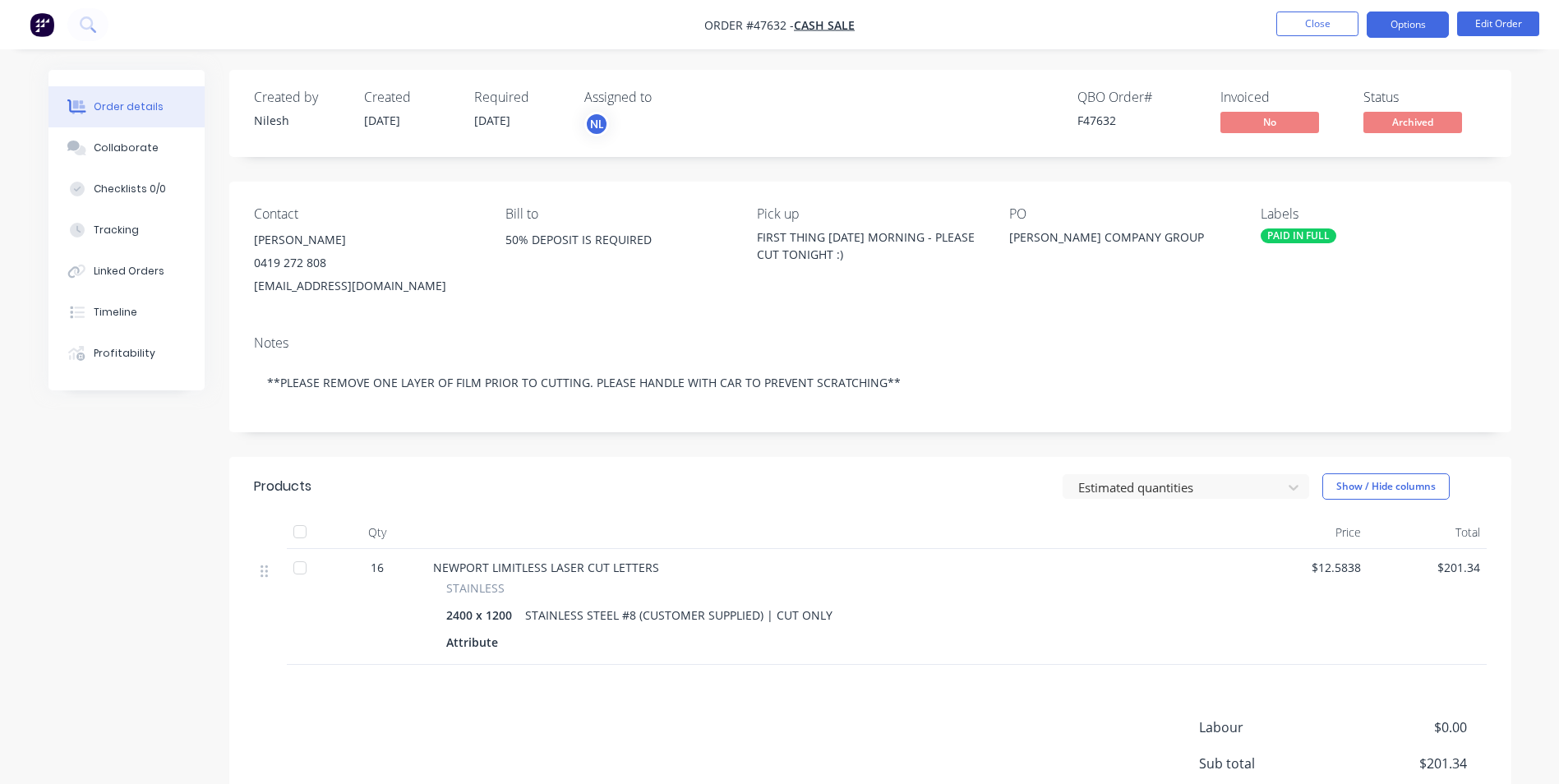
click at [1405, 20] on button "Options" at bounding box center [1408, 25] width 82 height 26
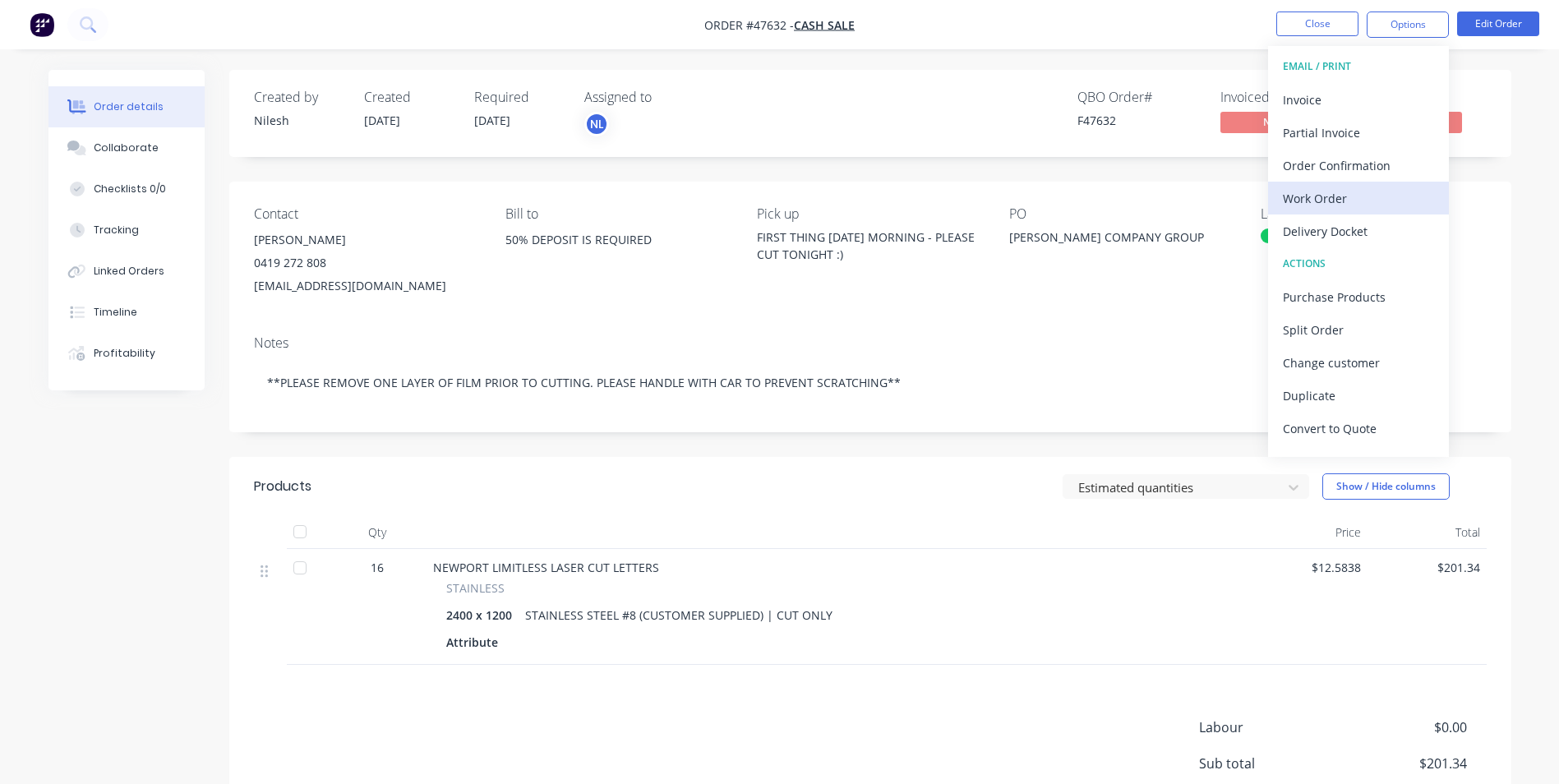
click at [1337, 203] on div "Work Order" at bounding box center [1358, 198] width 151 height 24
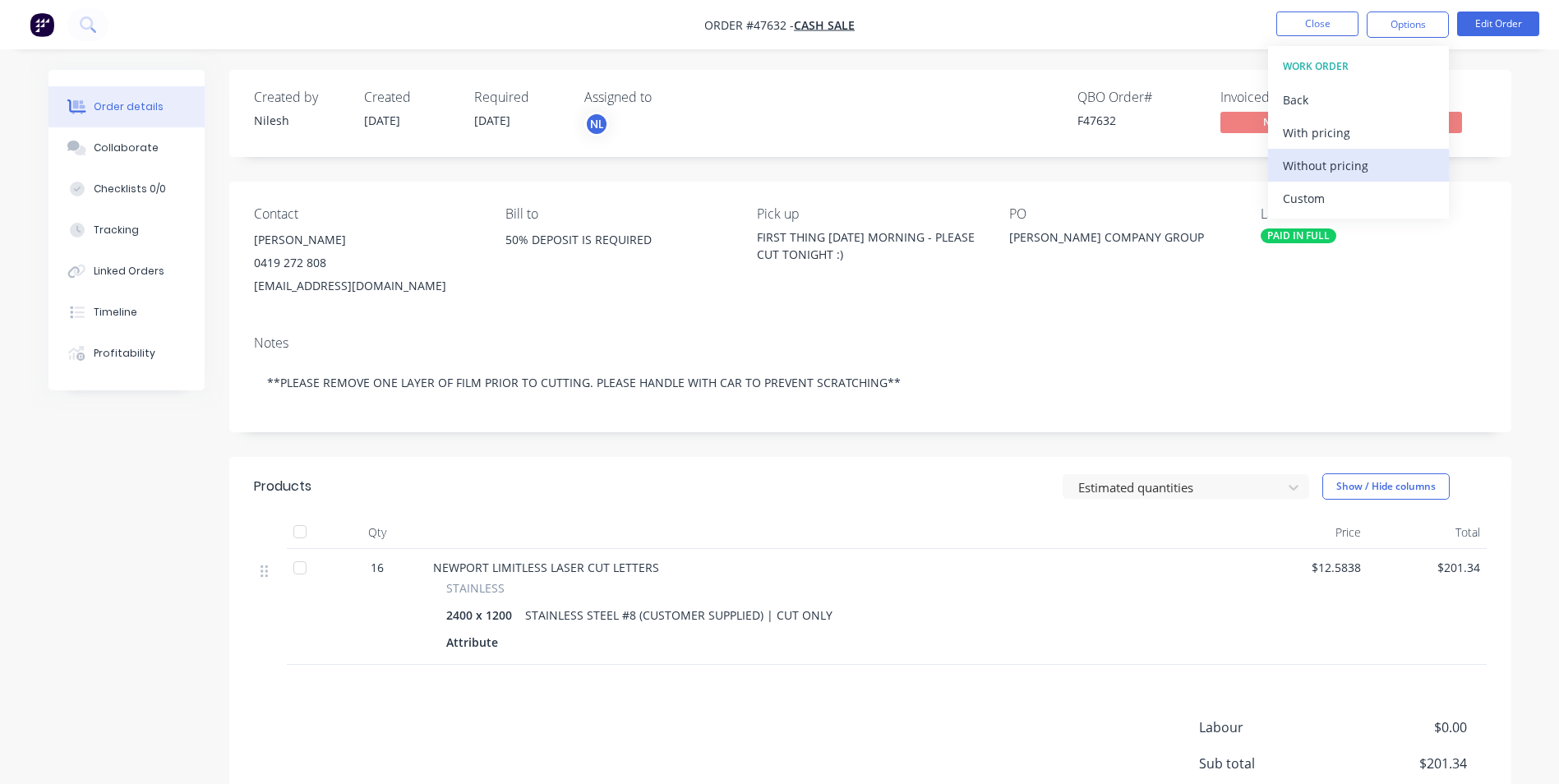
click at [1349, 164] on div "Without pricing" at bounding box center [1358, 165] width 151 height 24
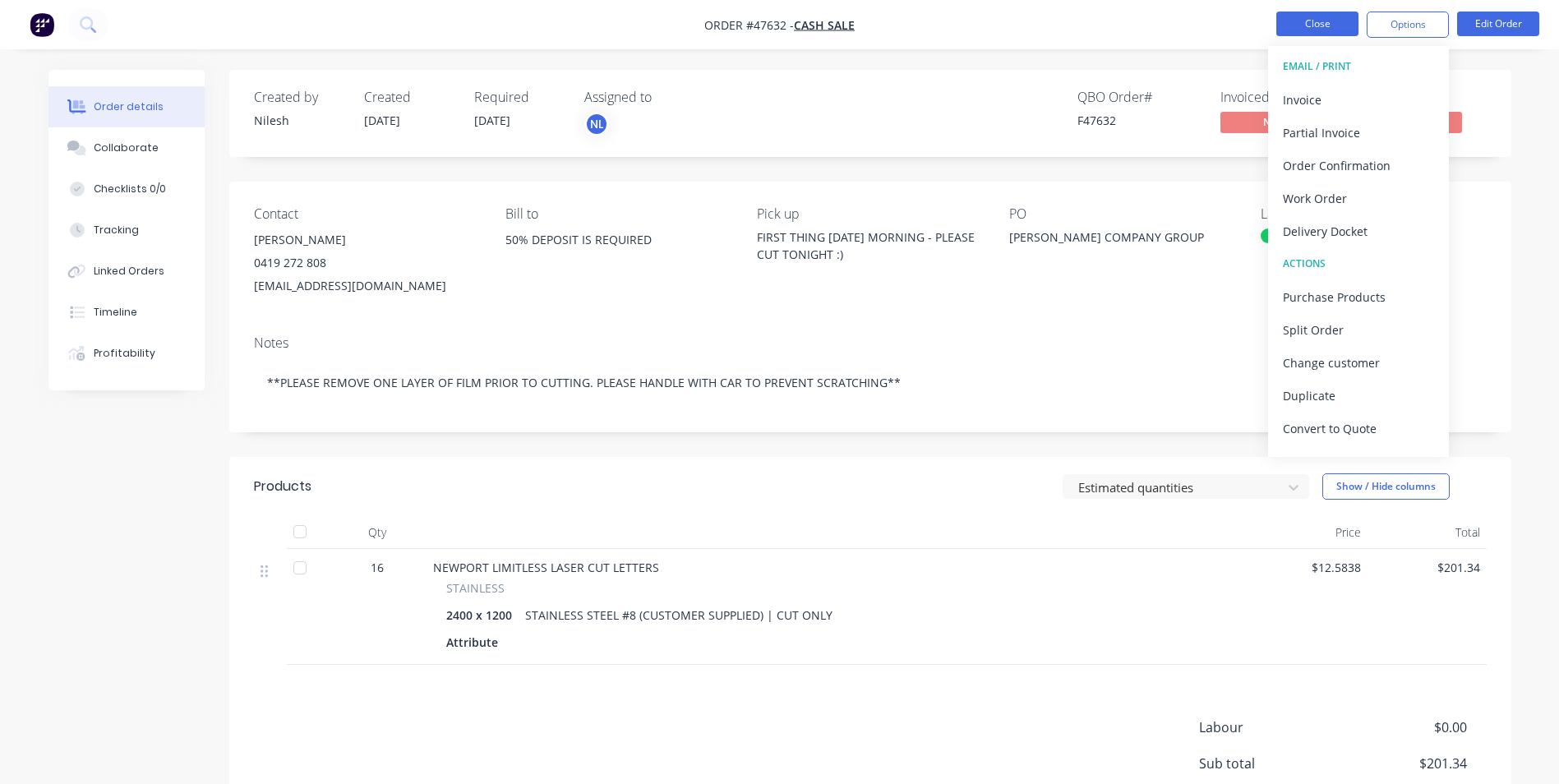
click at [1322, 25] on button "Close" at bounding box center [1317, 24] width 82 height 25
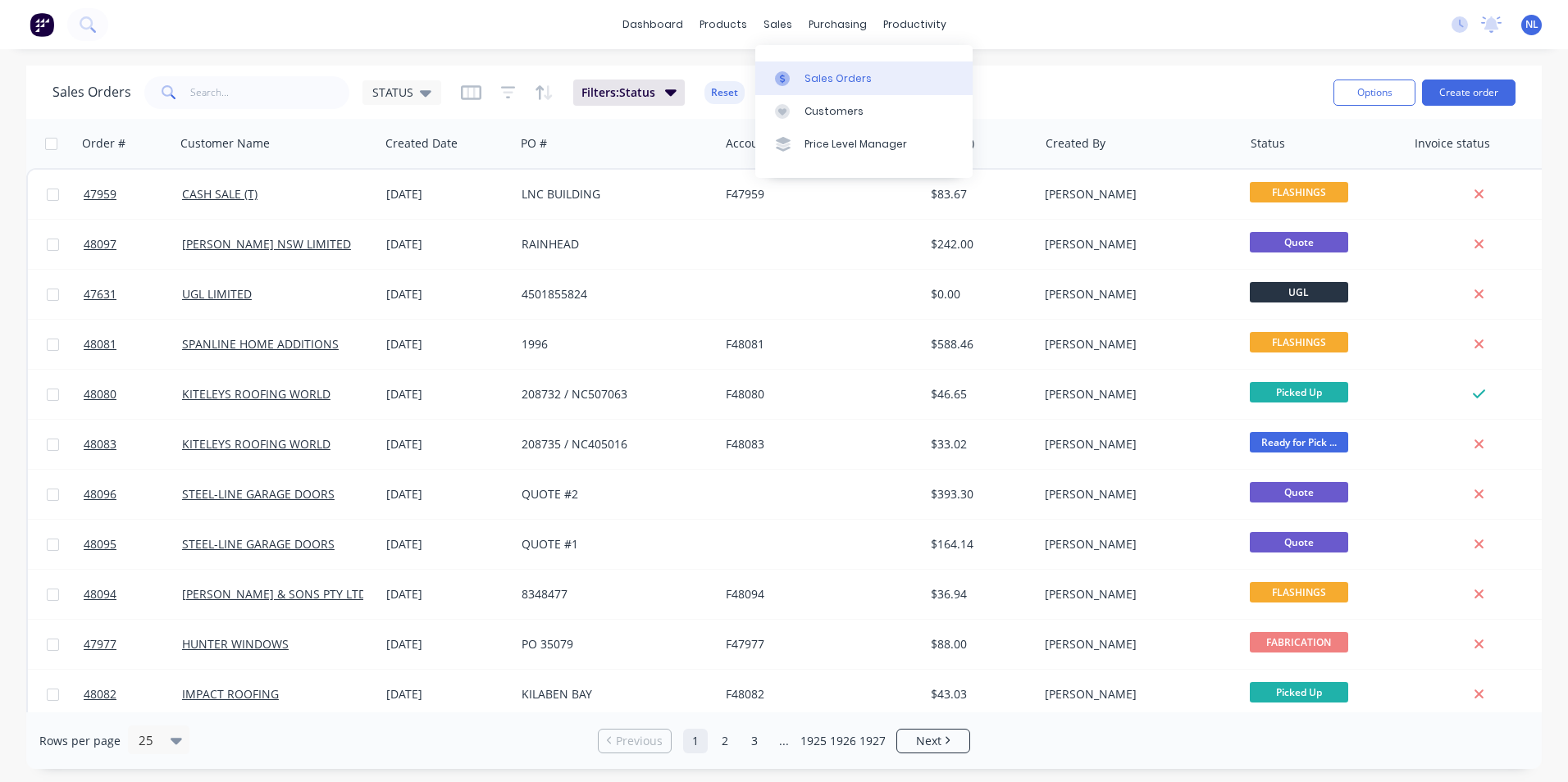
click at [814, 74] on div "Sales Orders" at bounding box center [838, 79] width 67 height 14
click at [310, 95] on input "text" at bounding box center [270, 92] width 160 height 33
type input "47932"
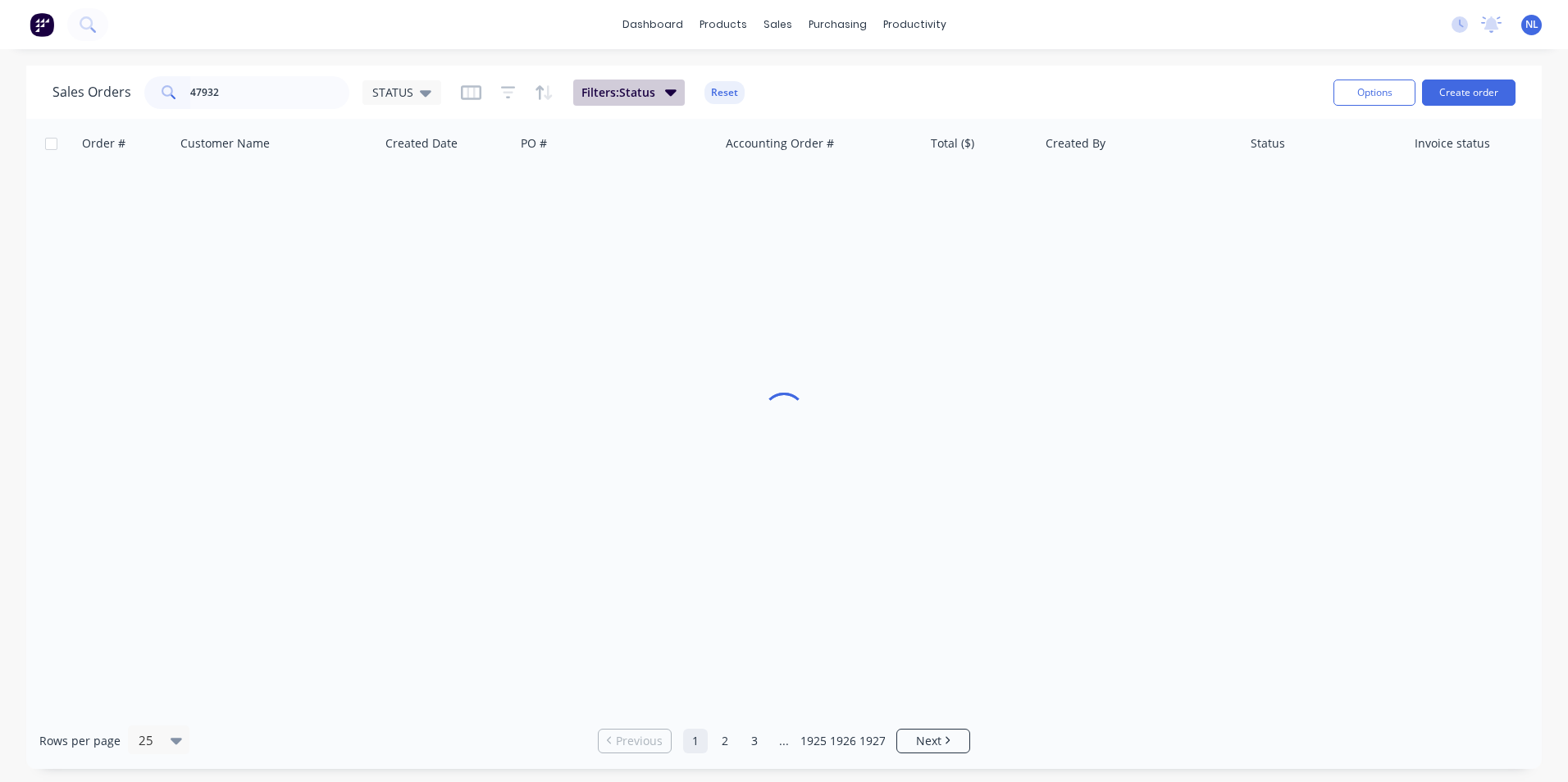
click at [613, 99] on span "Filters: Status" at bounding box center [617, 92] width 73 height 16
click at [857, 82] on div "Sales Orders 47932 STATUS Filters: Status Reset" at bounding box center [686, 92] width 1268 height 40
drag, startPoint x: 654, startPoint y: 95, endPoint x: 664, endPoint y: 100, distance: 11.2
click at [654, 96] on button "Filters: Status" at bounding box center [628, 92] width 111 height 26
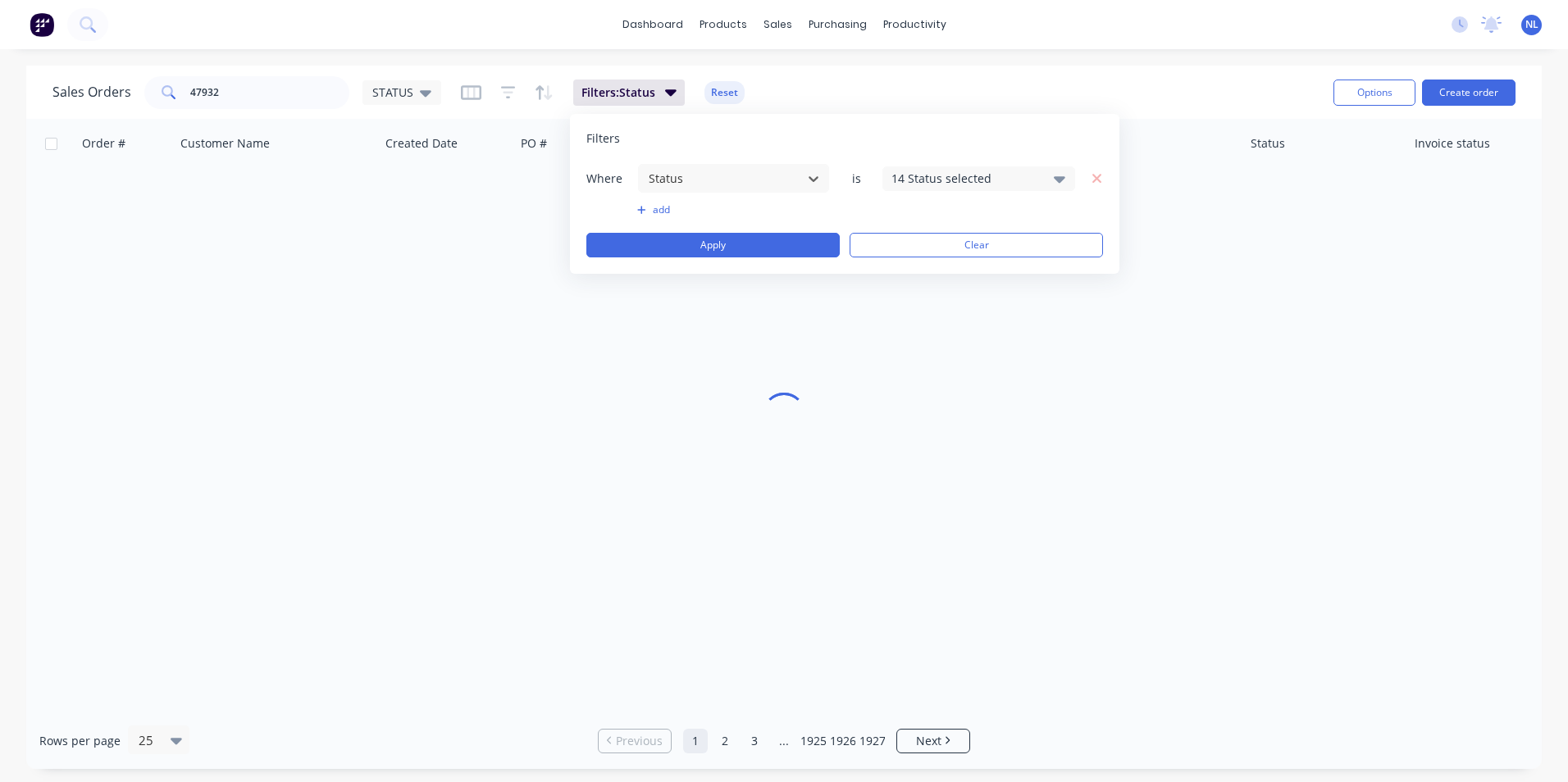
click at [929, 177] on div "14 Status selected" at bounding box center [965, 178] width 149 height 17
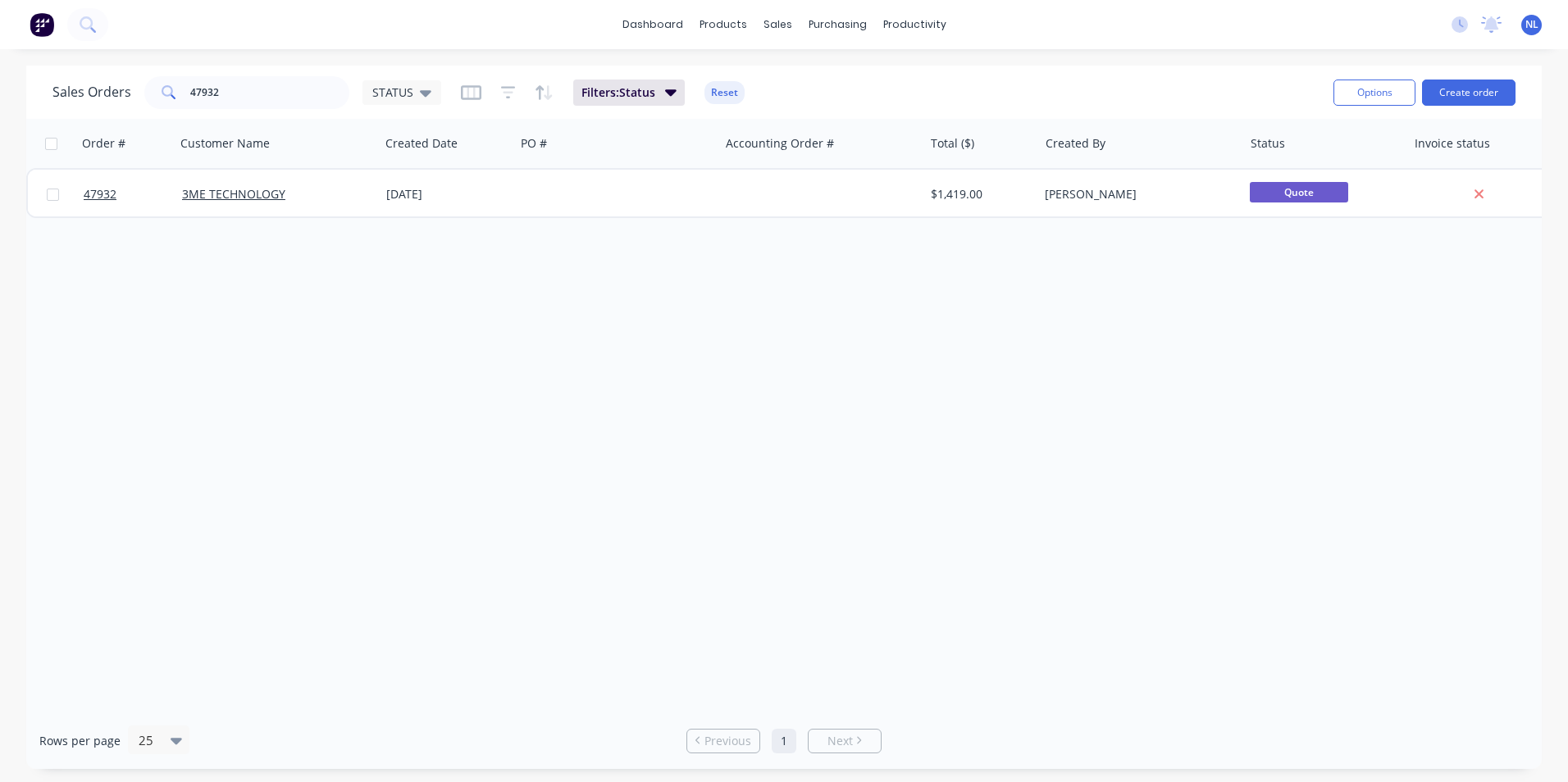
click at [994, 99] on div "Sales Orders 47932 STATUS Filters: Status Reset" at bounding box center [686, 92] width 1268 height 40
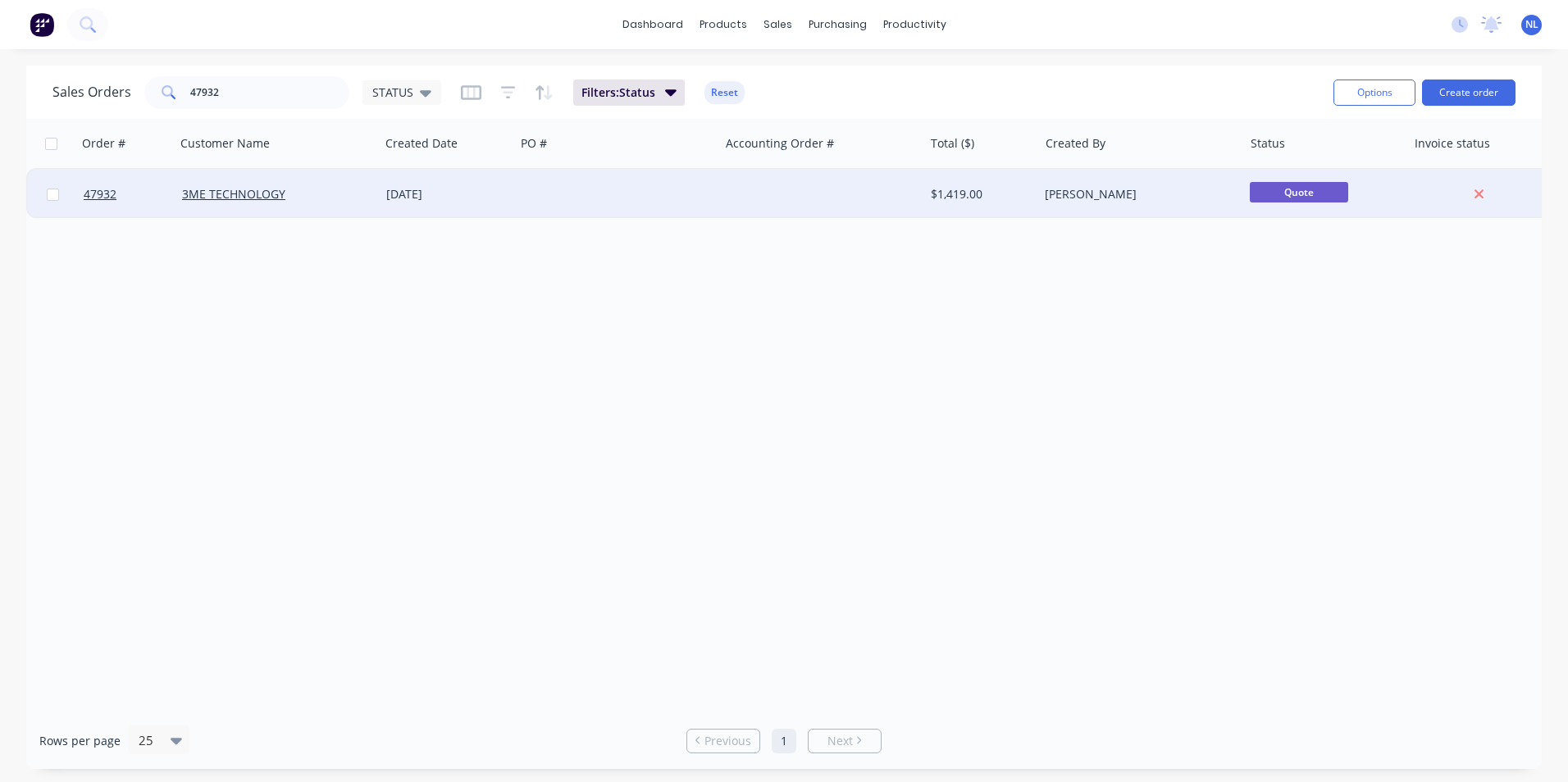
click at [961, 202] on div "$1,419.00" at bounding box center [982, 194] width 115 height 49
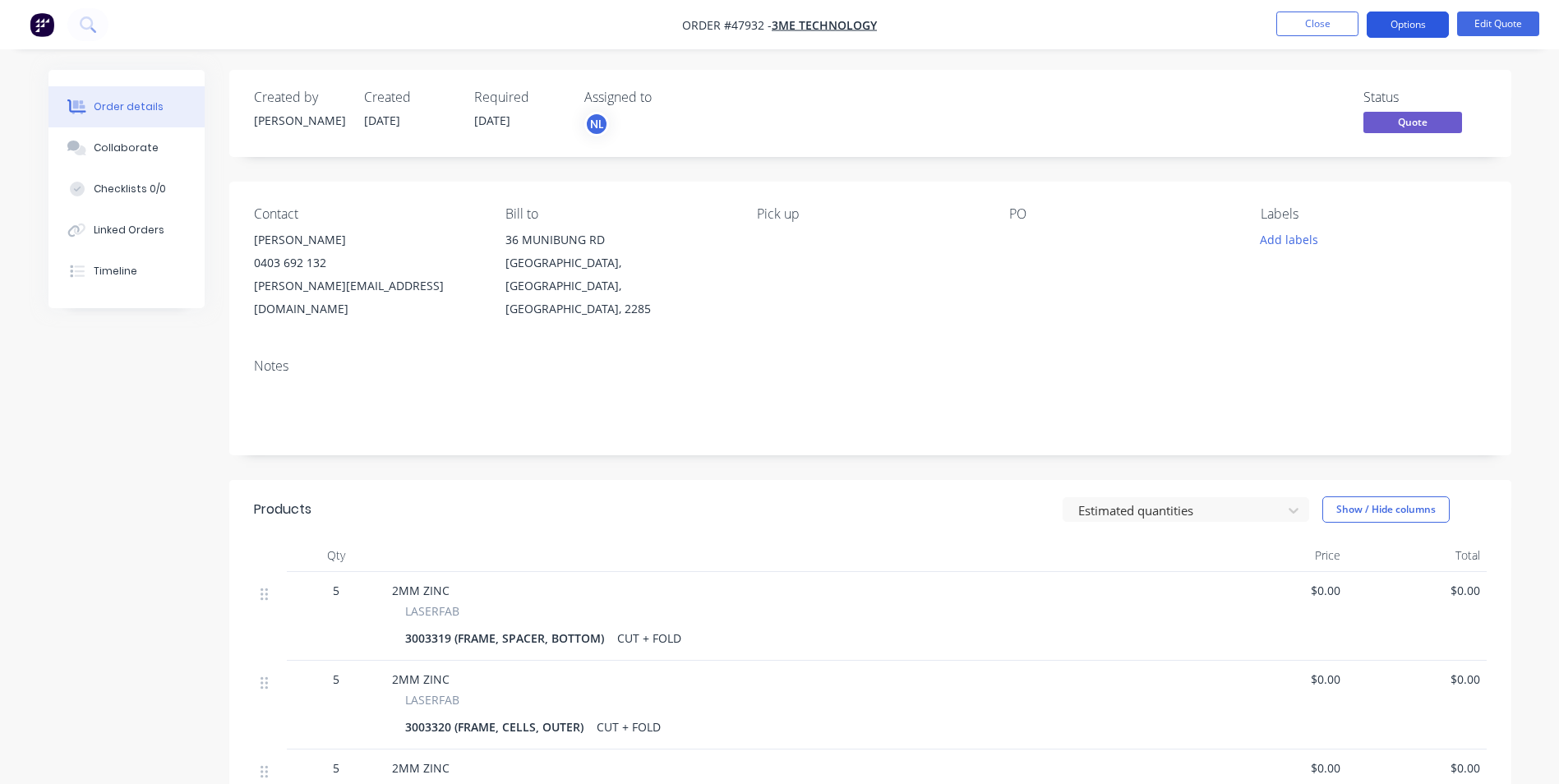
click at [1397, 21] on button "Options" at bounding box center [1408, 25] width 82 height 26
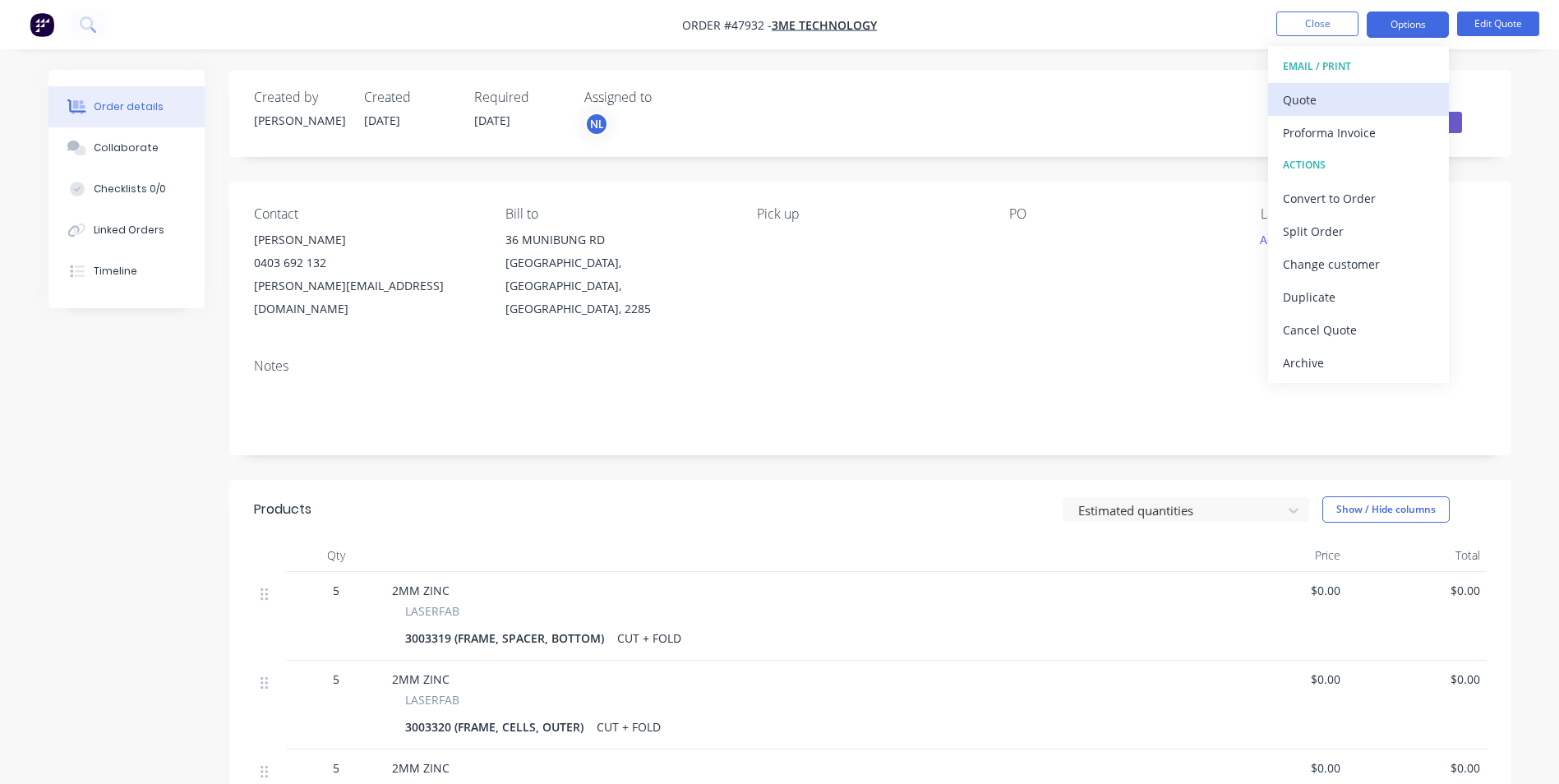
click at [1322, 105] on div "Quote" at bounding box center [1358, 100] width 151 height 24
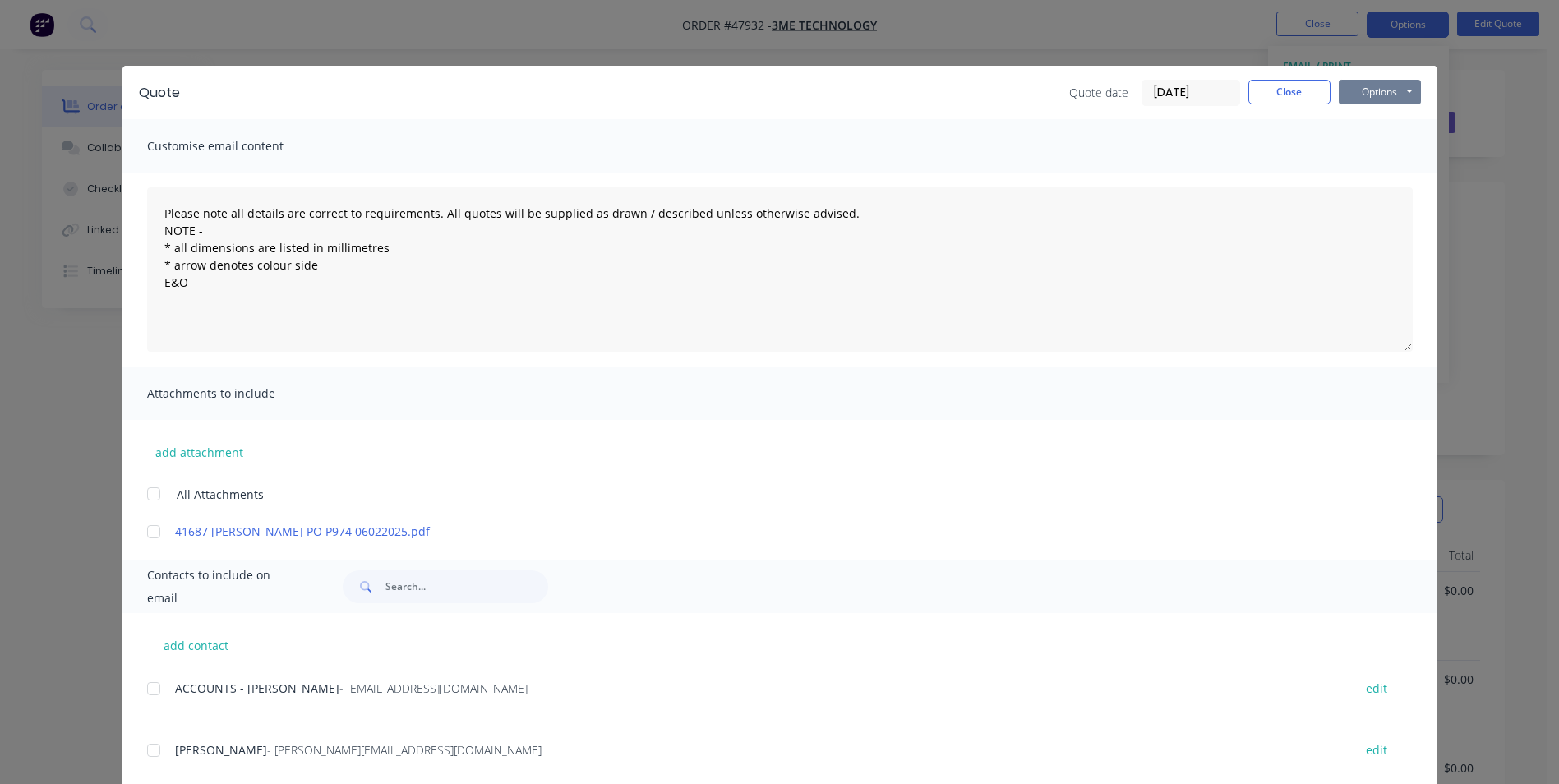
click at [1346, 95] on button "Options" at bounding box center [1380, 92] width 82 height 25
click at [1349, 145] on button "Print" at bounding box center [1392, 148] width 105 height 27
click at [1300, 91] on button "Close" at bounding box center [1289, 92] width 82 height 25
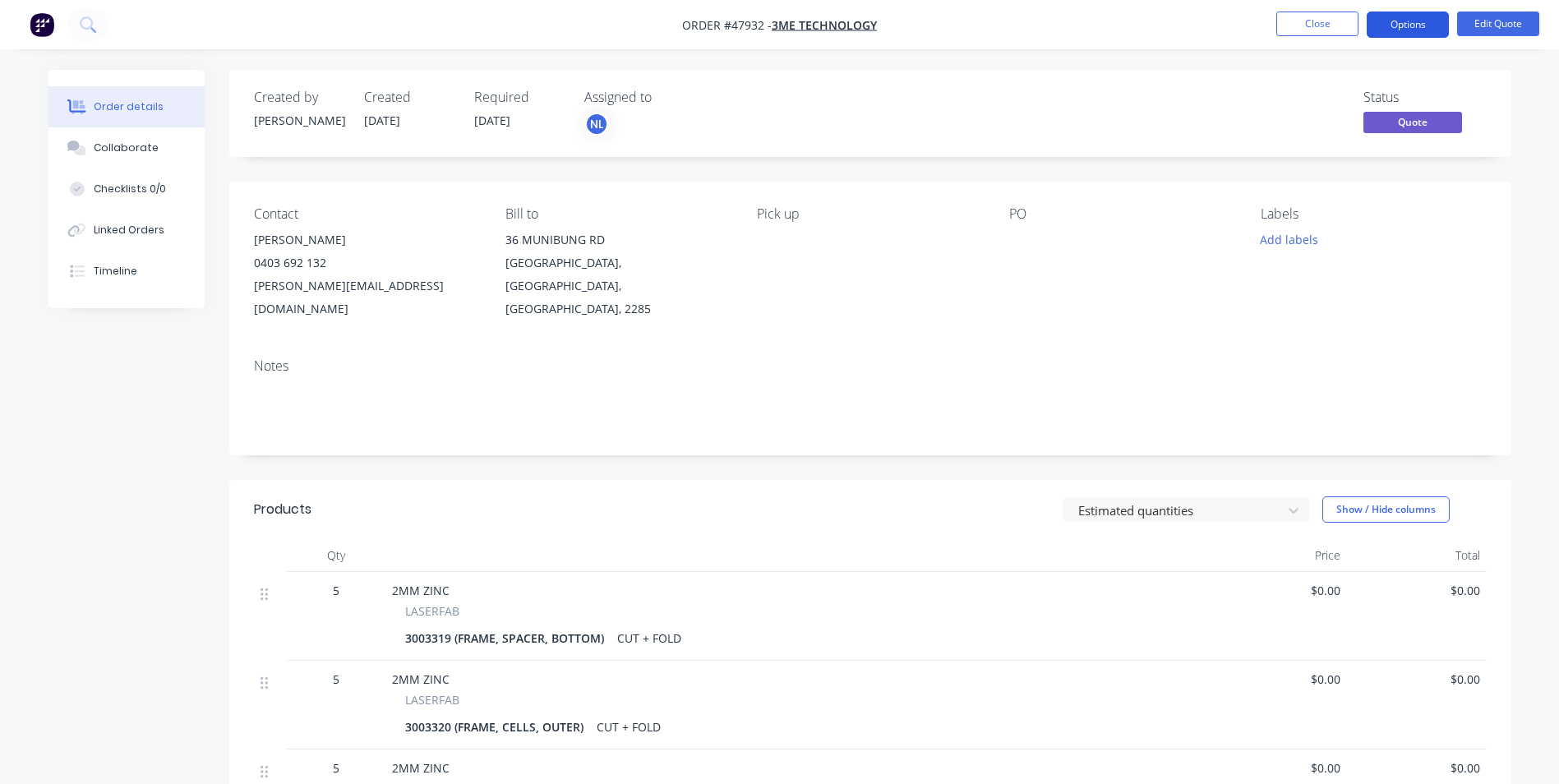
click at [1410, 22] on button "Options" at bounding box center [1408, 25] width 82 height 26
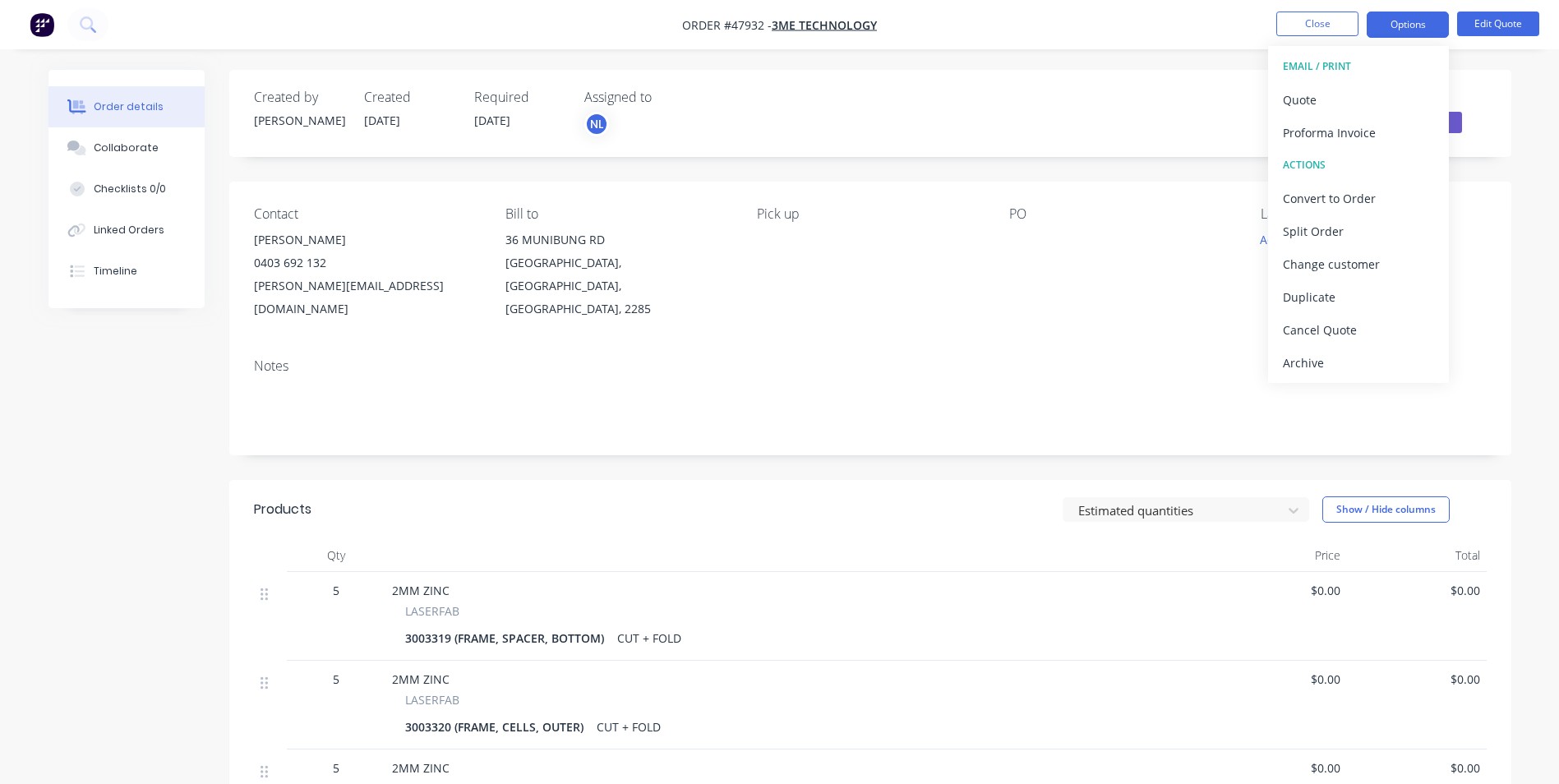
click at [1104, 134] on div "Status Quote" at bounding box center [1117, 114] width 738 height 47
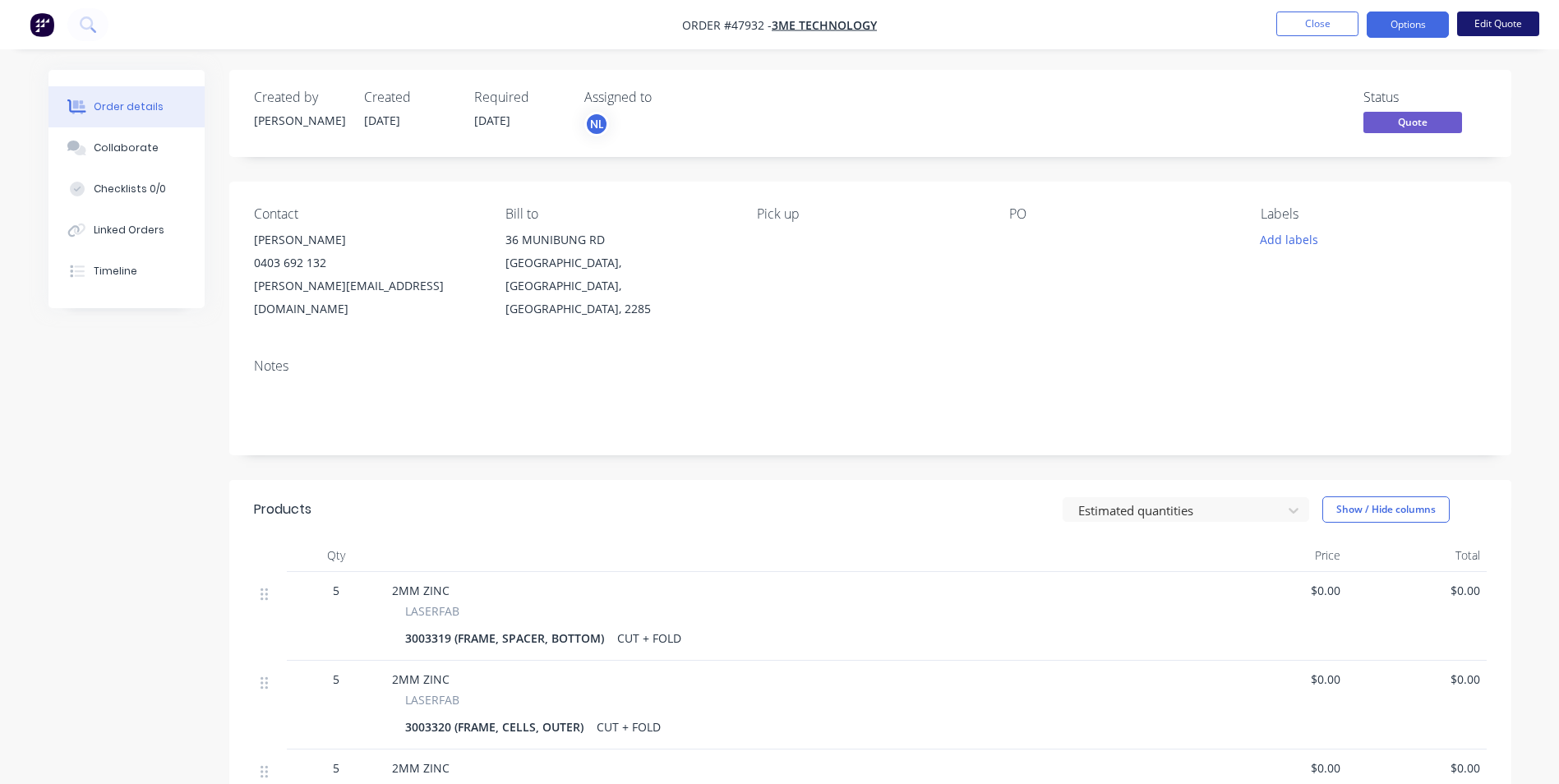
click at [1514, 13] on button "Edit Quote" at bounding box center [1498, 24] width 82 height 25
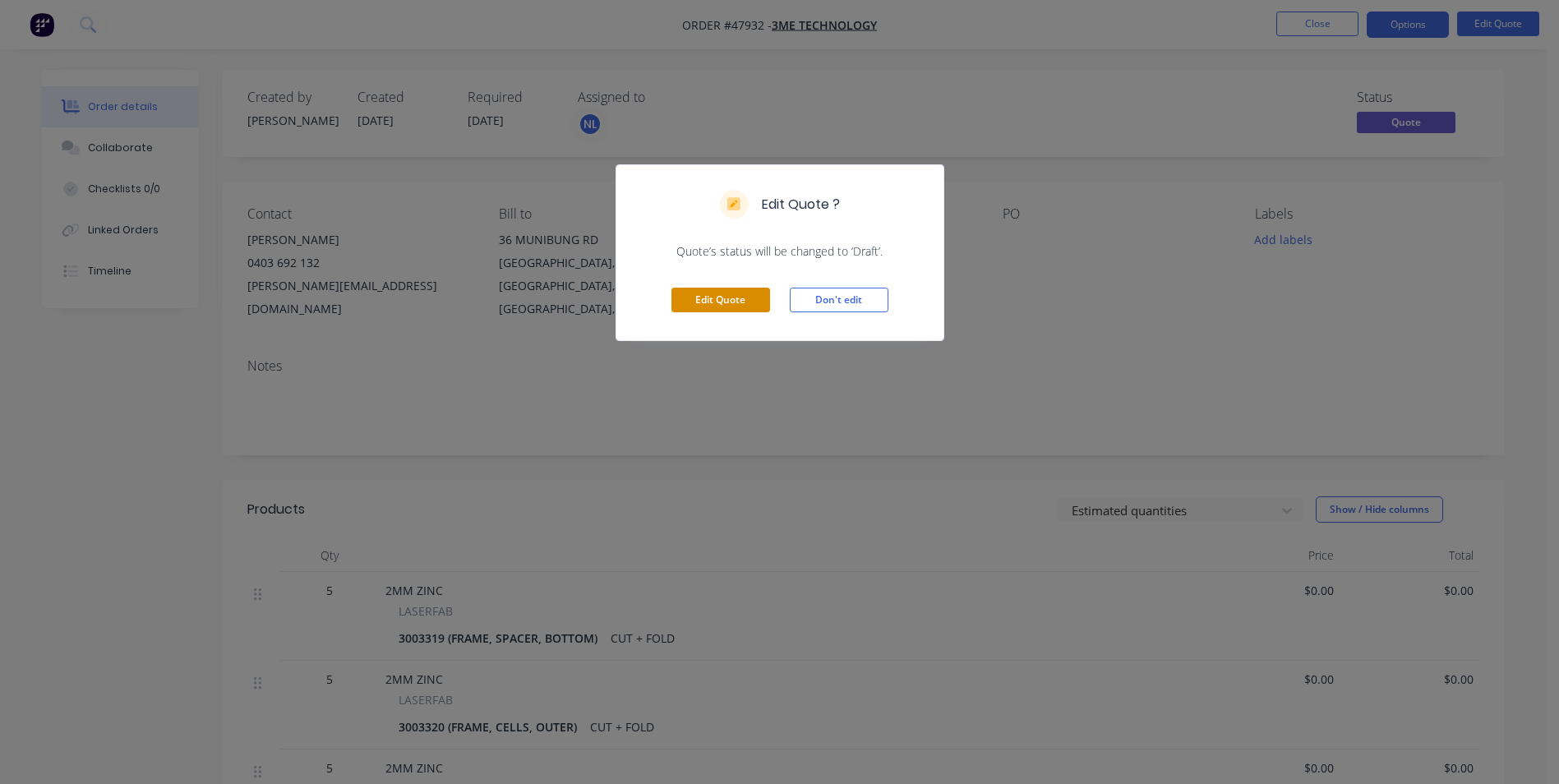
click at [745, 302] on button "Edit Quote" at bounding box center [720, 300] width 99 height 25
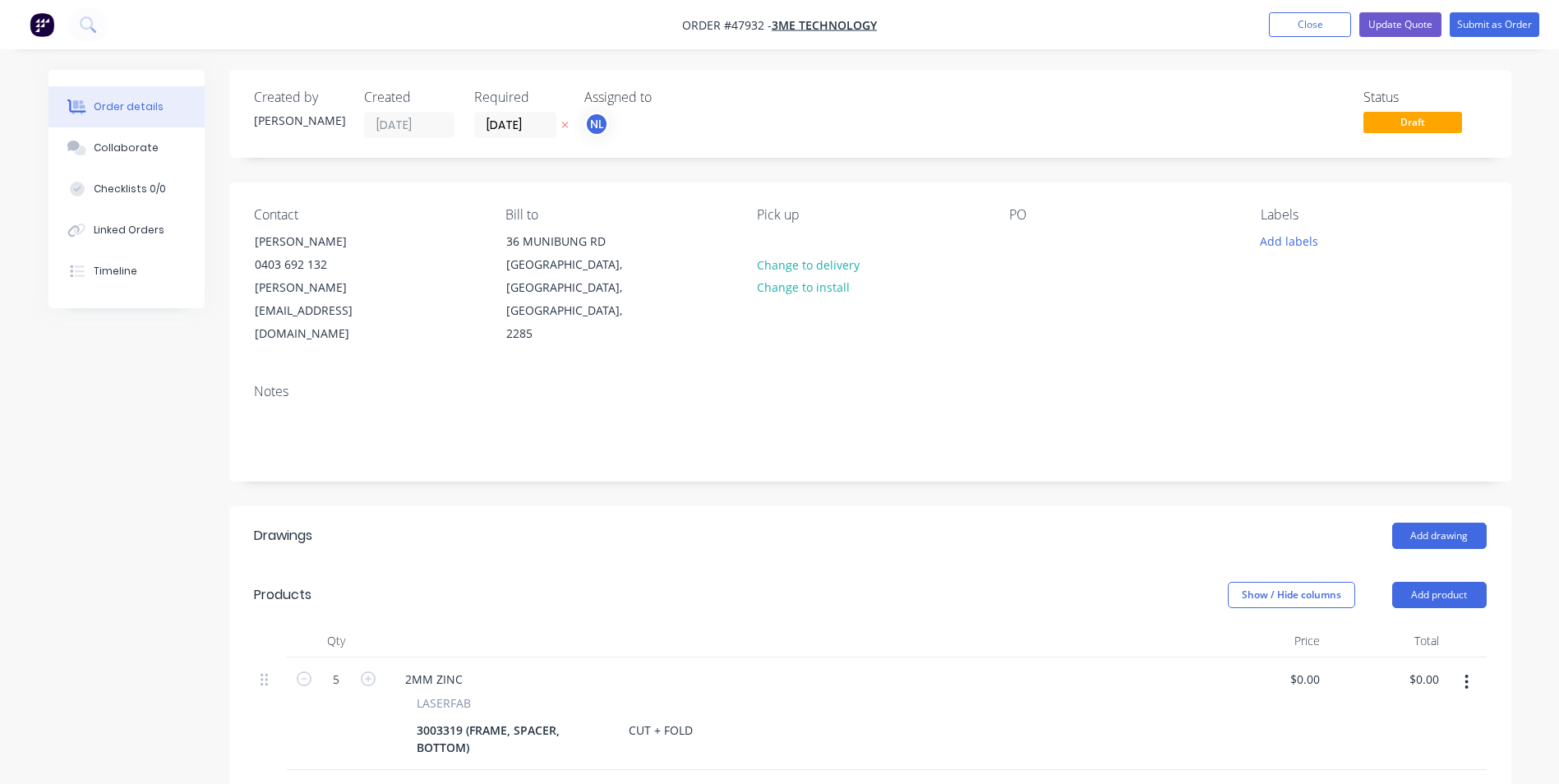
click at [1043, 253] on div "PO" at bounding box center [1122, 276] width 225 height 139
click at [1042, 242] on div "PO" at bounding box center [1122, 276] width 225 height 139
click at [1027, 245] on div at bounding box center [1022, 241] width 26 height 24
click at [1144, 296] on div "PO P1493" at bounding box center [1122, 276] width 225 height 139
click at [1281, 245] on button "Add labels" at bounding box center [1289, 240] width 75 height 22
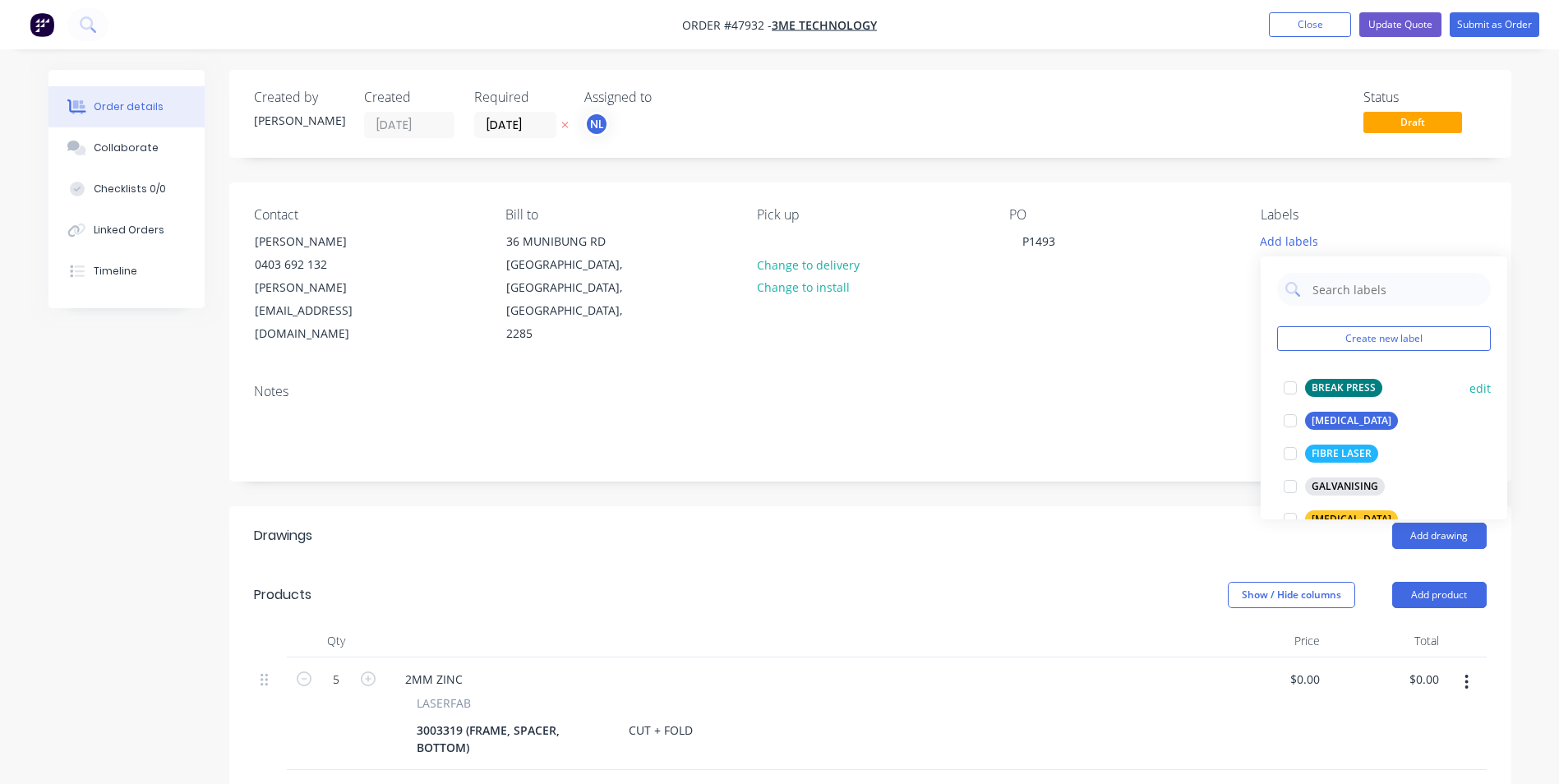
click at [1294, 390] on div at bounding box center [1290, 388] width 33 height 33
click at [1288, 443] on div at bounding box center [1290, 445] width 33 height 33
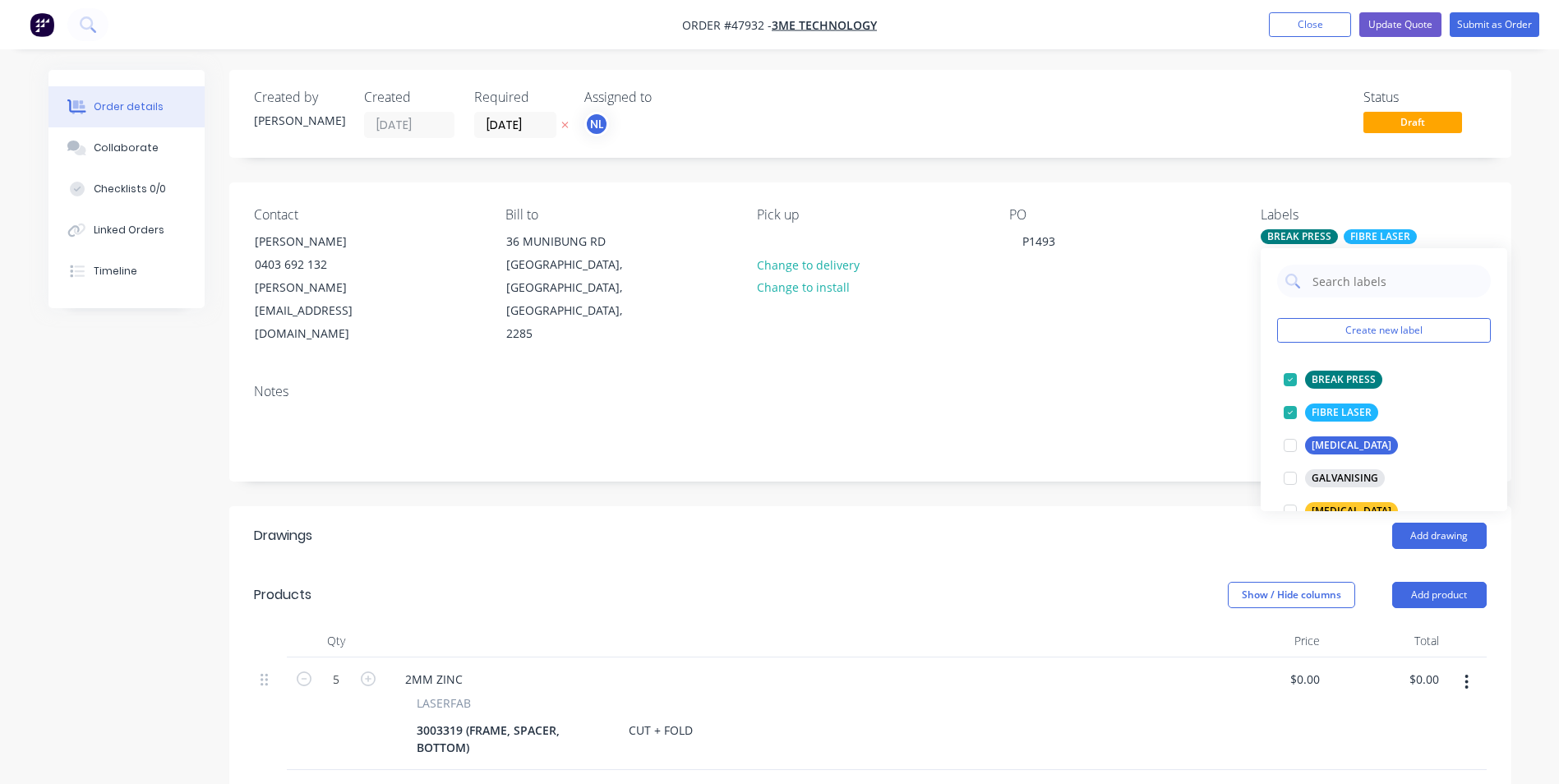
scroll to position [164, 0]
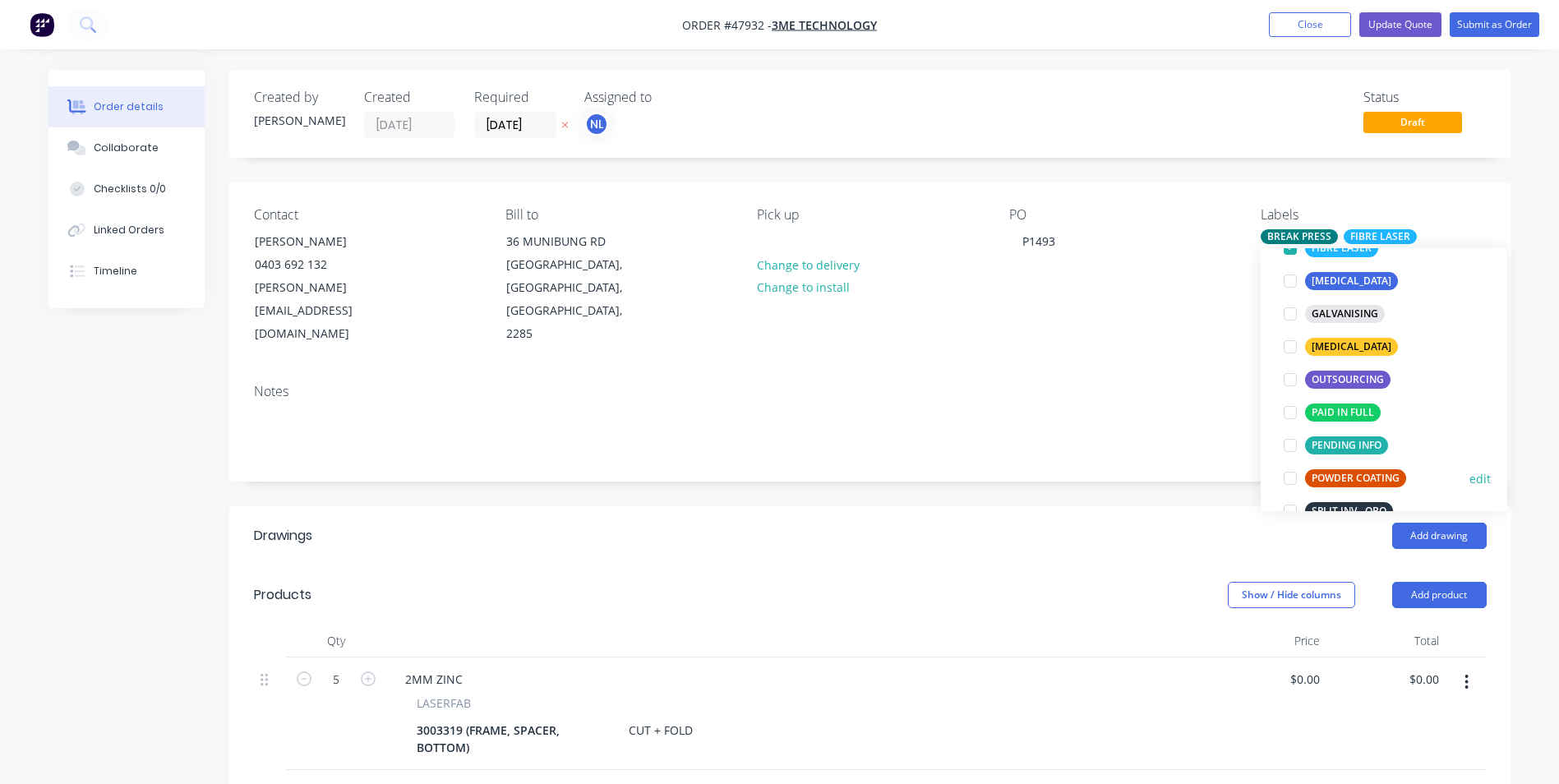
click at [1288, 473] on div at bounding box center [1290, 478] width 33 height 33
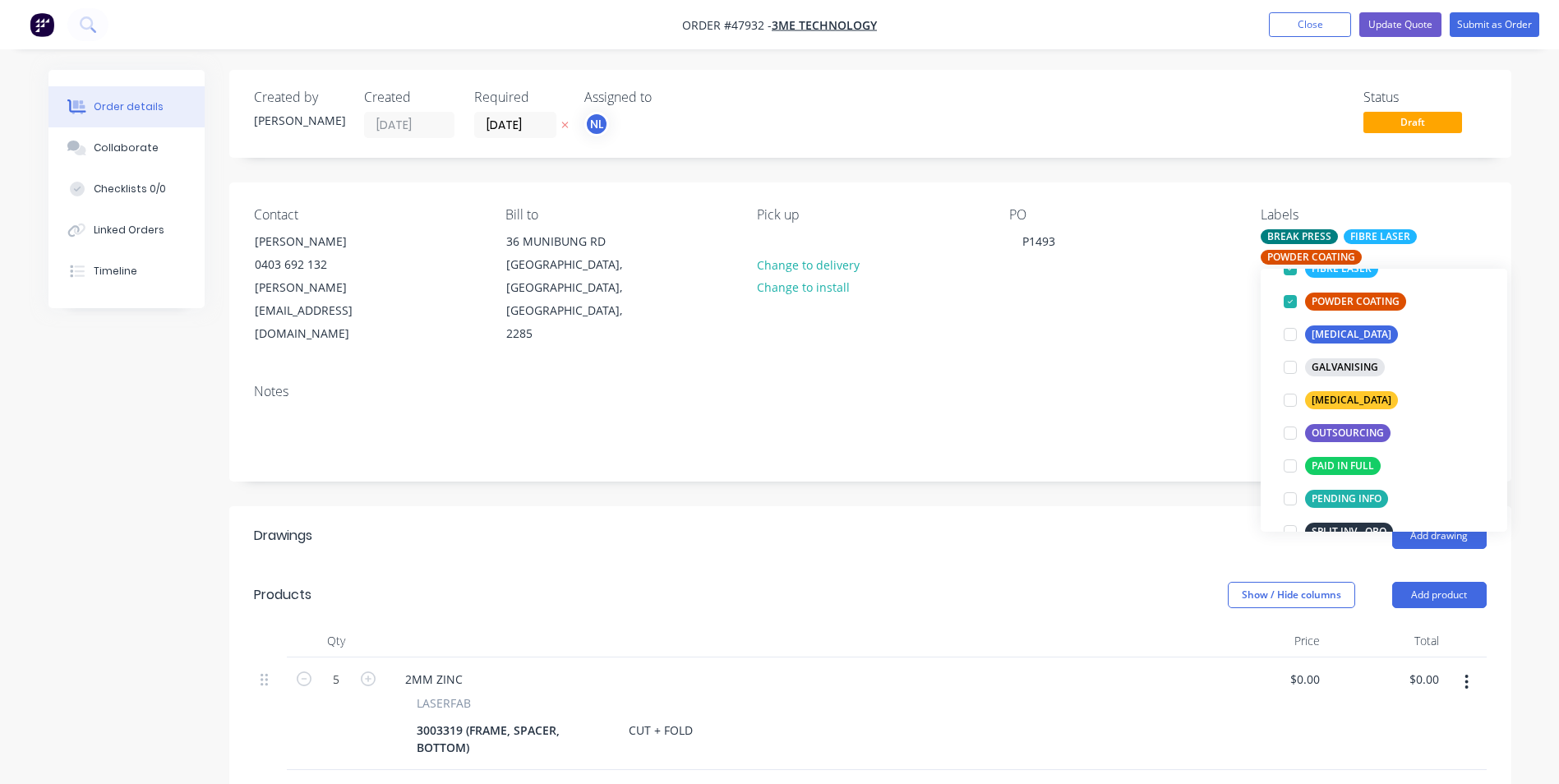
click at [1083, 384] on div "Notes" at bounding box center [870, 392] width 1233 height 15
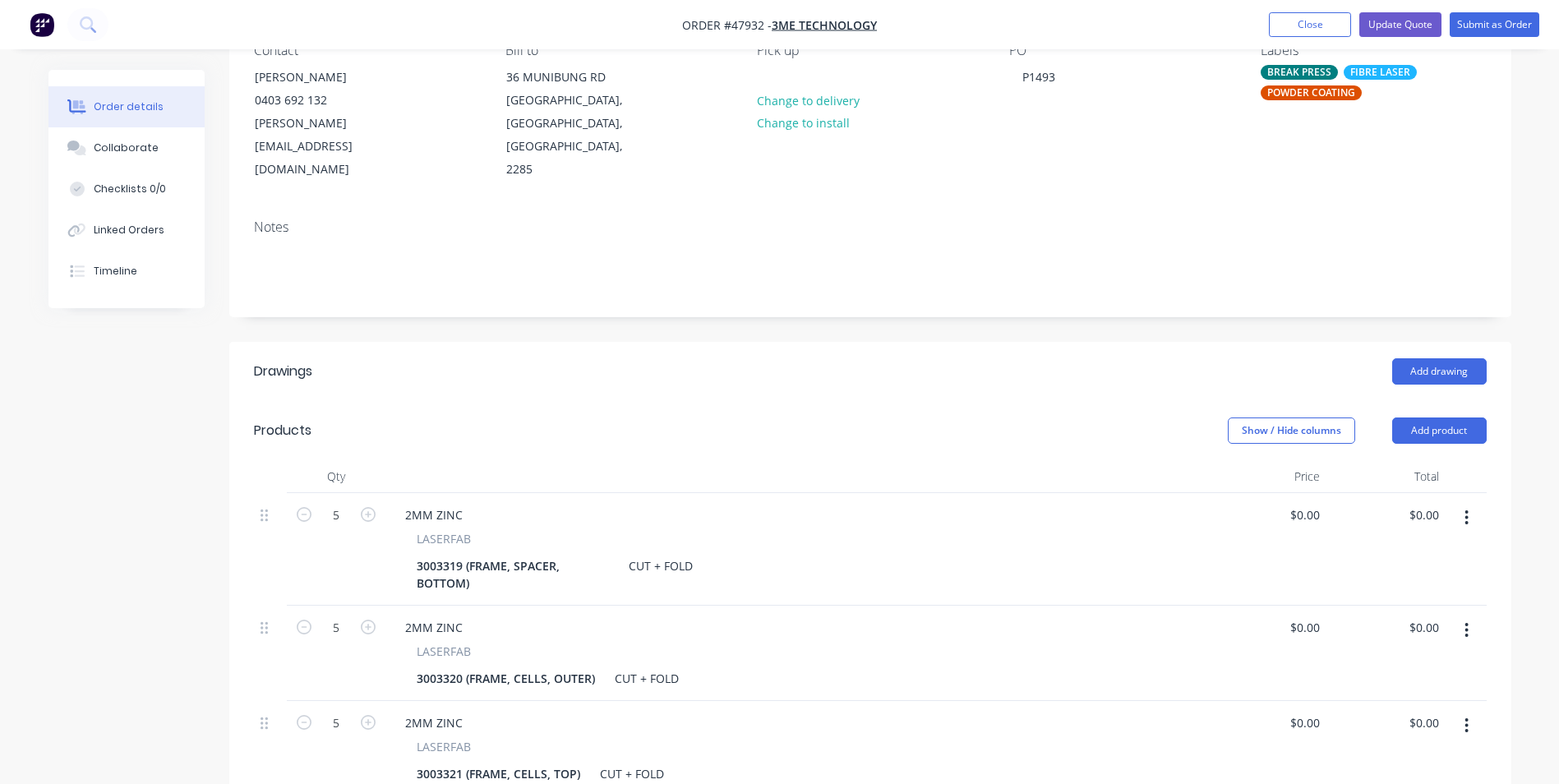
scroll to position [0, 0]
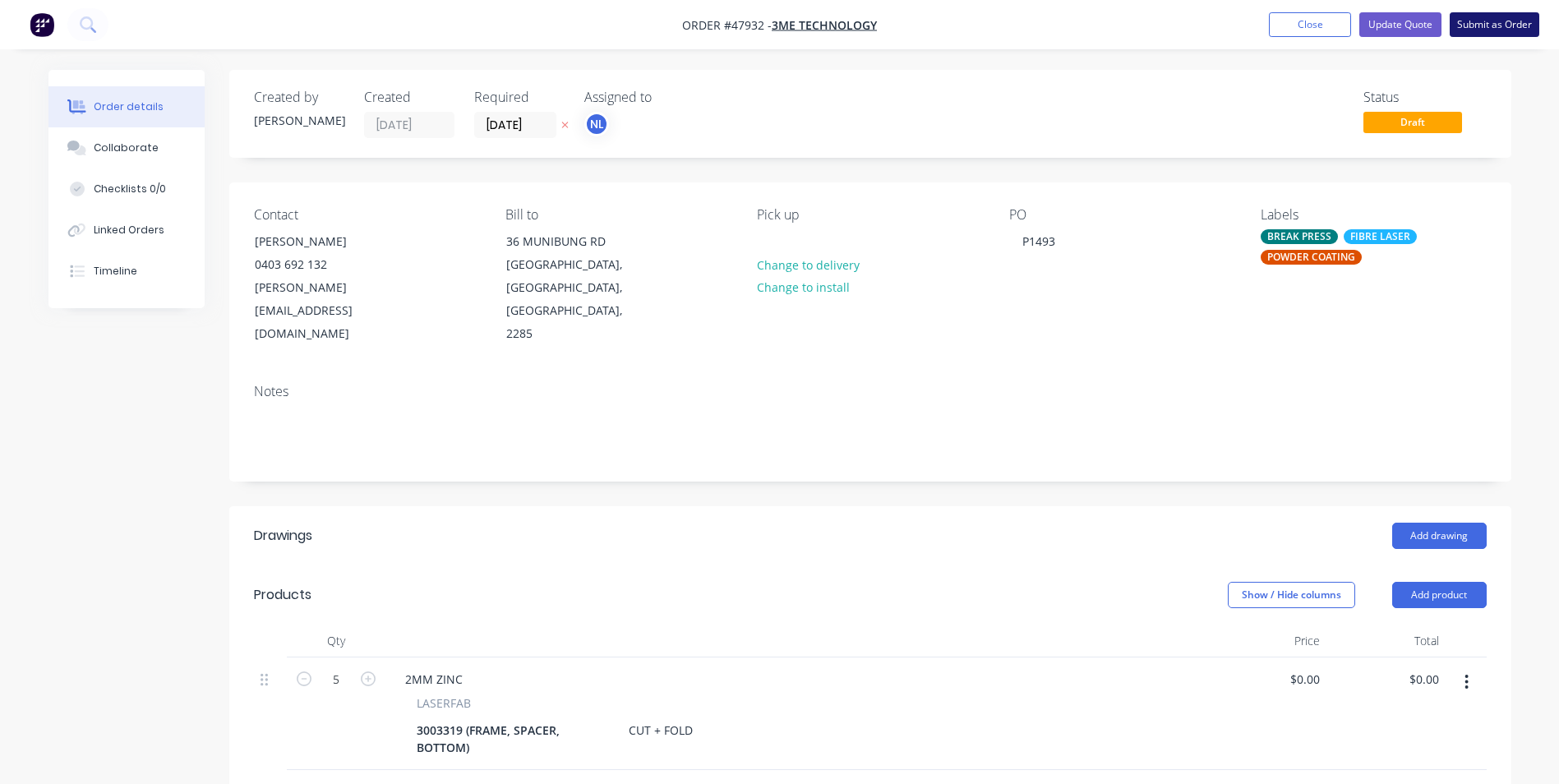
click at [1499, 24] on button "Submit as Order" at bounding box center [1494, 25] width 90 height 25
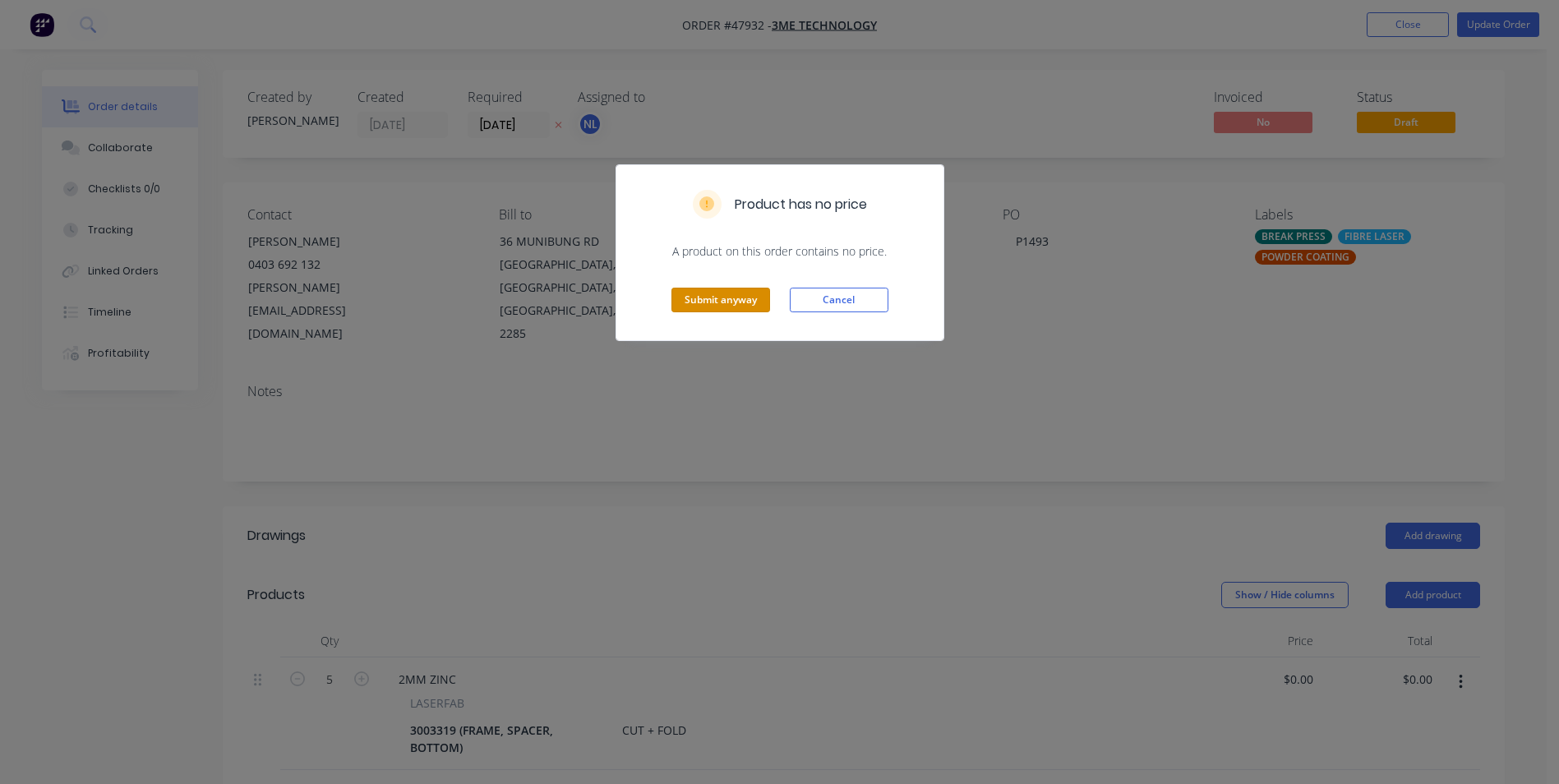
drag, startPoint x: 754, startPoint y: 292, endPoint x: 906, endPoint y: 183, distance: 187.0
click at [883, 193] on div "Product has no price A product on this order contains no price. Submit anyway C…" at bounding box center [780, 253] width 329 height 177
click at [757, 293] on button "Submit anyway" at bounding box center [720, 300] width 99 height 25
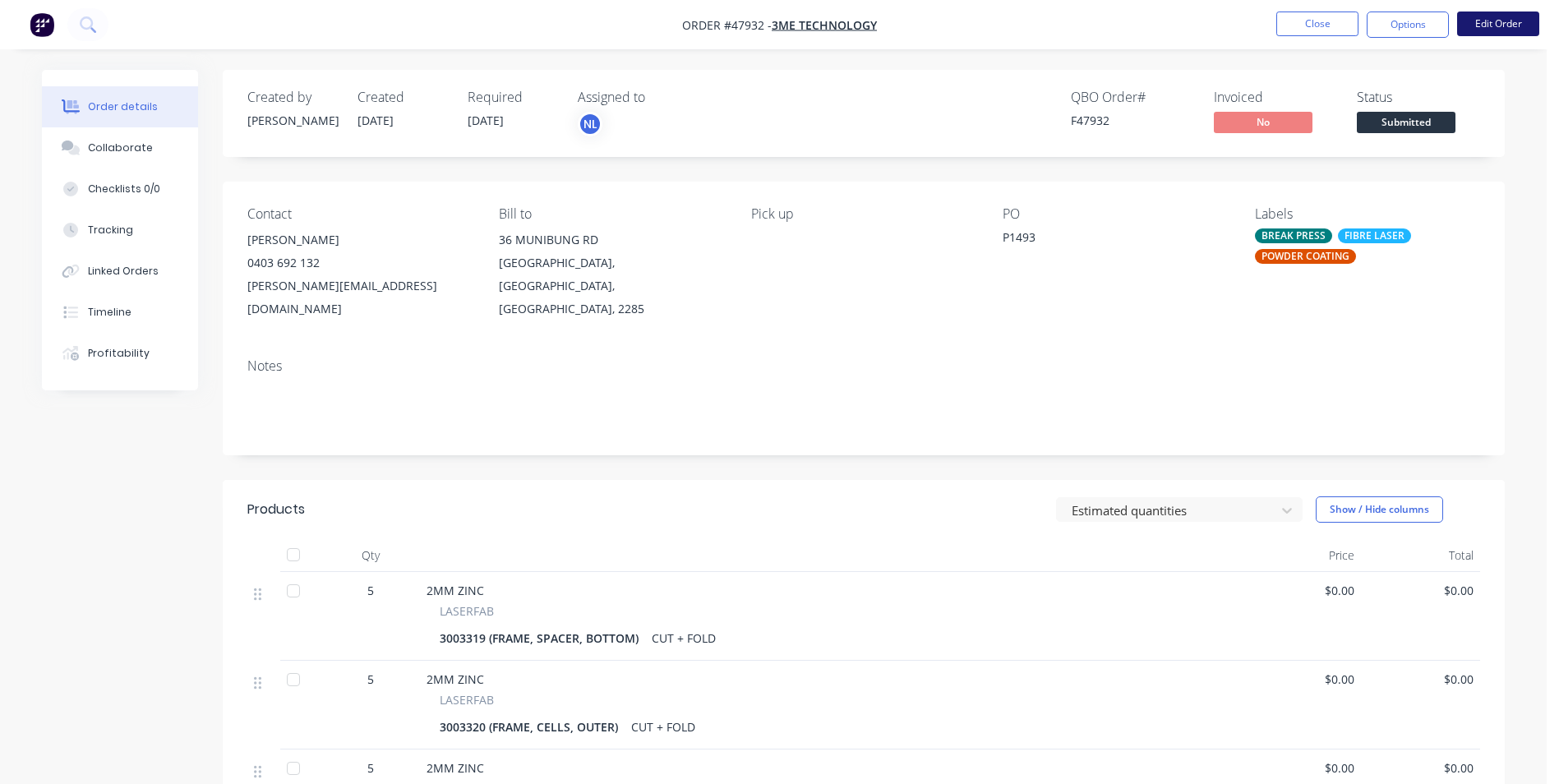
click at [1471, 25] on button "Edit Order" at bounding box center [1498, 24] width 82 height 25
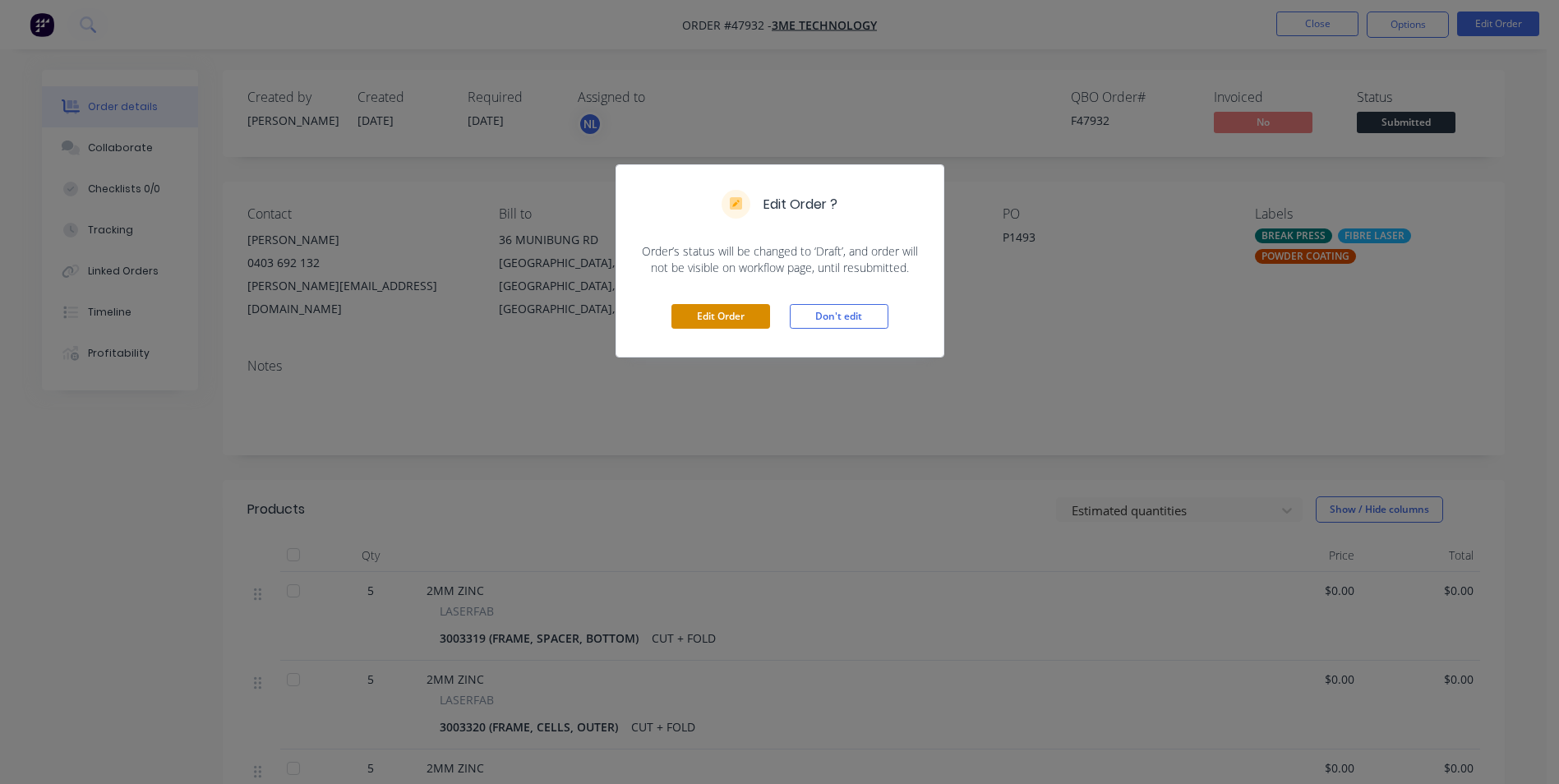
click at [741, 325] on button "Edit Order" at bounding box center [720, 316] width 99 height 25
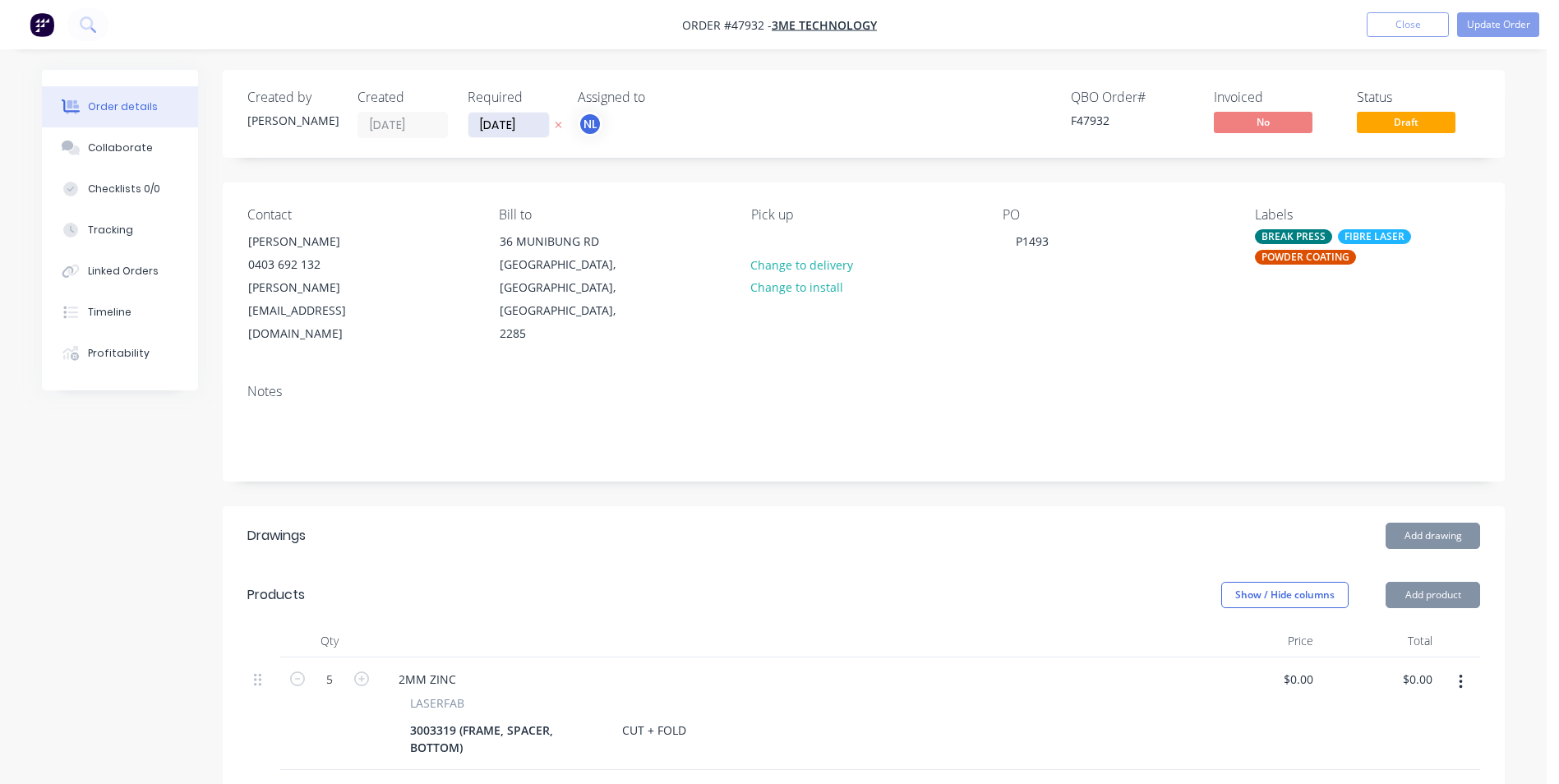
click at [513, 121] on input "[DATE]" at bounding box center [509, 124] width 81 height 25
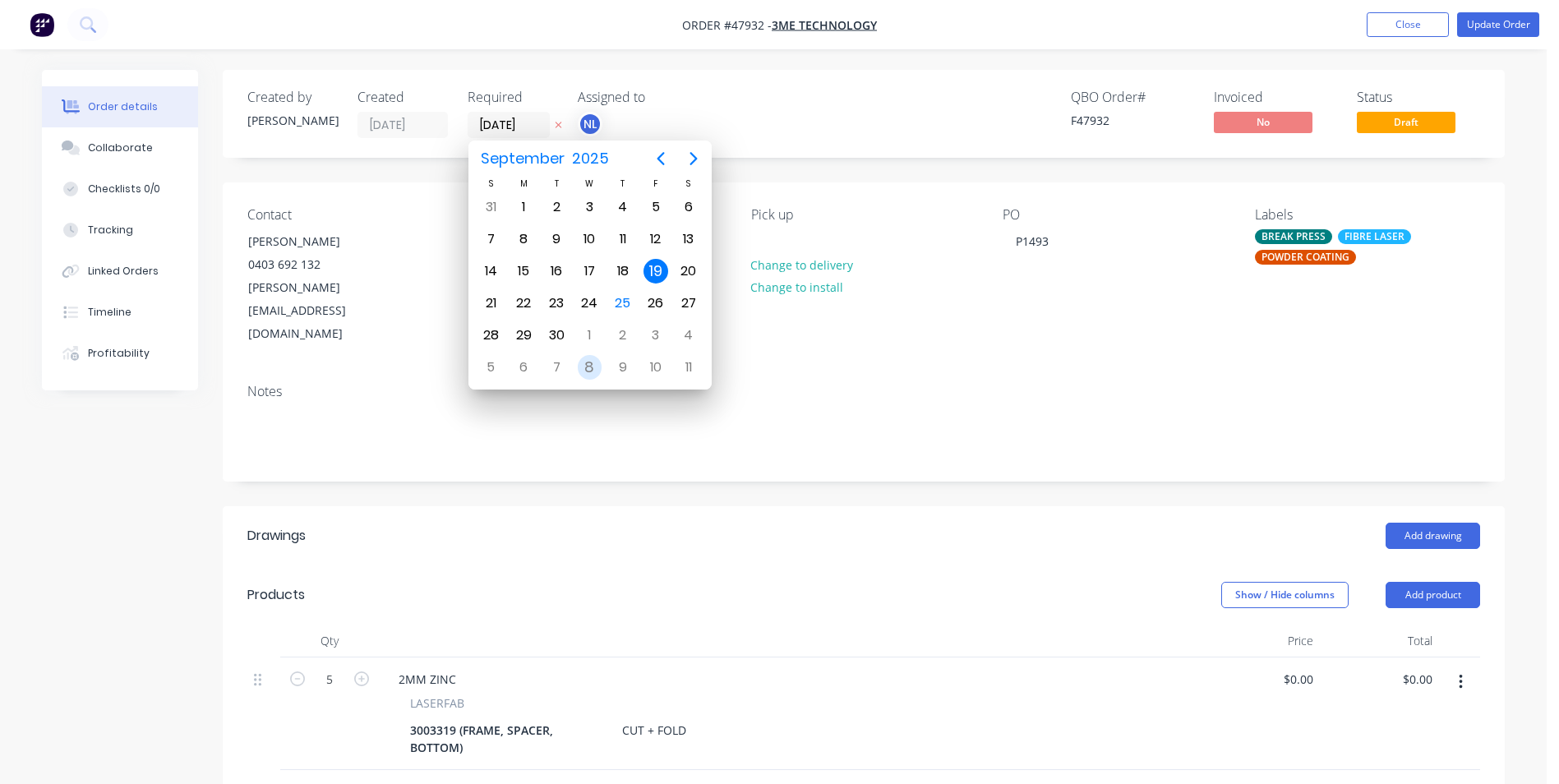
click at [586, 365] on div "8" at bounding box center [590, 367] width 25 height 25
type input "[DATE]"
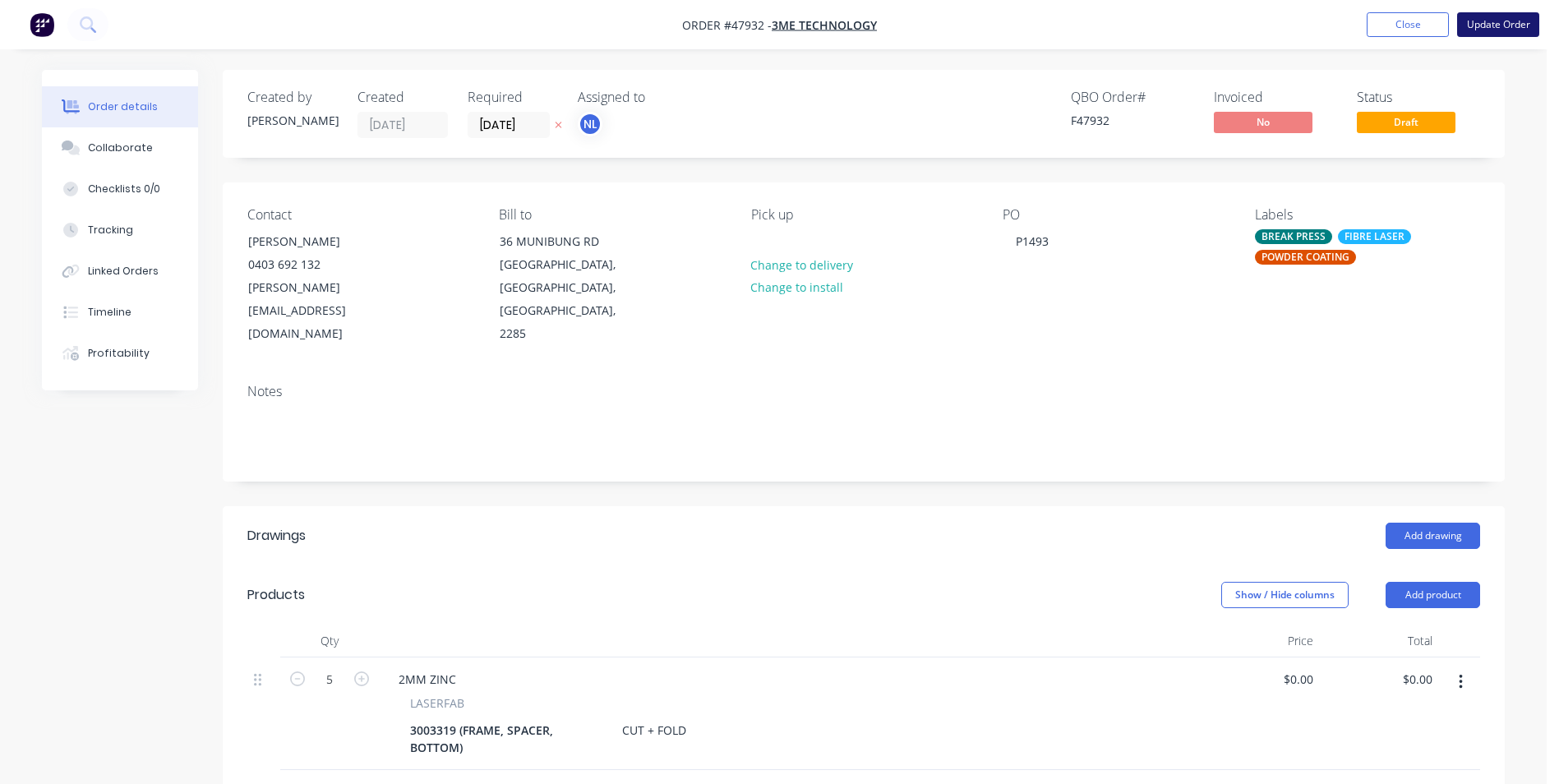
click at [1495, 13] on button "Update Order" at bounding box center [1498, 25] width 82 height 25
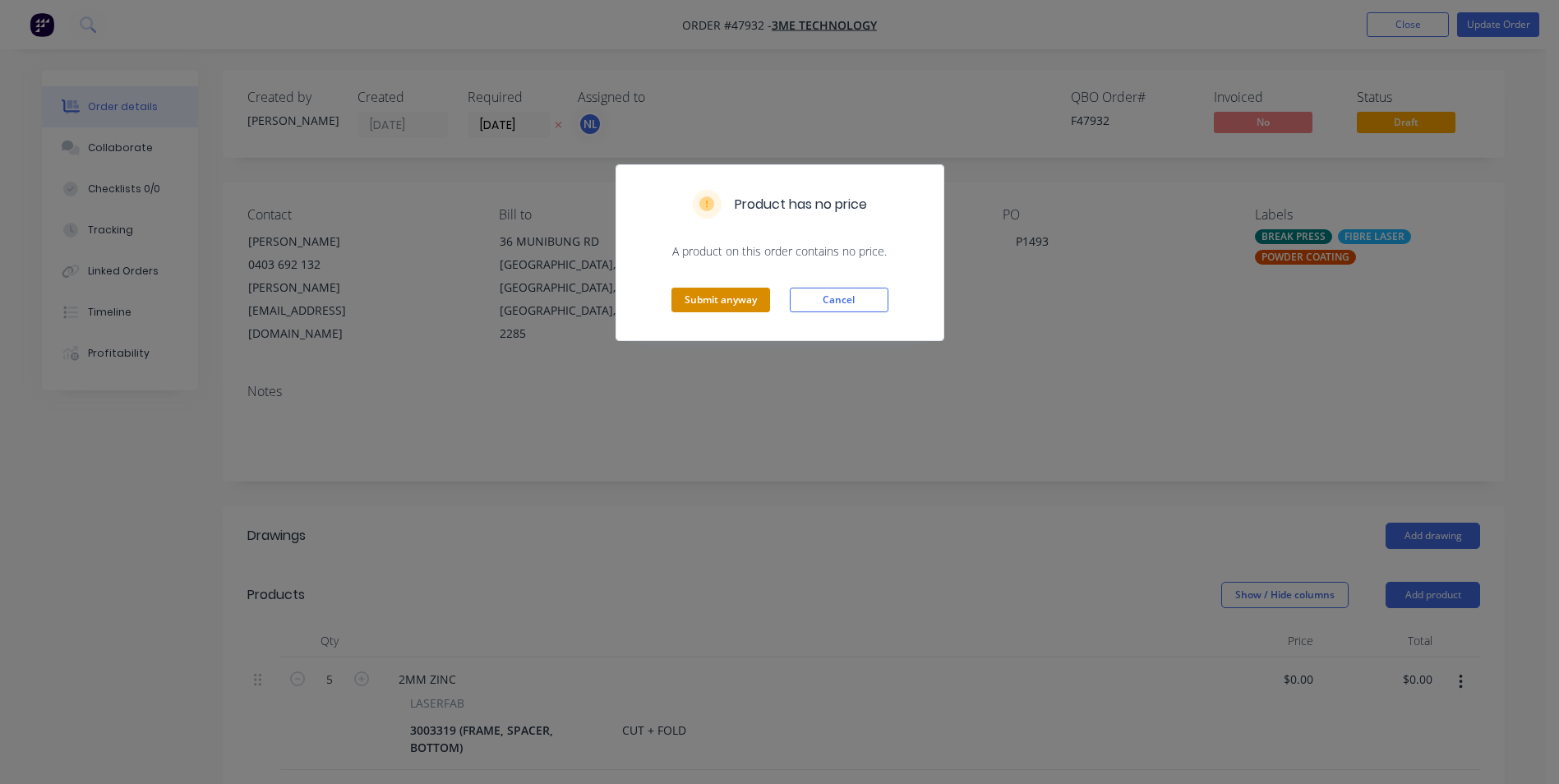
click at [710, 309] on button "Submit anyway" at bounding box center [720, 300] width 99 height 25
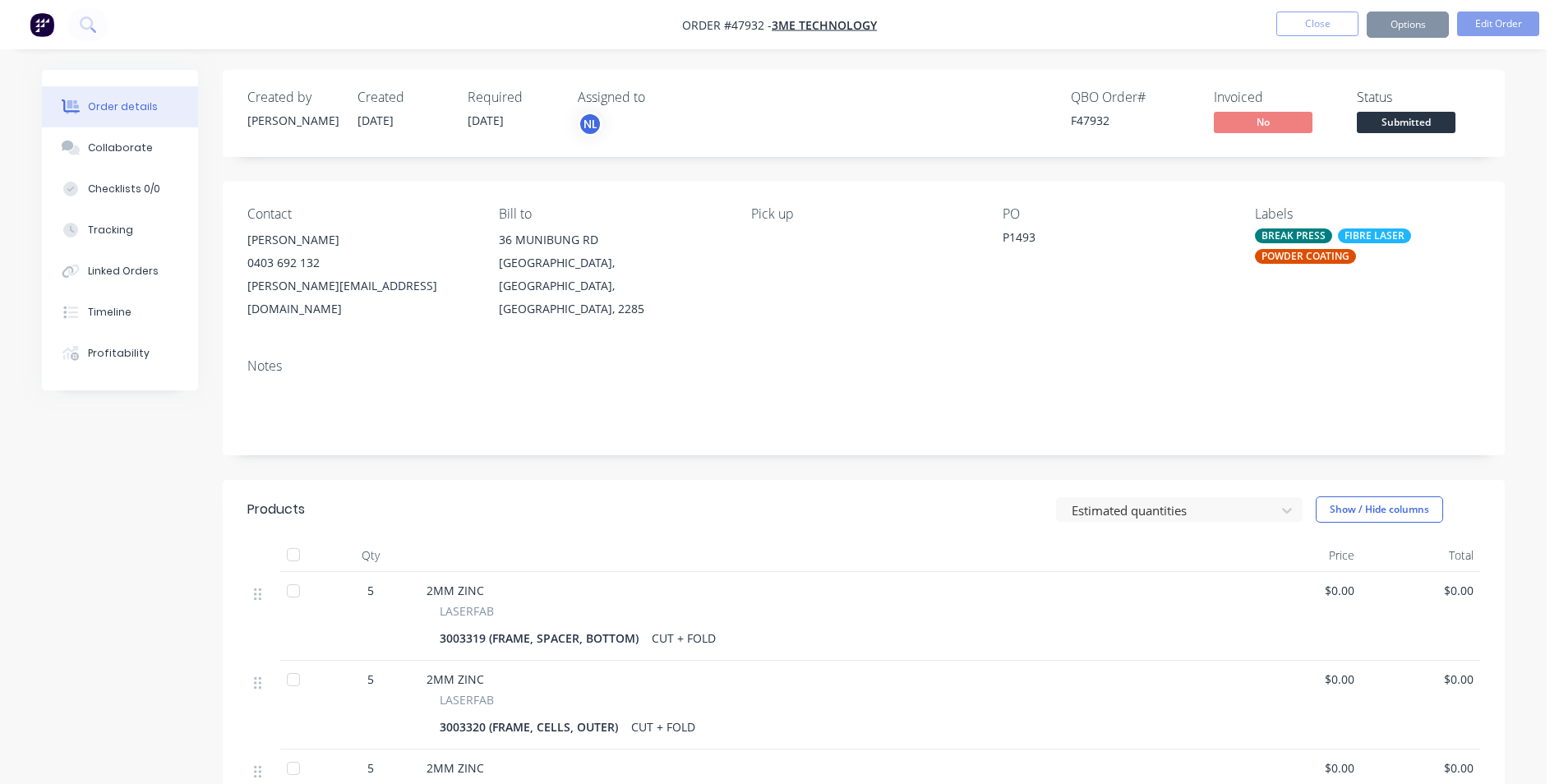
click at [1421, 20] on button "Options" at bounding box center [1408, 25] width 82 height 26
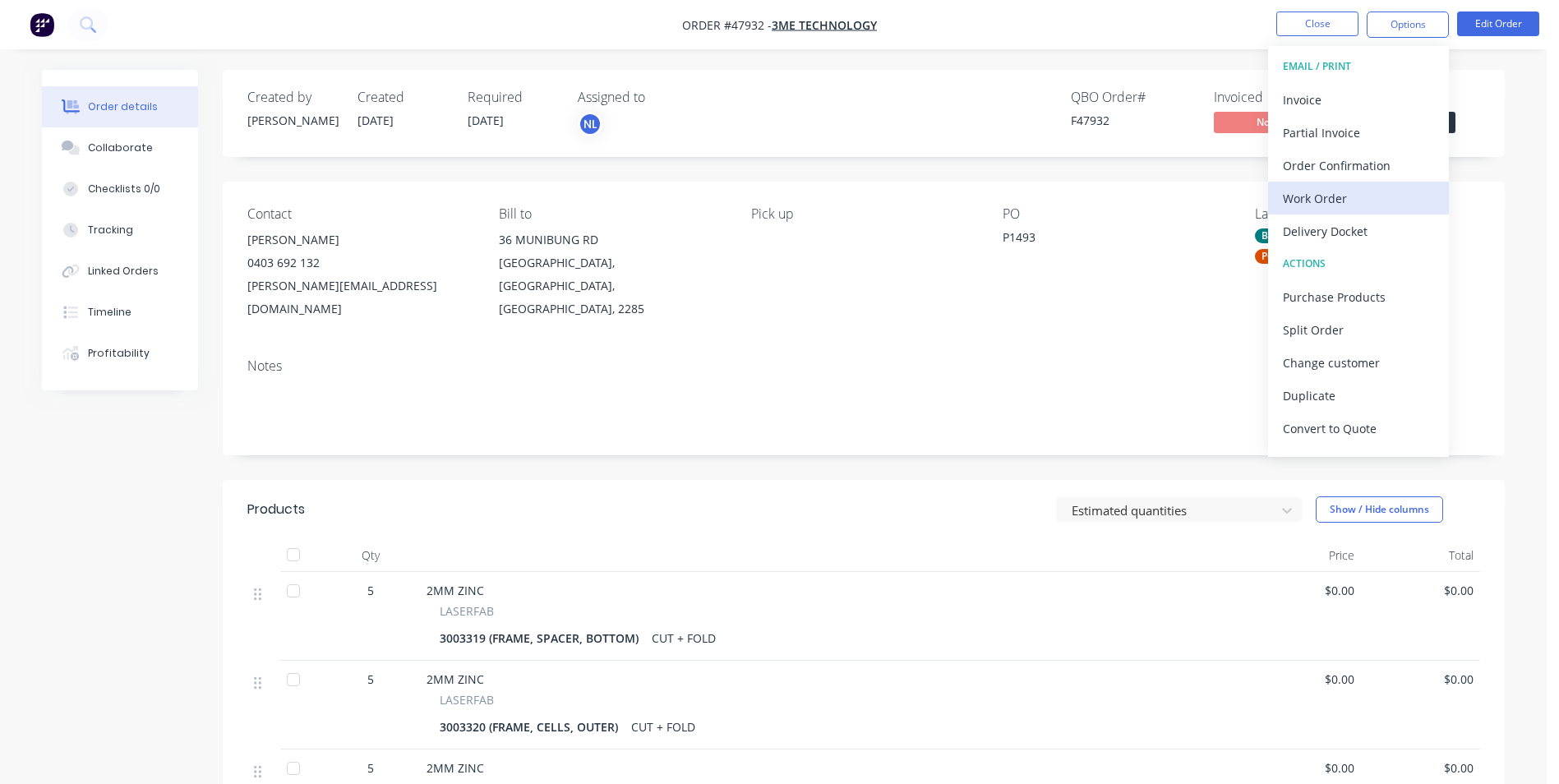
click at [1327, 212] on button "Work Order" at bounding box center [1358, 198] width 181 height 33
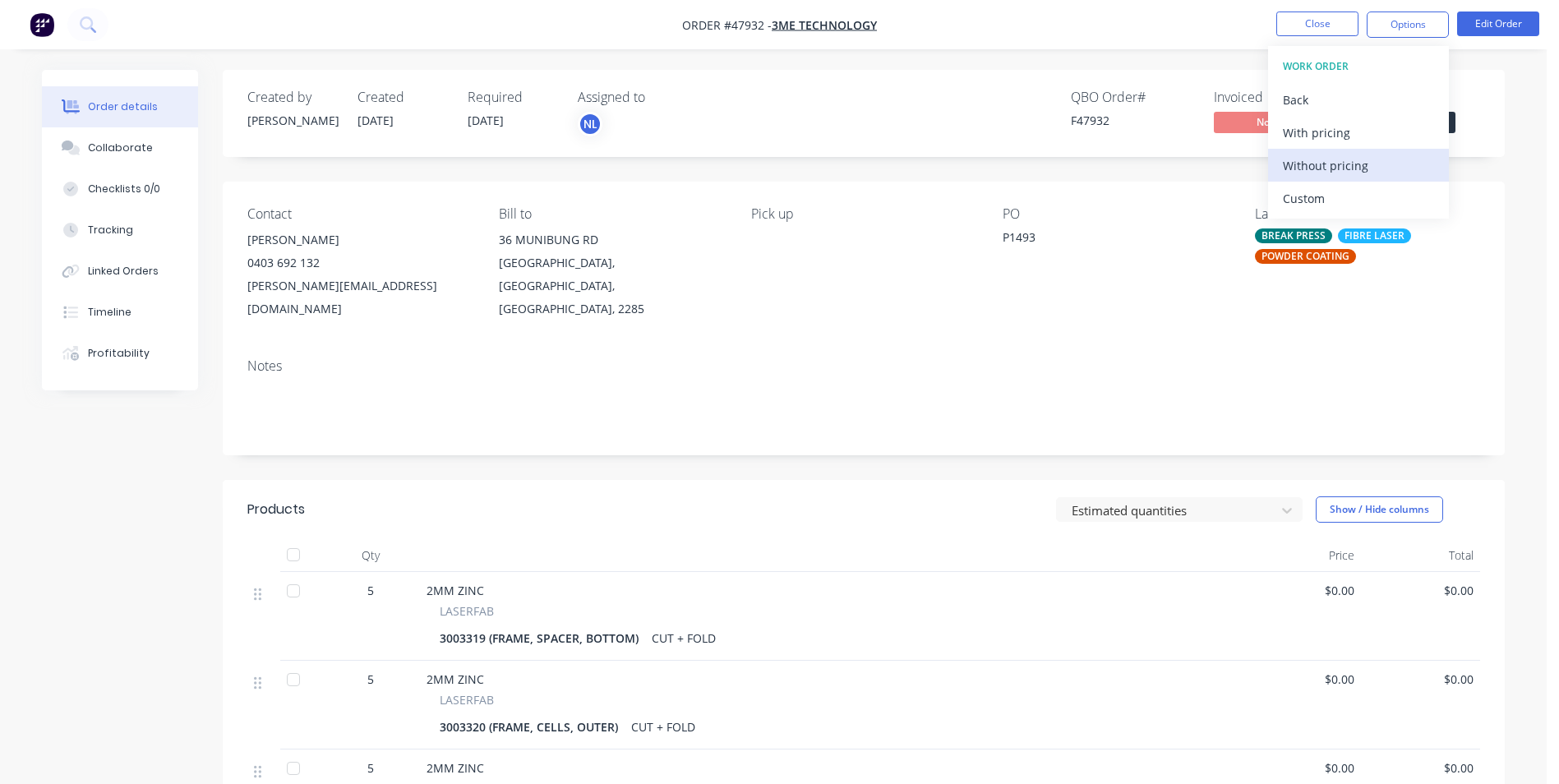
click at [1345, 169] on div "Without pricing" at bounding box center [1358, 165] width 151 height 24
